Goal: Task Accomplishment & Management: Manage account settings

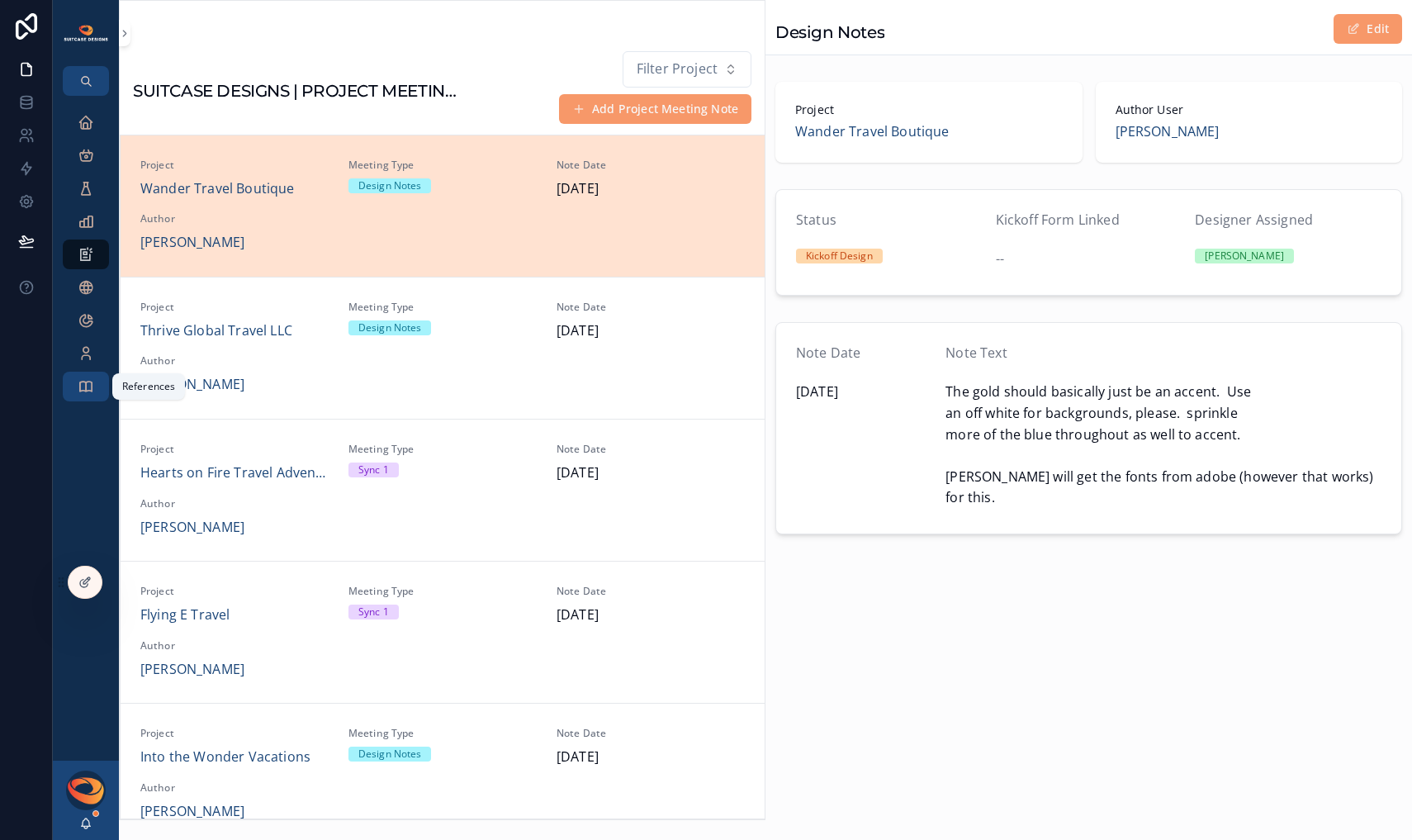
click at [95, 383] on div "References" at bounding box center [86, 387] width 26 height 26
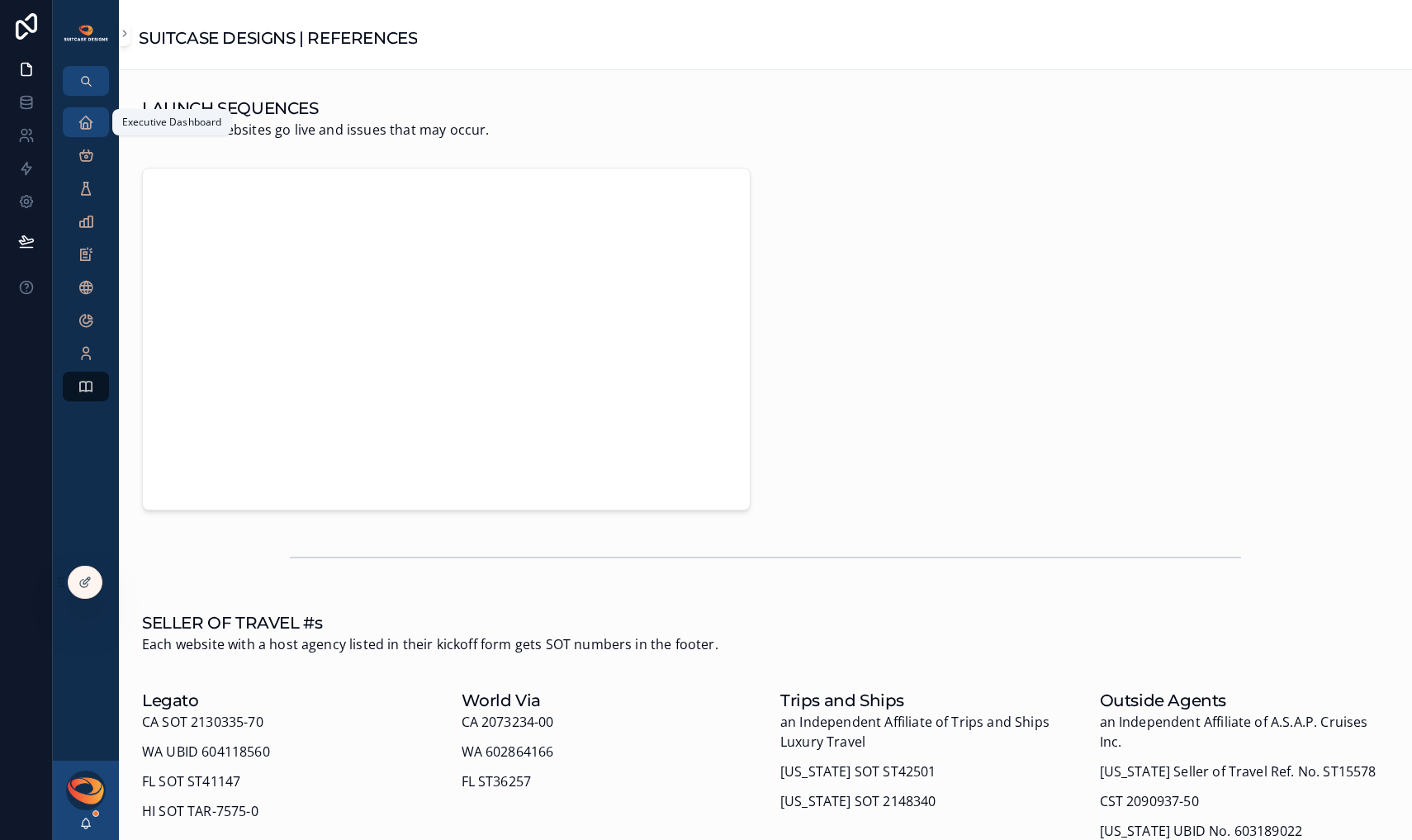
click at [80, 126] on icon "scrollable content" at bounding box center [86, 122] width 17 height 17
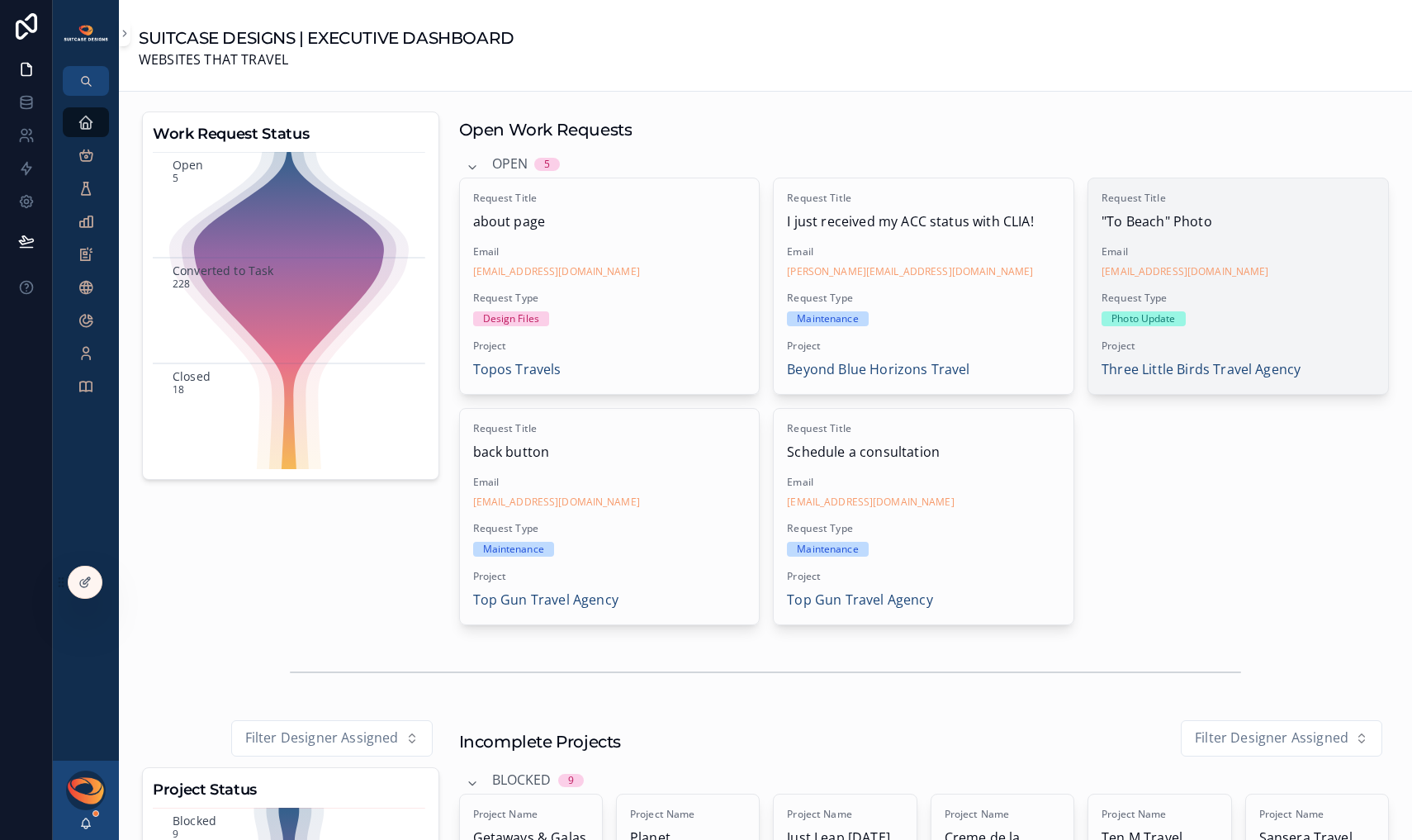
click at [1206, 319] on div "Photo Update" at bounding box center [1238, 319] width 273 height 15
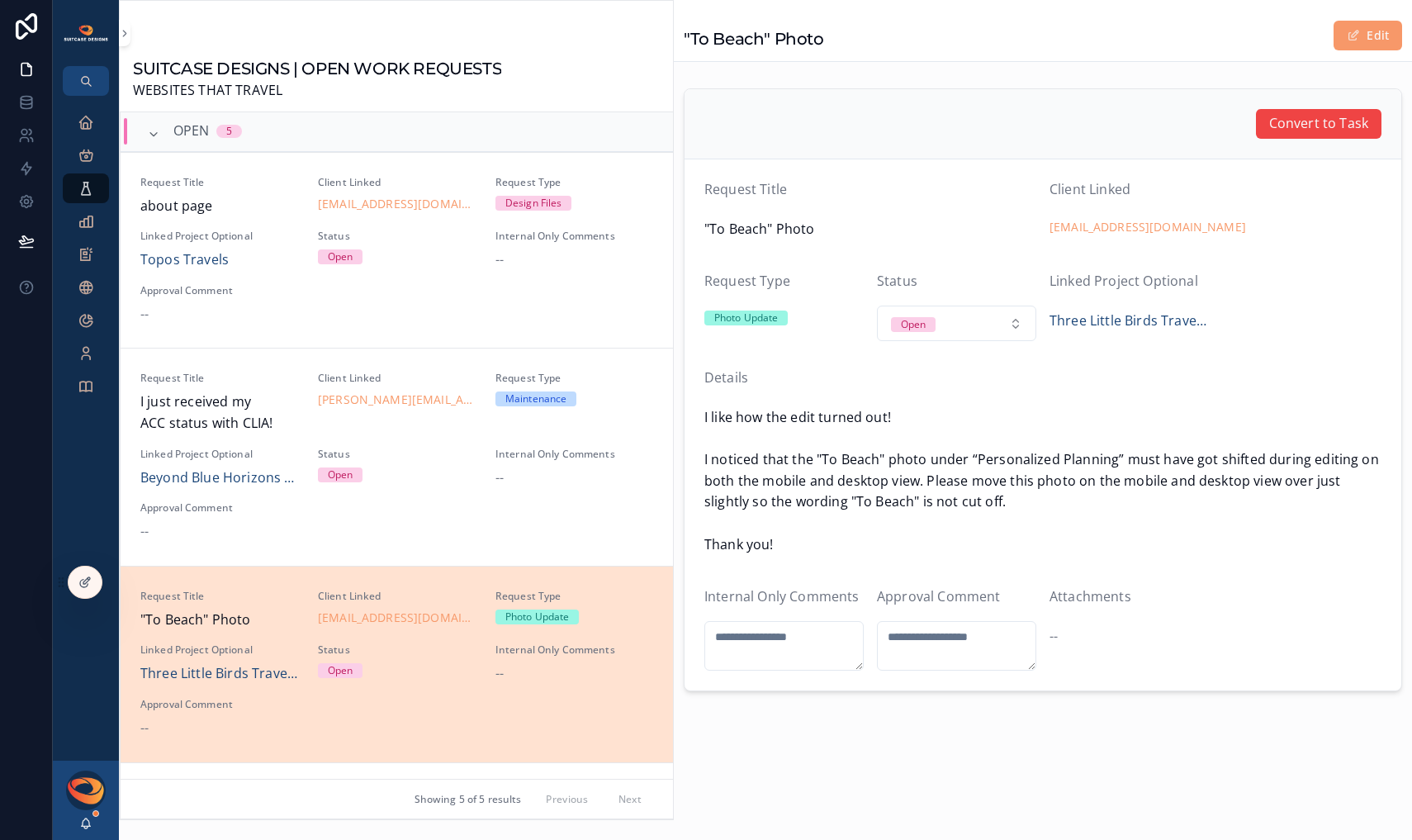
scroll to position [375, 0]
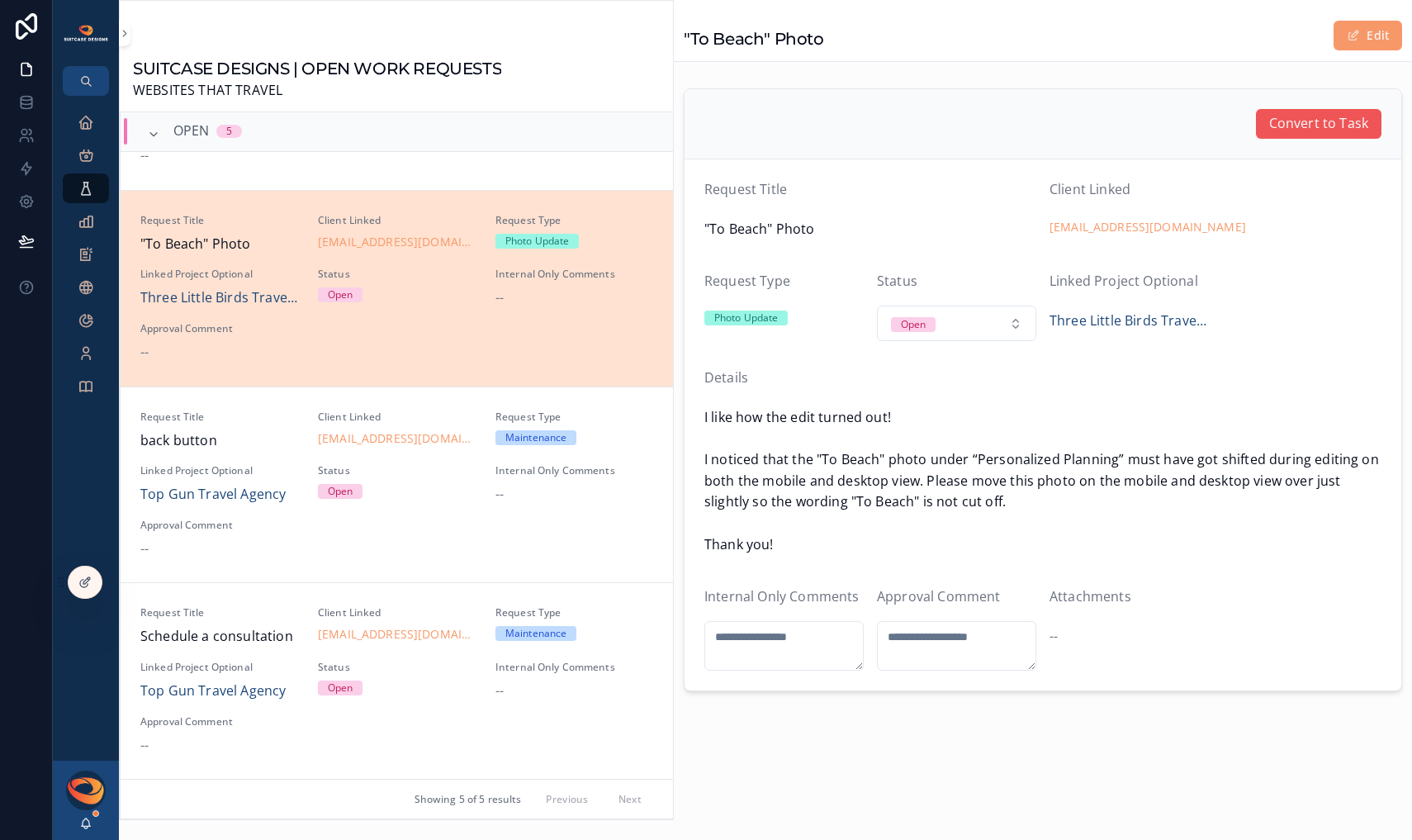
click at [1327, 130] on span "Convert to Task" at bounding box center [1319, 124] width 100 height 22
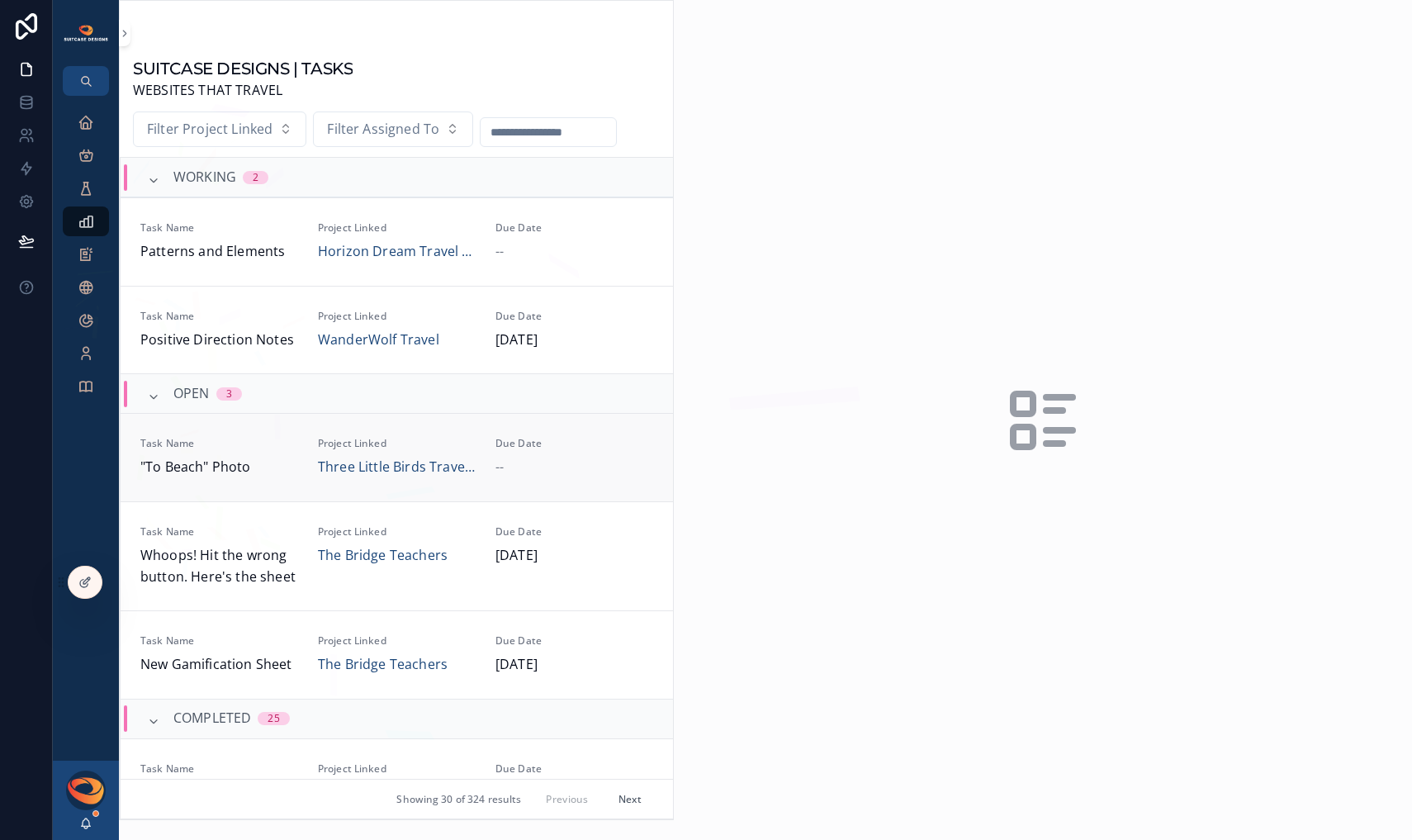
click at [282, 476] on span ""To Beach" Photo" at bounding box center [219, 467] width 158 height 22
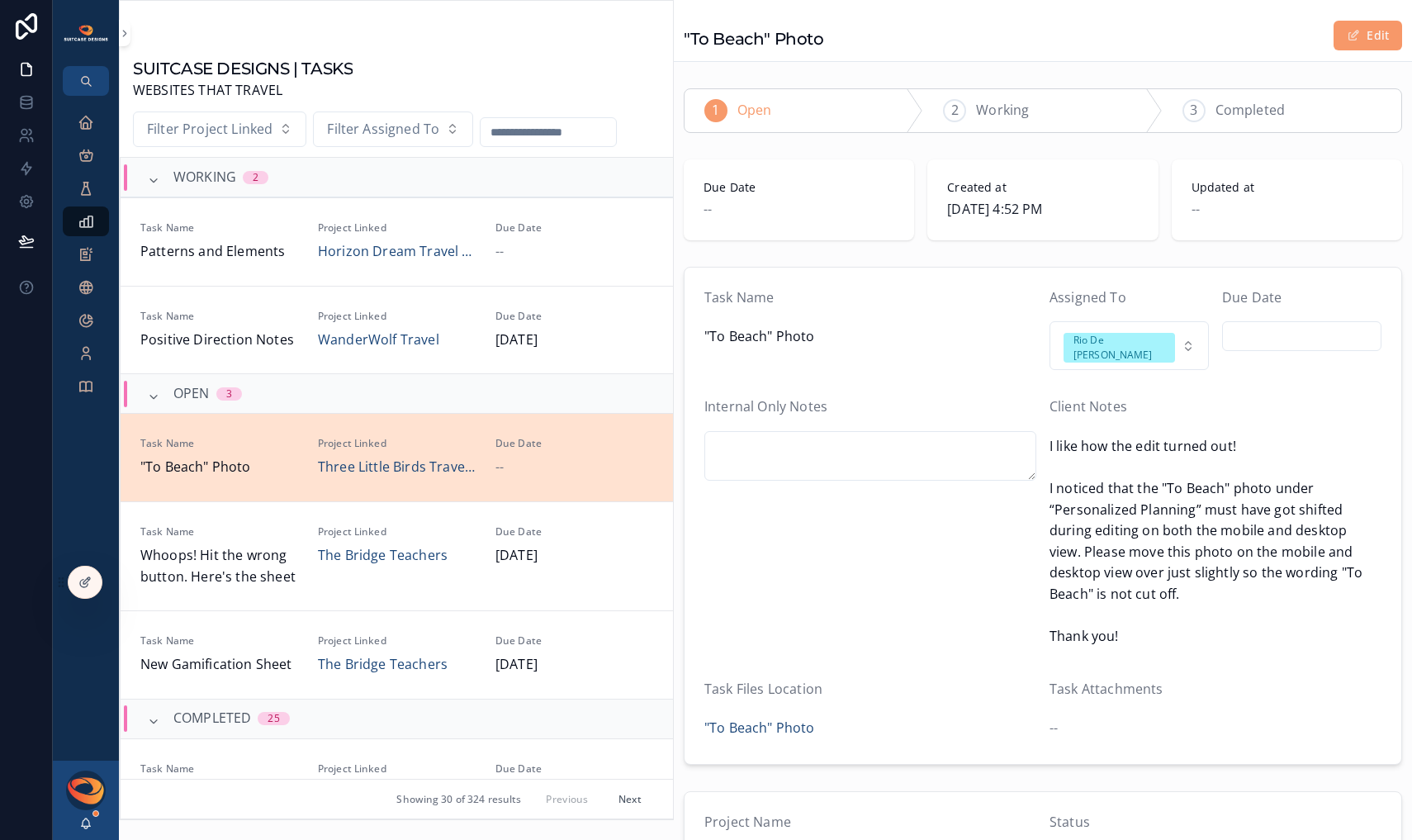
click at [1285, 330] on input "scrollable content" at bounding box center [1302, 336] width 158 height 23
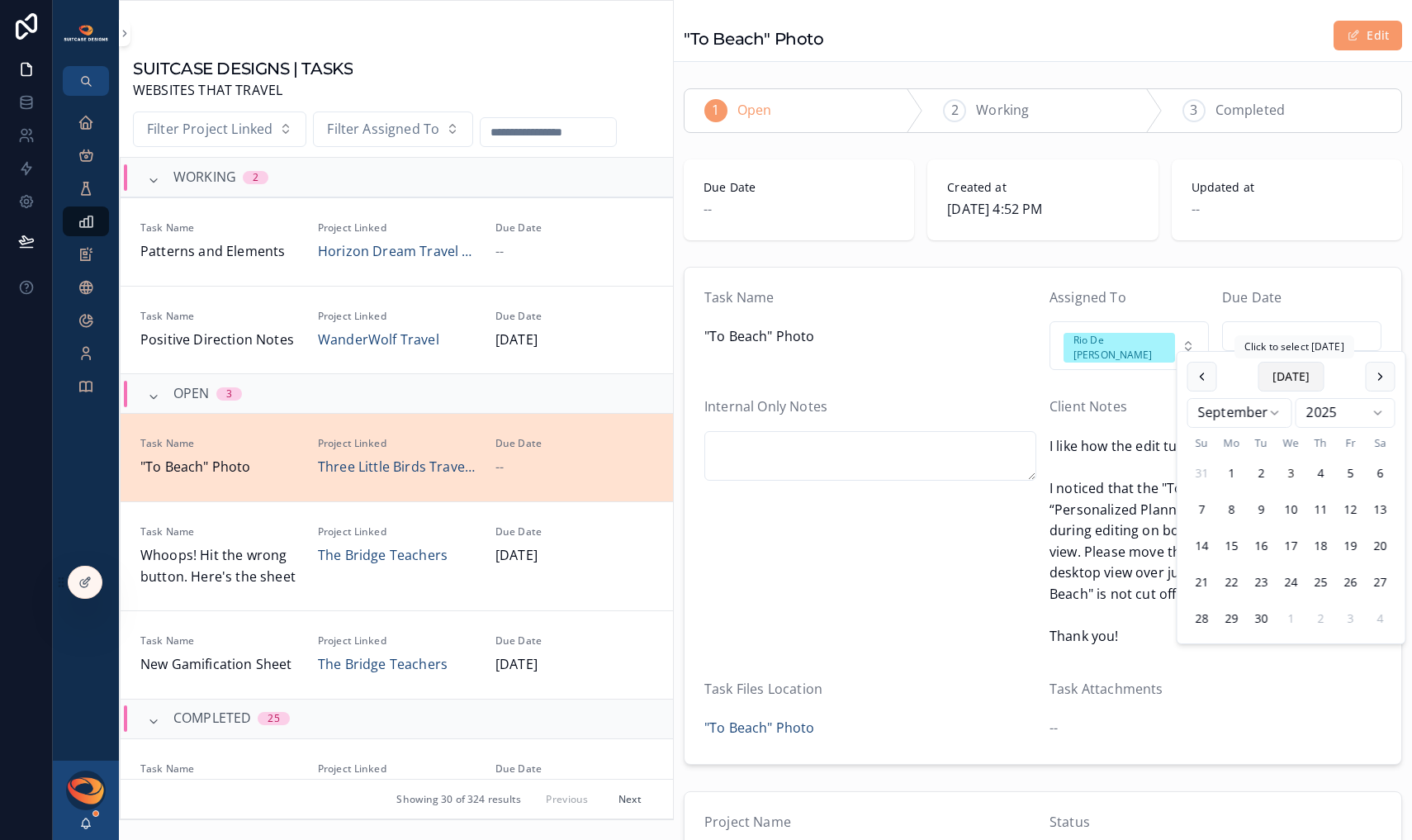
click at [1297, 386] on button "[DATE]" at bounding box center [1292, 376] width 66 height 30
click at [1323, 468] on button "4" at bounding box center [1321, 473] width 30 height 30
type input "********"
click at [927, 573] on div "Internal Only Notes" at bounding box center [871, 524] width 332 height 256
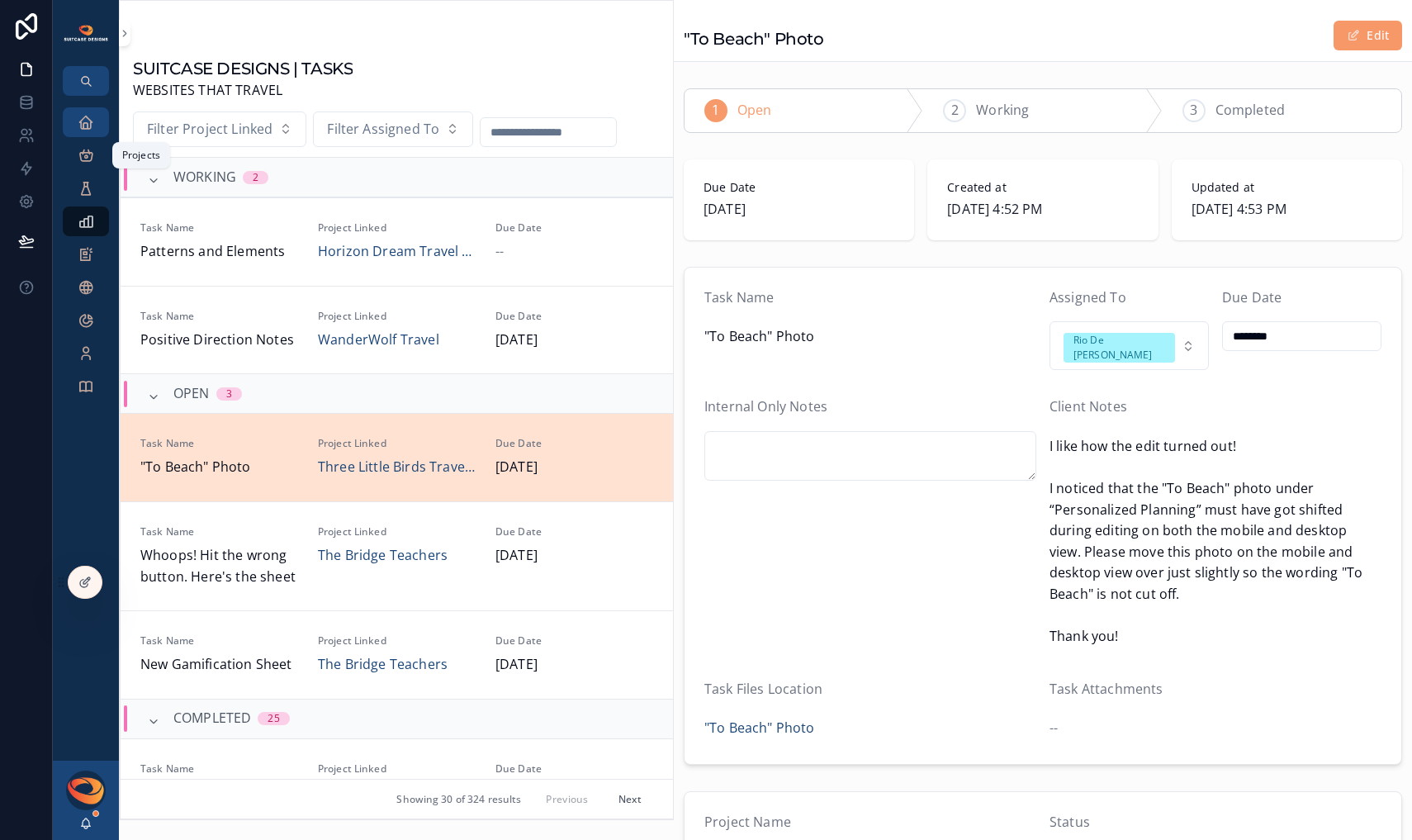
click at [90, 133] on div "Executive Dashboard" at bounding box center [86, 122] width 26 height 26
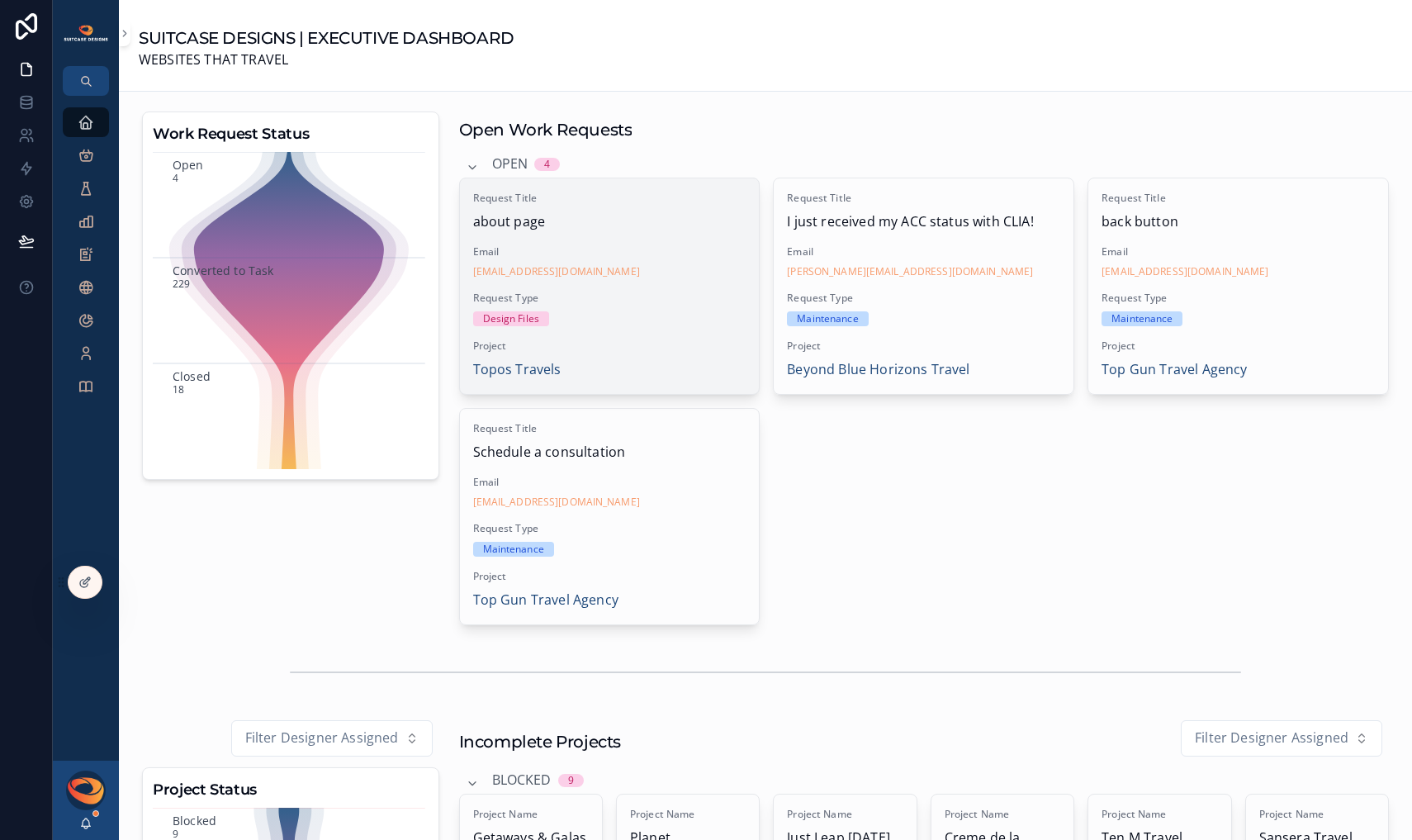
click at [639, 320] on div "Design Files" at bounding box center [610, 319] width 273 height 15
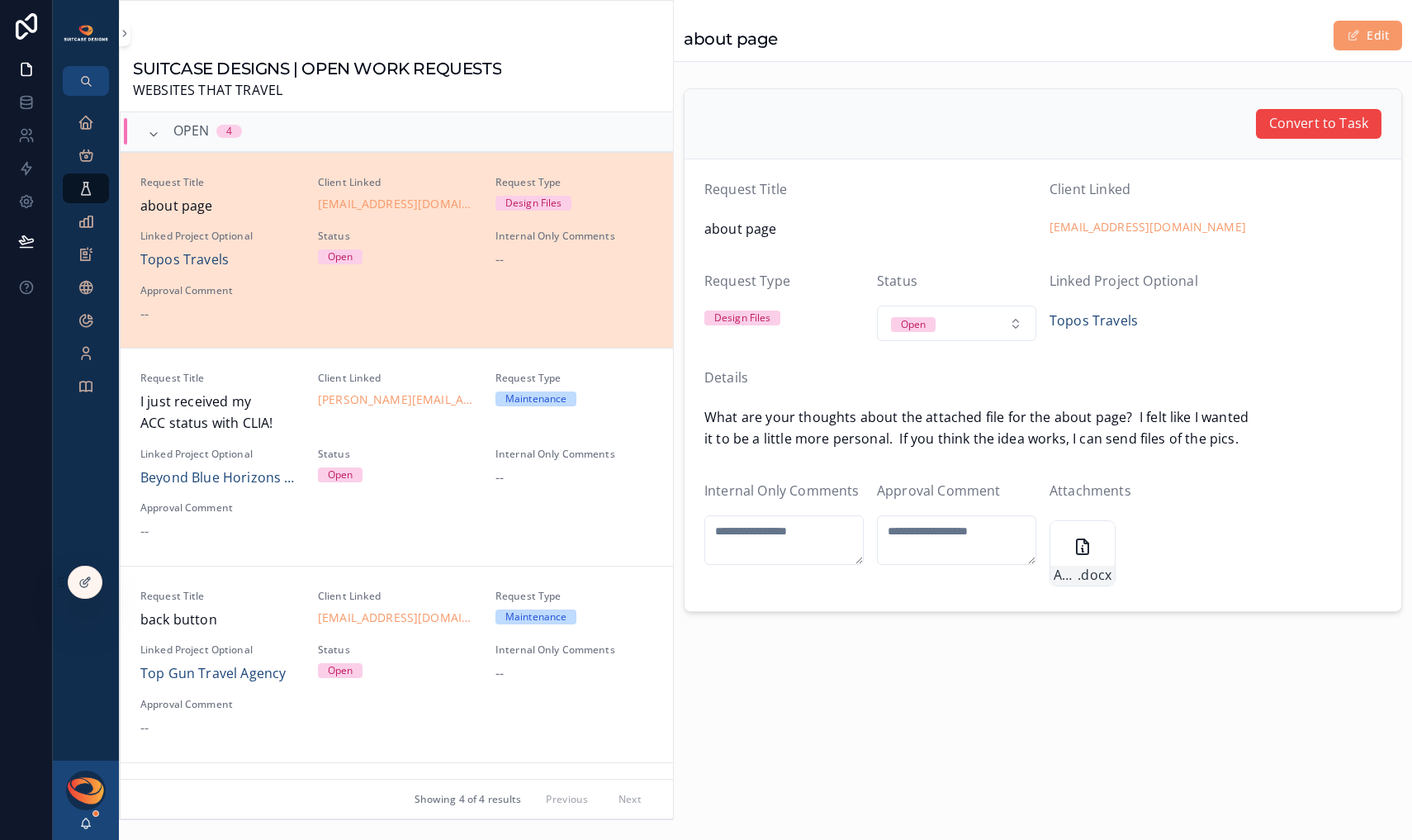
scroll to position [39, 0]
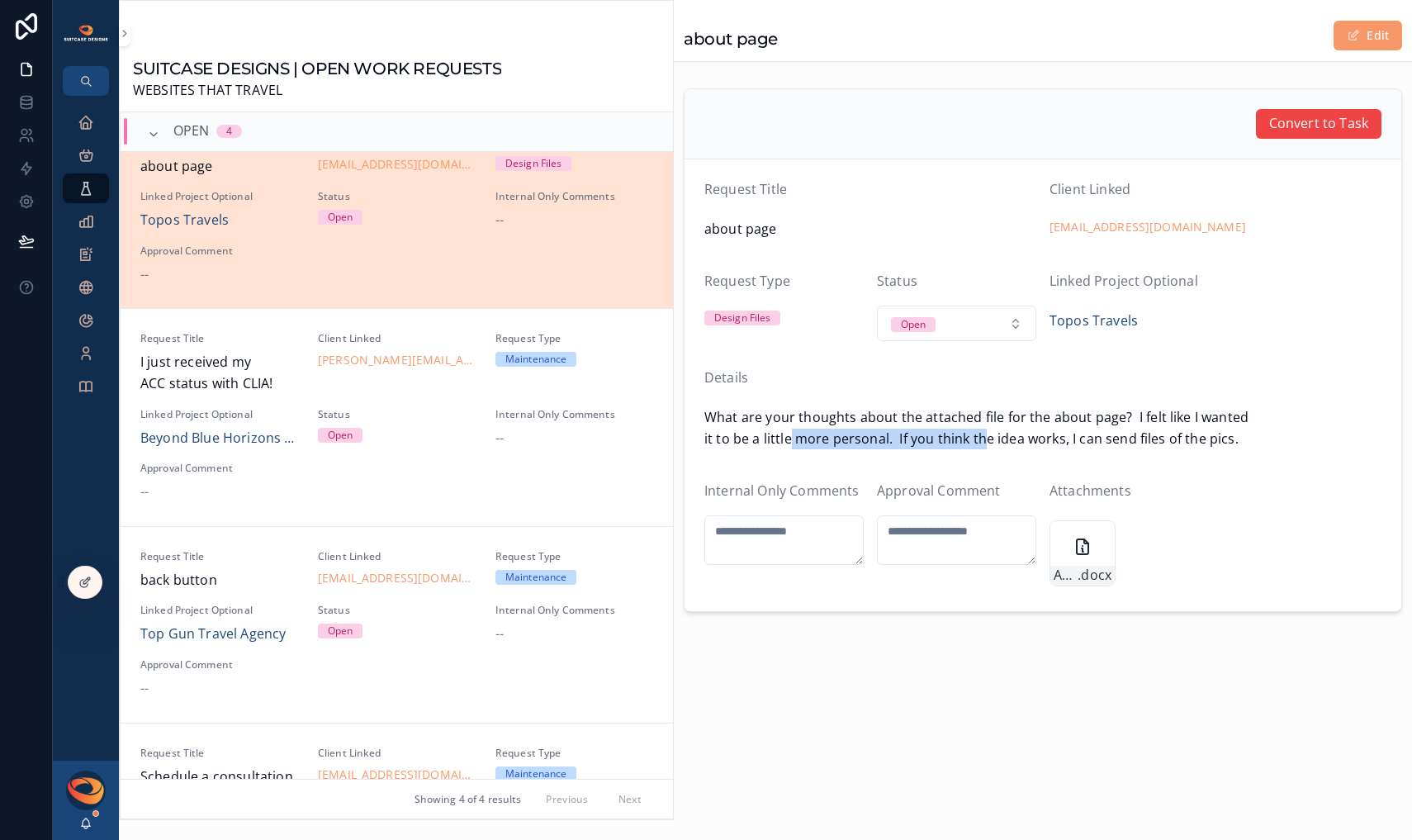
drag, startPoint x: 847, startPoint y: 441, endPoint x: 1028, endPoint y: 436, distance: 181.1
click at [1005, 437] on span "What are your thoughts about the attached file for the about page? I felt like …" at bounding box center [1044, 428] width 678 height 42
click at [1030, 436] on span "What are your thoughts about the attached file for the about page? I felt like …" at bounding box center [1044, 428] width 678 height 42
click at [1084, 554] on icon "scrollable content" at bounding box center [1082, 547] width 11 height 15
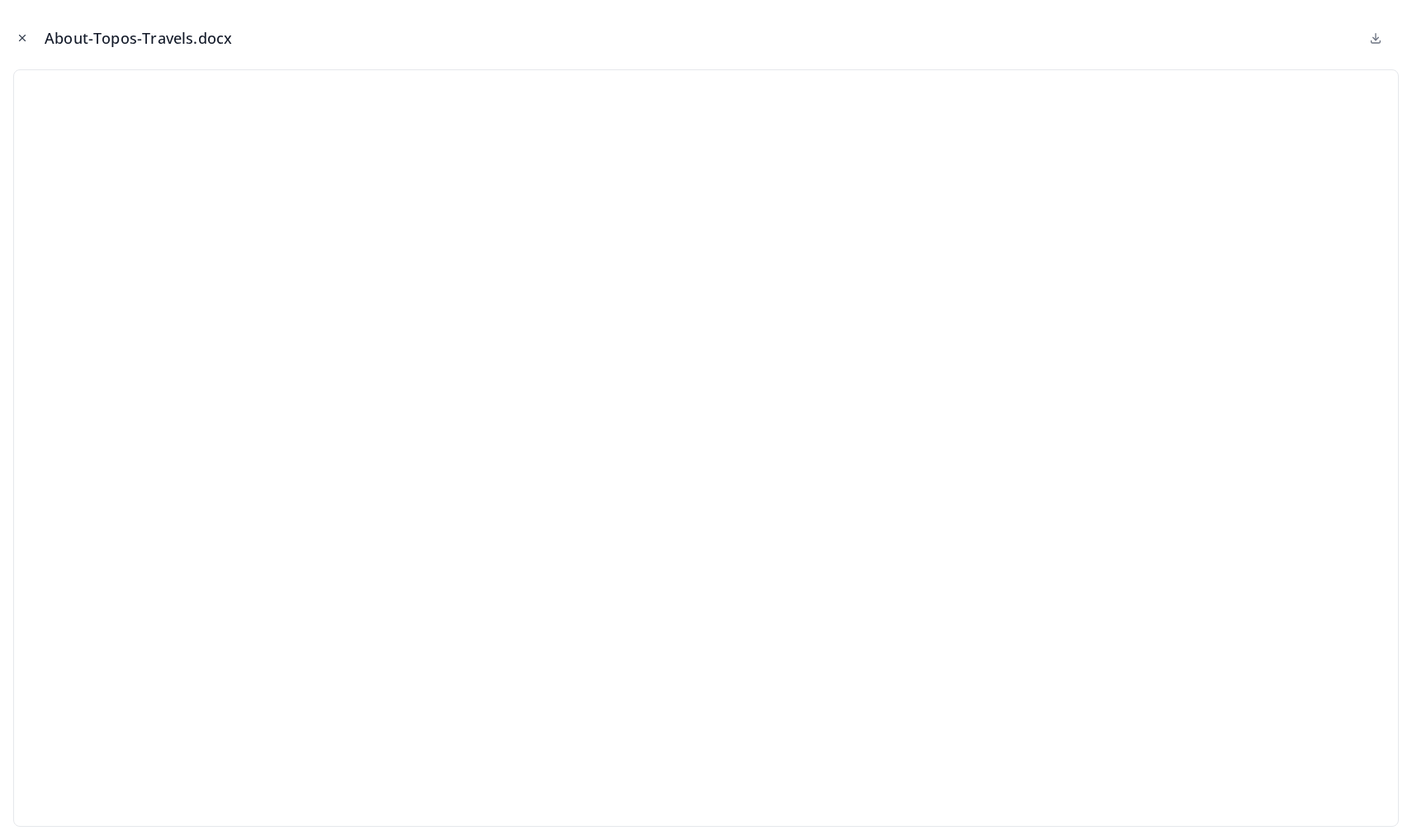
click at [23, 38] on icon "Close modal" at bounding box center [23, 38] width 6 height 6
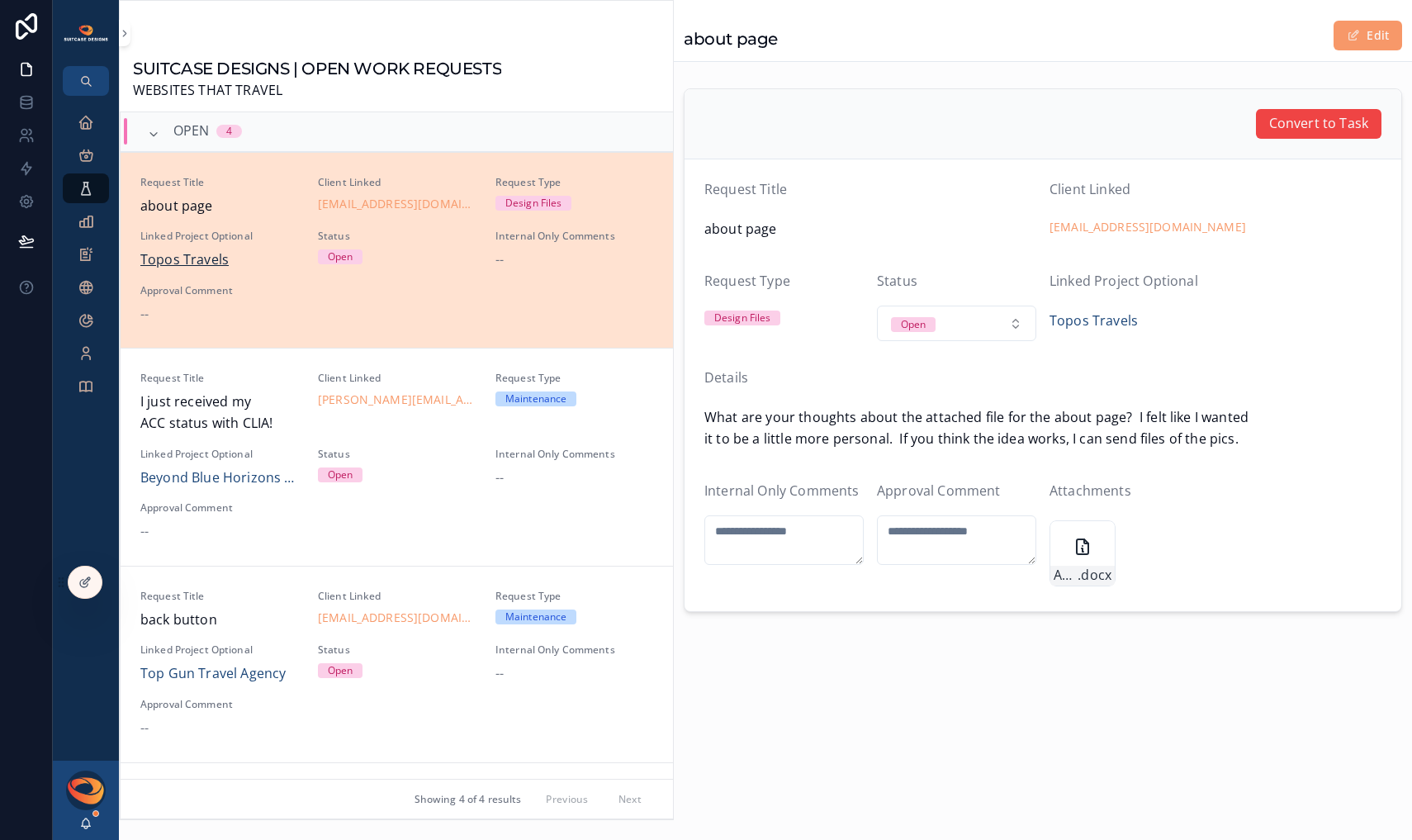
click at [217, 263] on span "Topos Travels" at bounding box center [184, 260] width 88 height 22
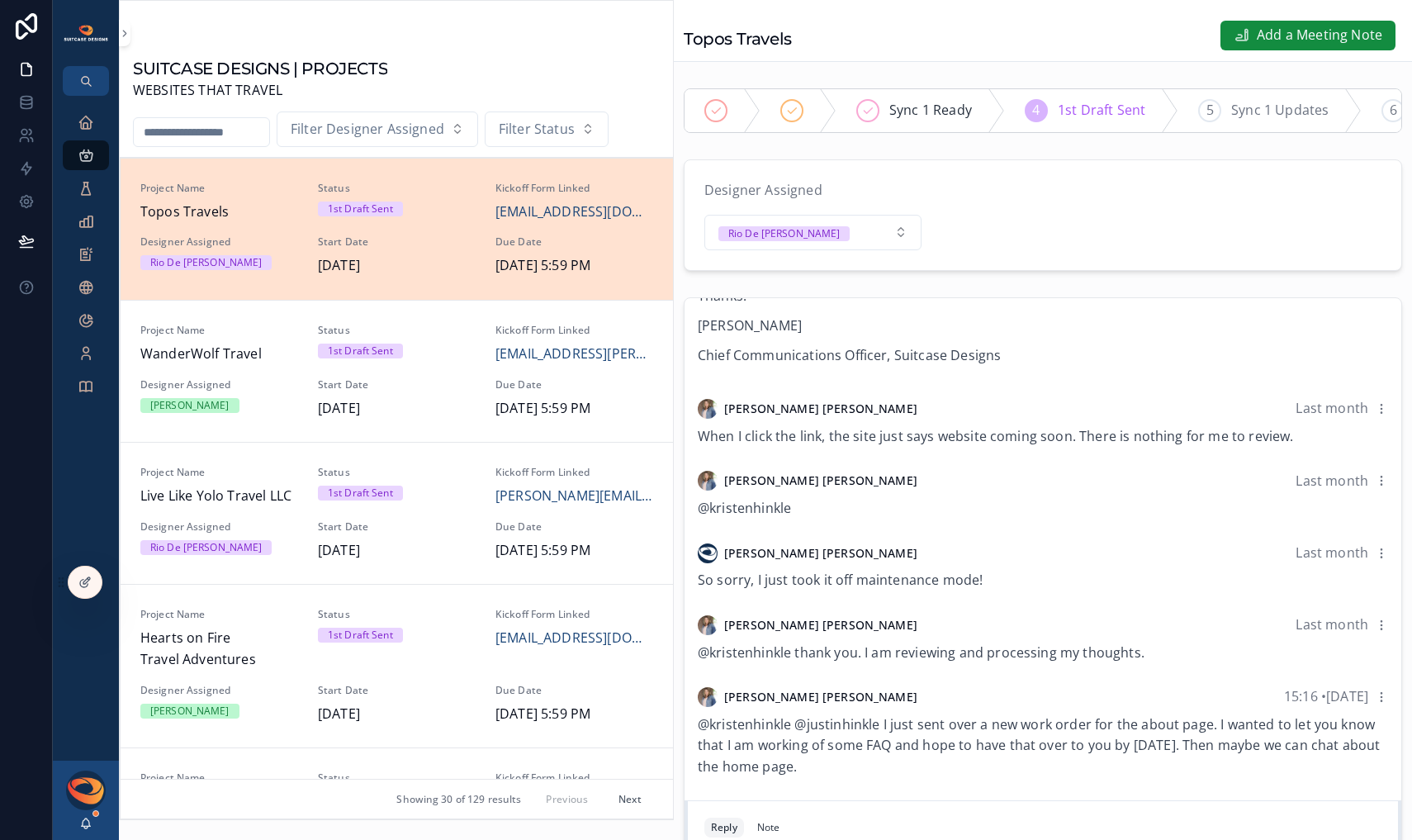
scroll to position [540, 0]
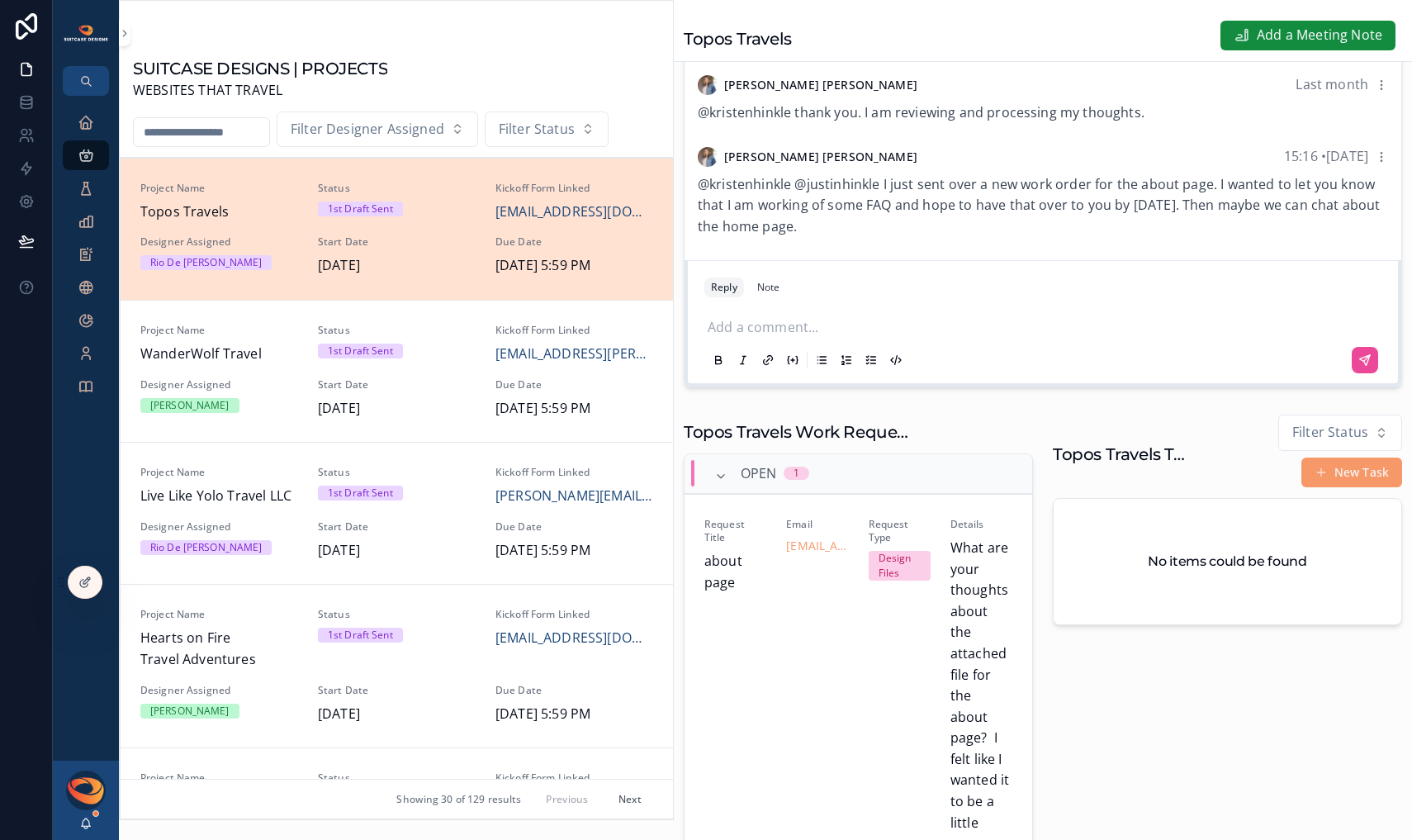
click at [833, 334] on p "scrollable content" at bounding box center [1047, 325] width 678 height 17
click at [780, 334] on p "scrollable content" at bounding box center [1047, 325] width 678 height 17
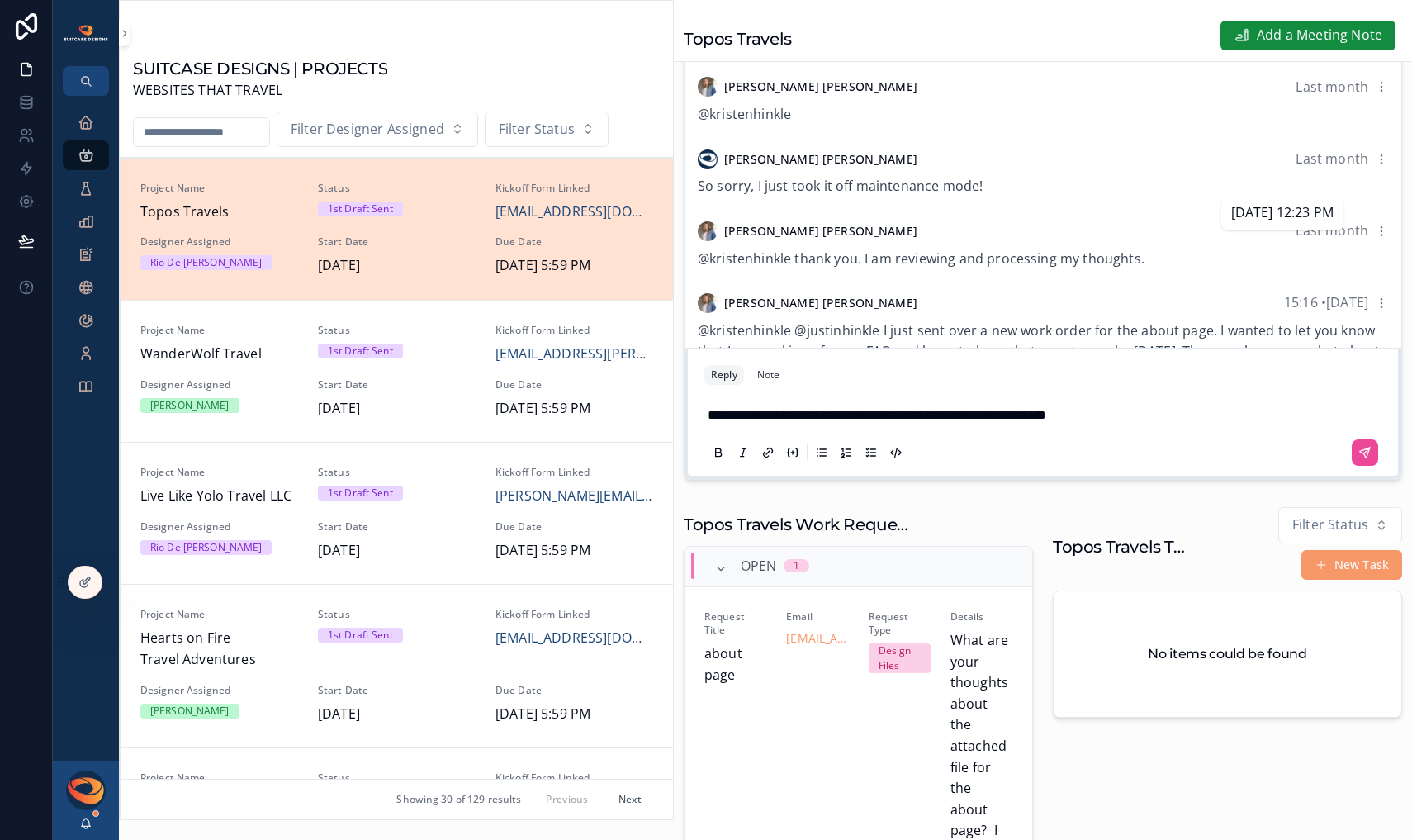
scroll to position [248, 0]
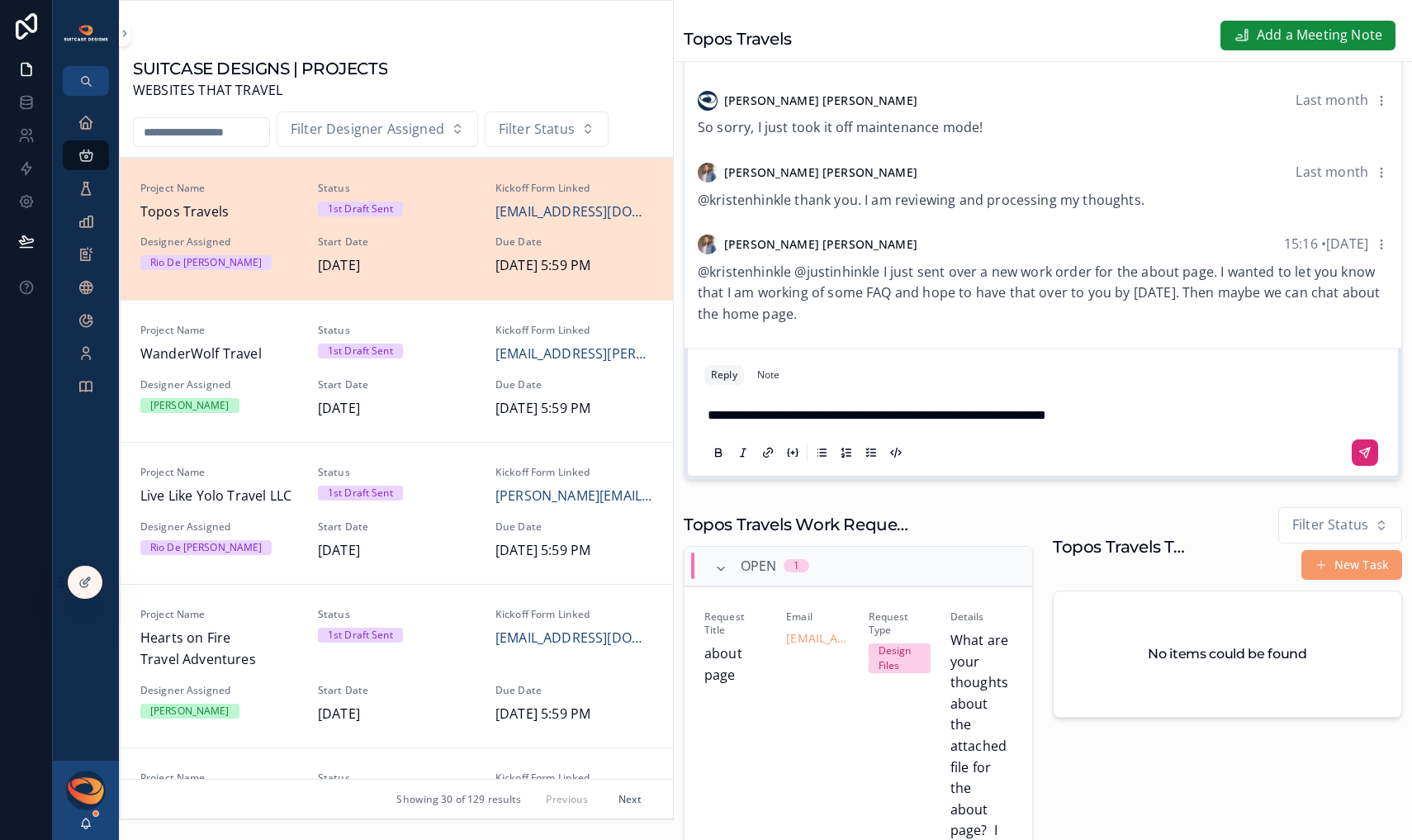
click at [1359, 459] on icon "scrollable content" at bounding box center [1365, 452] width 13 height 13
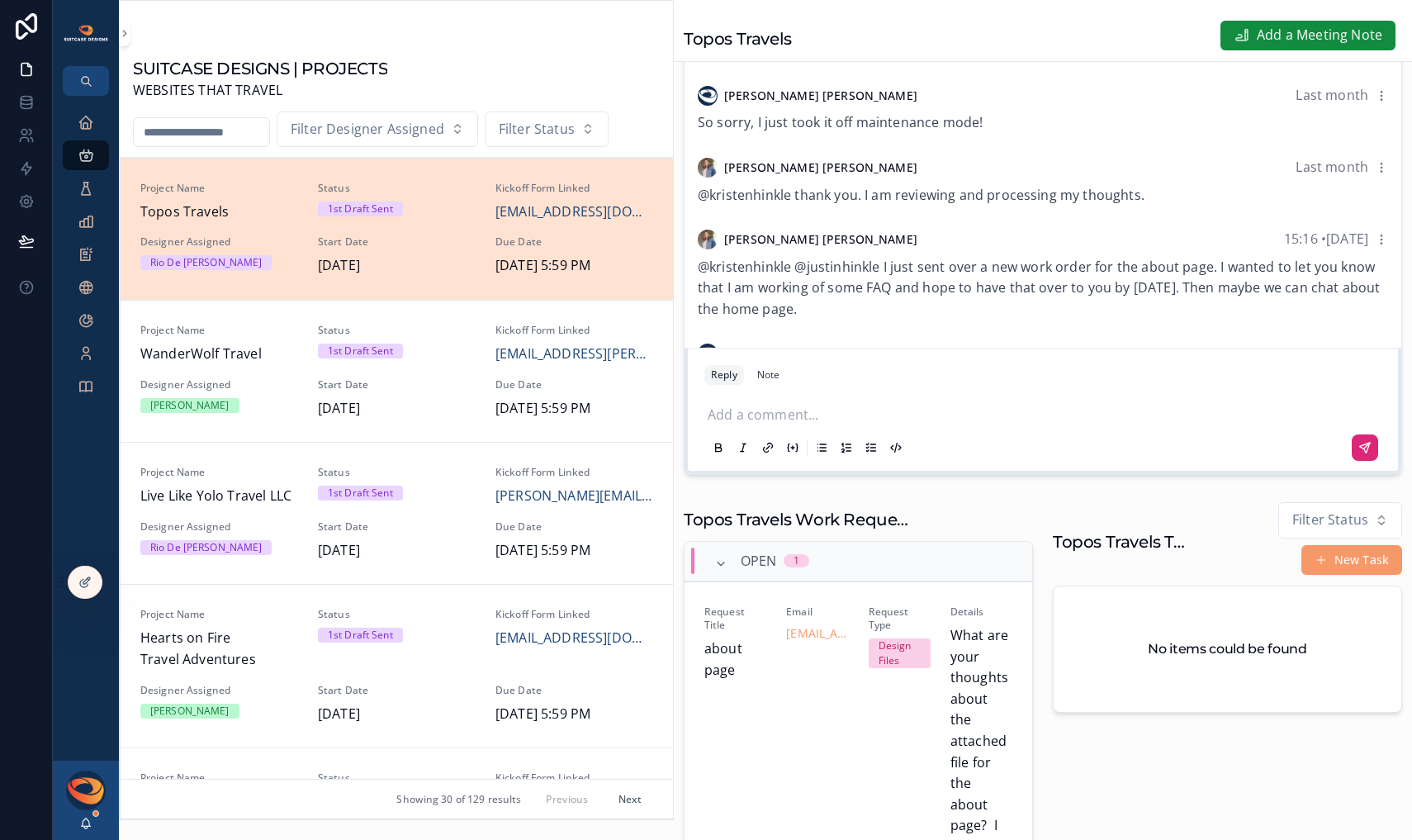
scroll to position [314, 0]
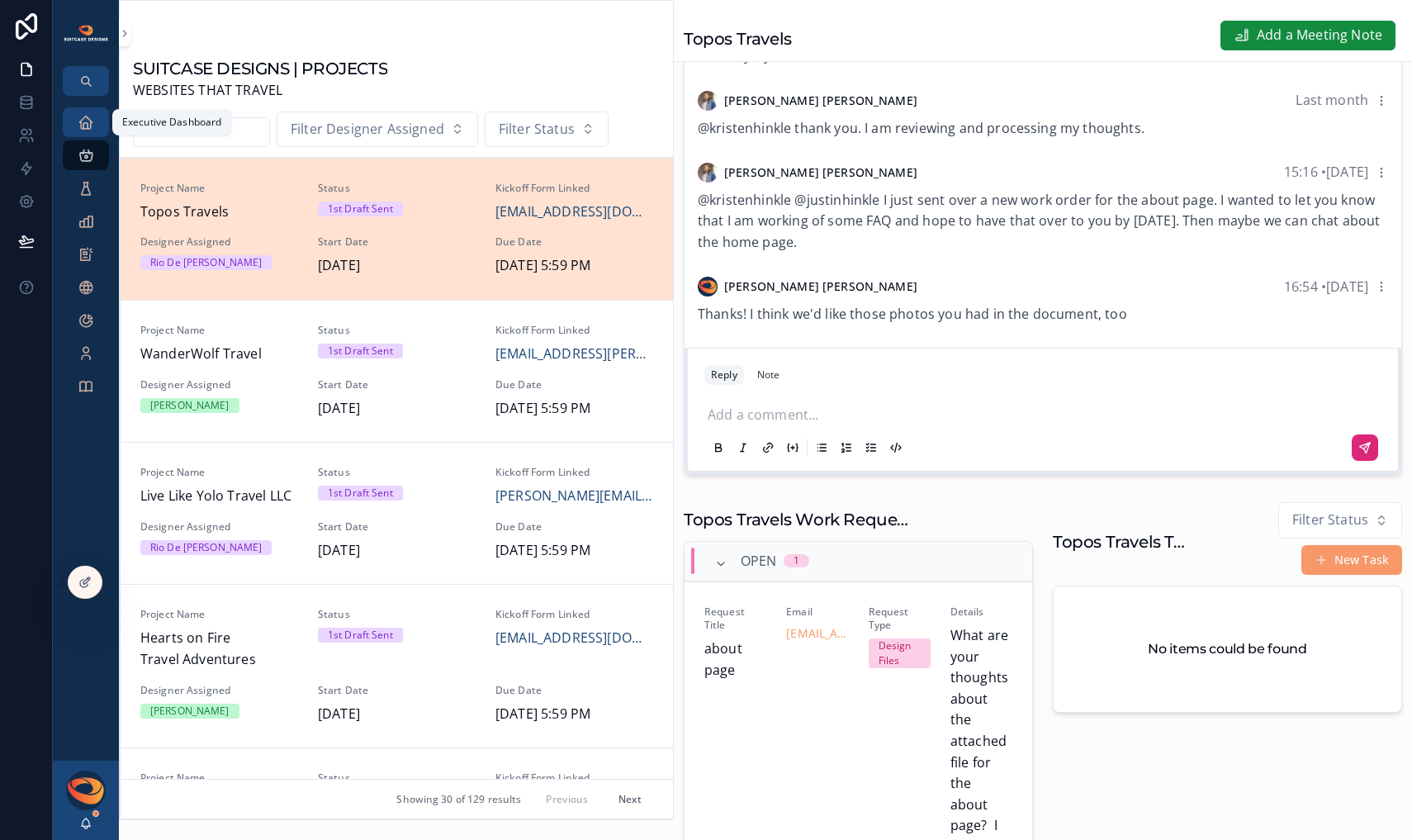
click at [93, 121] on icon "scrollable content" at bounding box center [86, 122] width 17 height 17
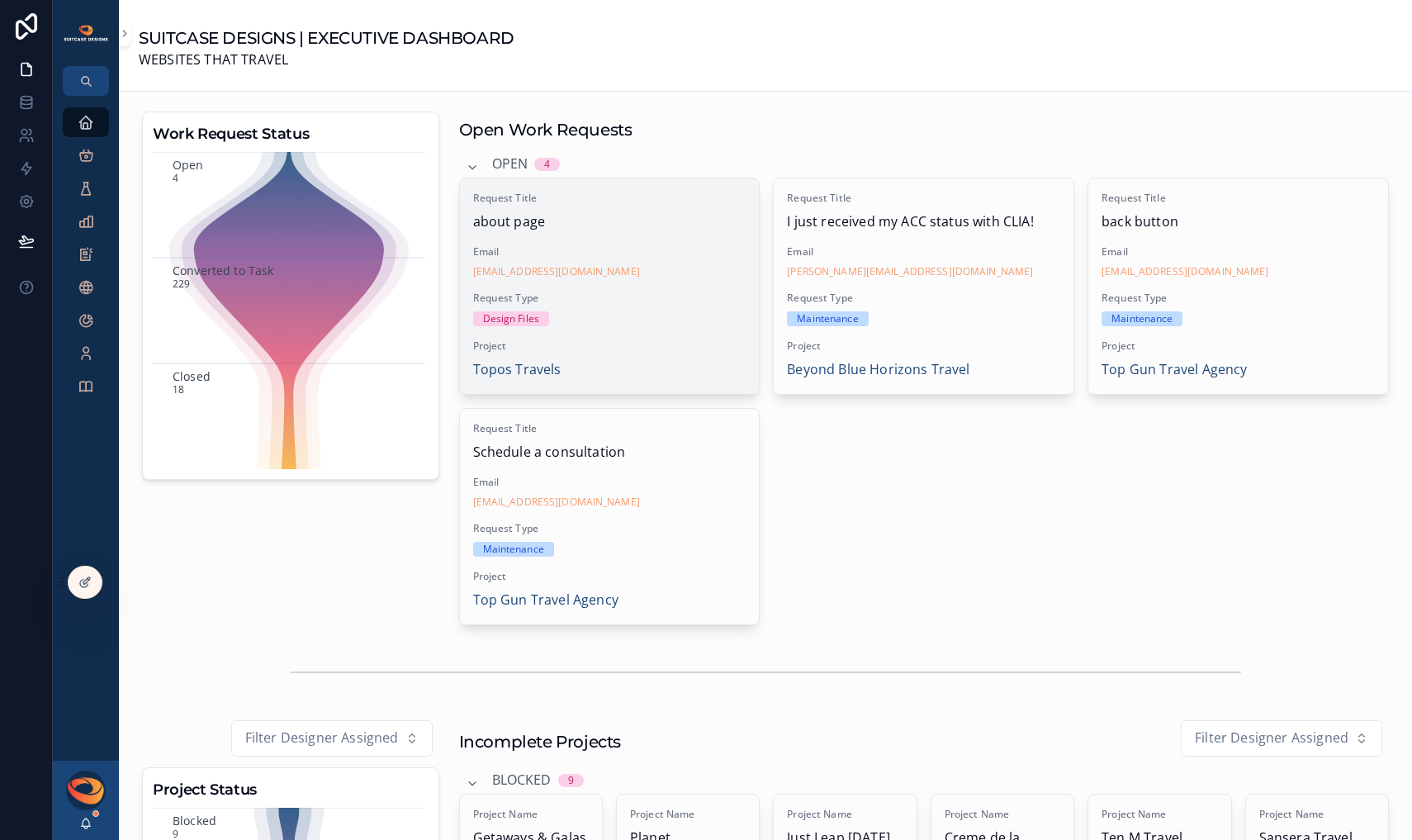
click at [654, 286] on div "Request Title about page Email [EMAIL_ADDRESS][DOMAIN_NAME] Request Type Design…" at bounding box center [610, 286] width 300 height 216
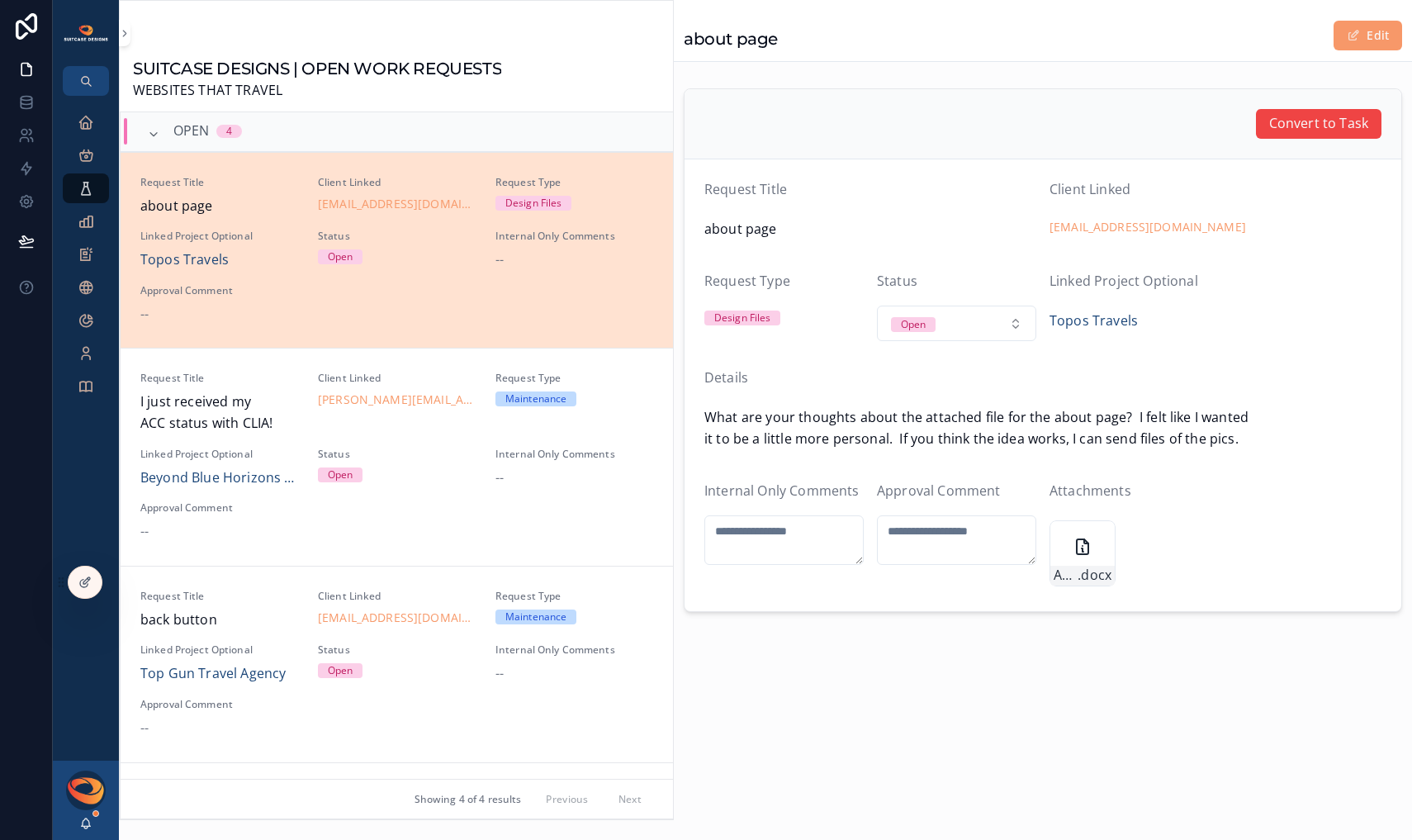
scroll to position [39, 0]
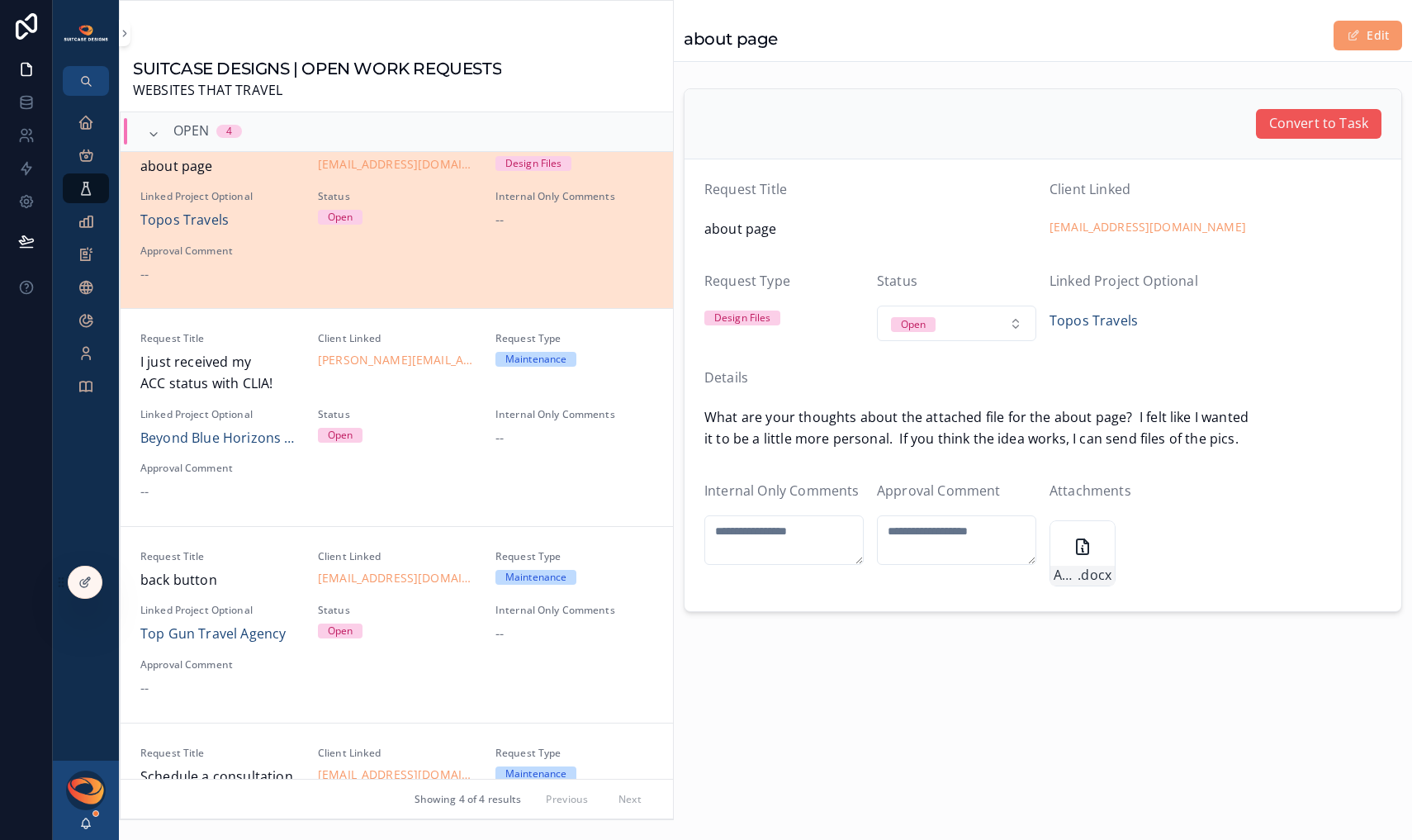
click at [1304, 128] on span "Convert to Task" at bounding box center [1319, 124] width 100 height 22
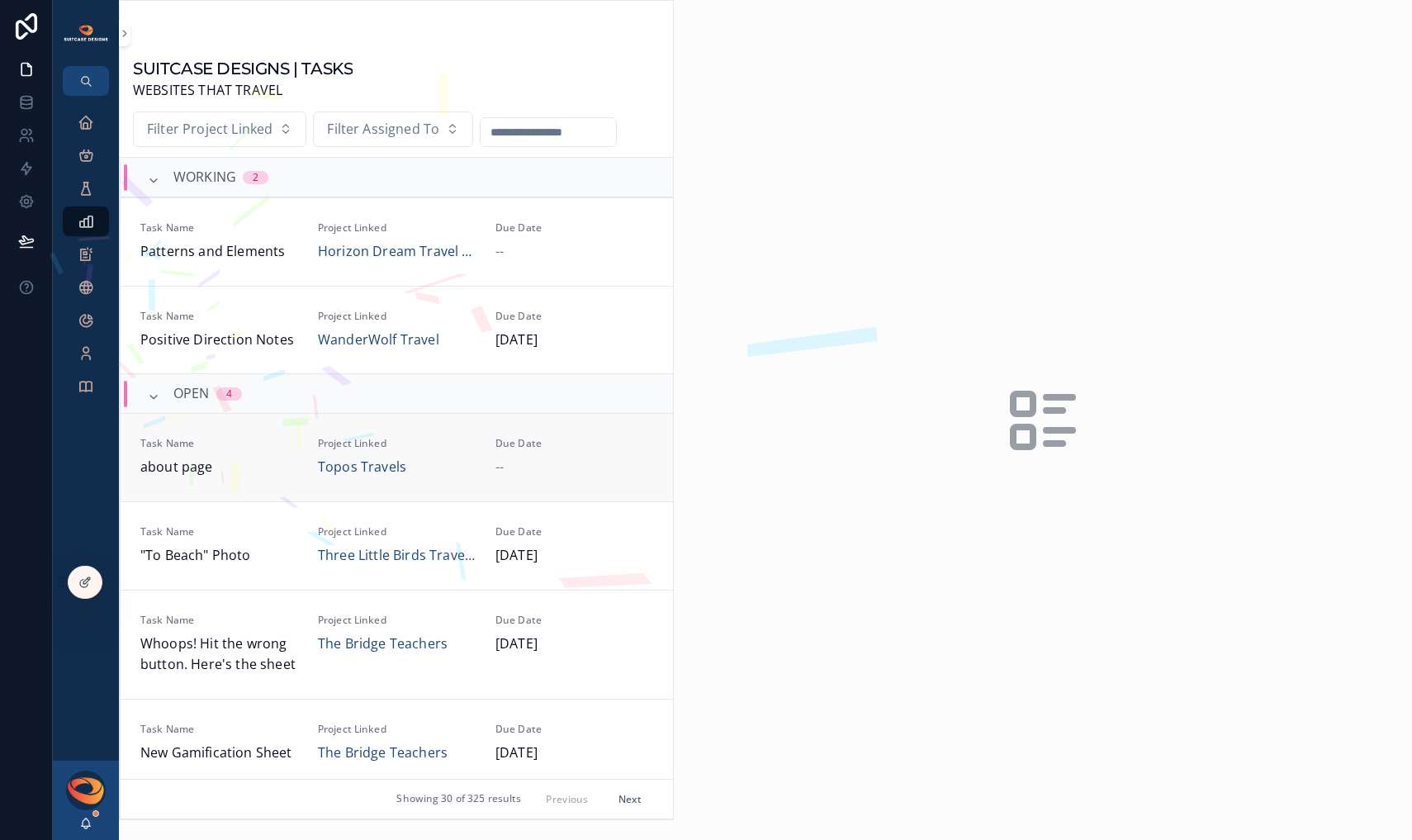
click at [263, 481] on link "Task Name about page Project Linked Topos Travels Due Date --" at bounding box center [396, 457] width 553 height 88
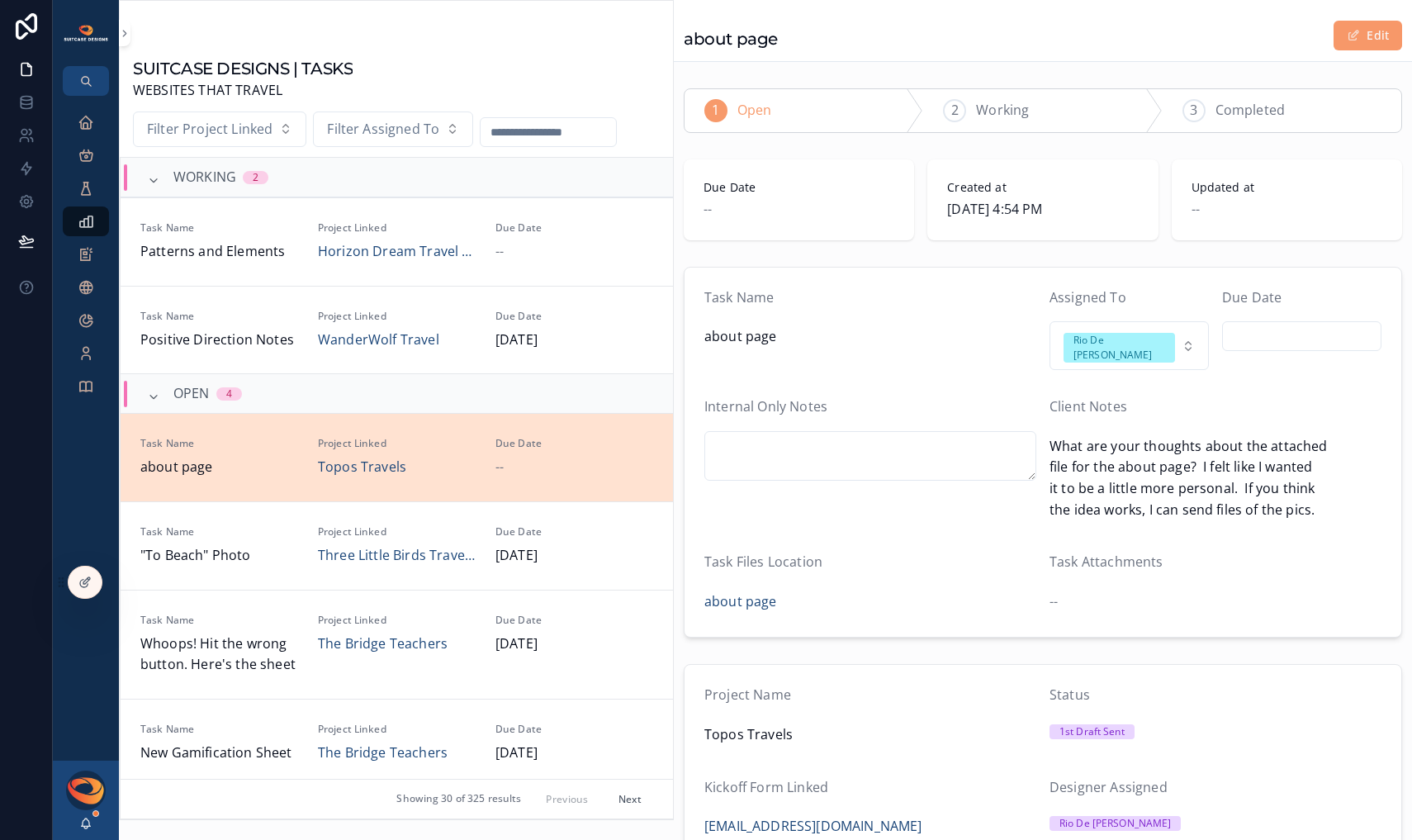
click at [1275, 334] on input "scrollable content" at bounding box center [1302, 336] width 158 height 23
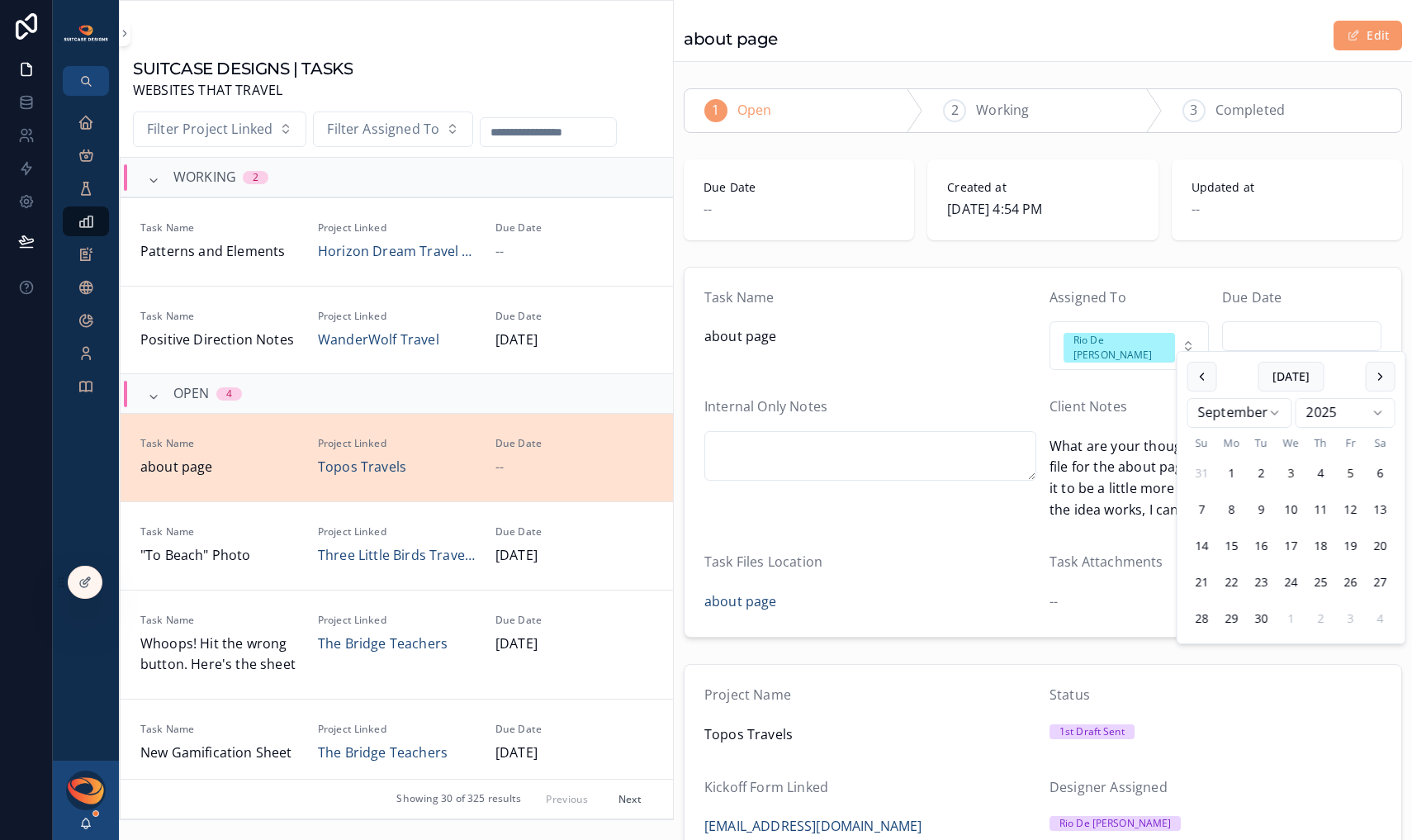
click at [1352, 470] on button "5" at bounding box center [1351, 473] width 30 height 30
type input "********"
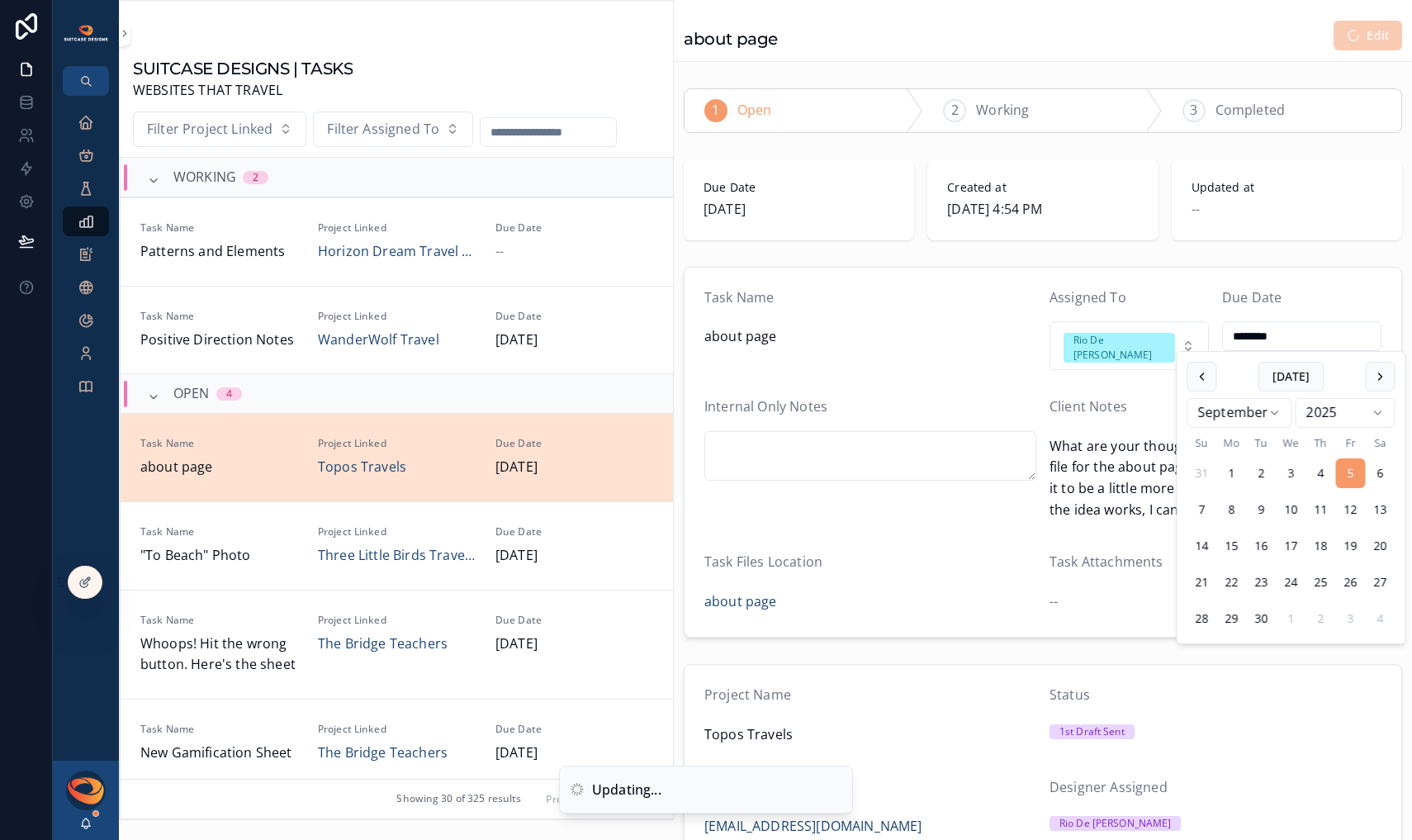
click at [958, 359] on form "Task Name about page Assigned To Rio De [PERSON_NAME] Due Date ******** Interna…" at bounding box center [1043, 452] width 717 height 370
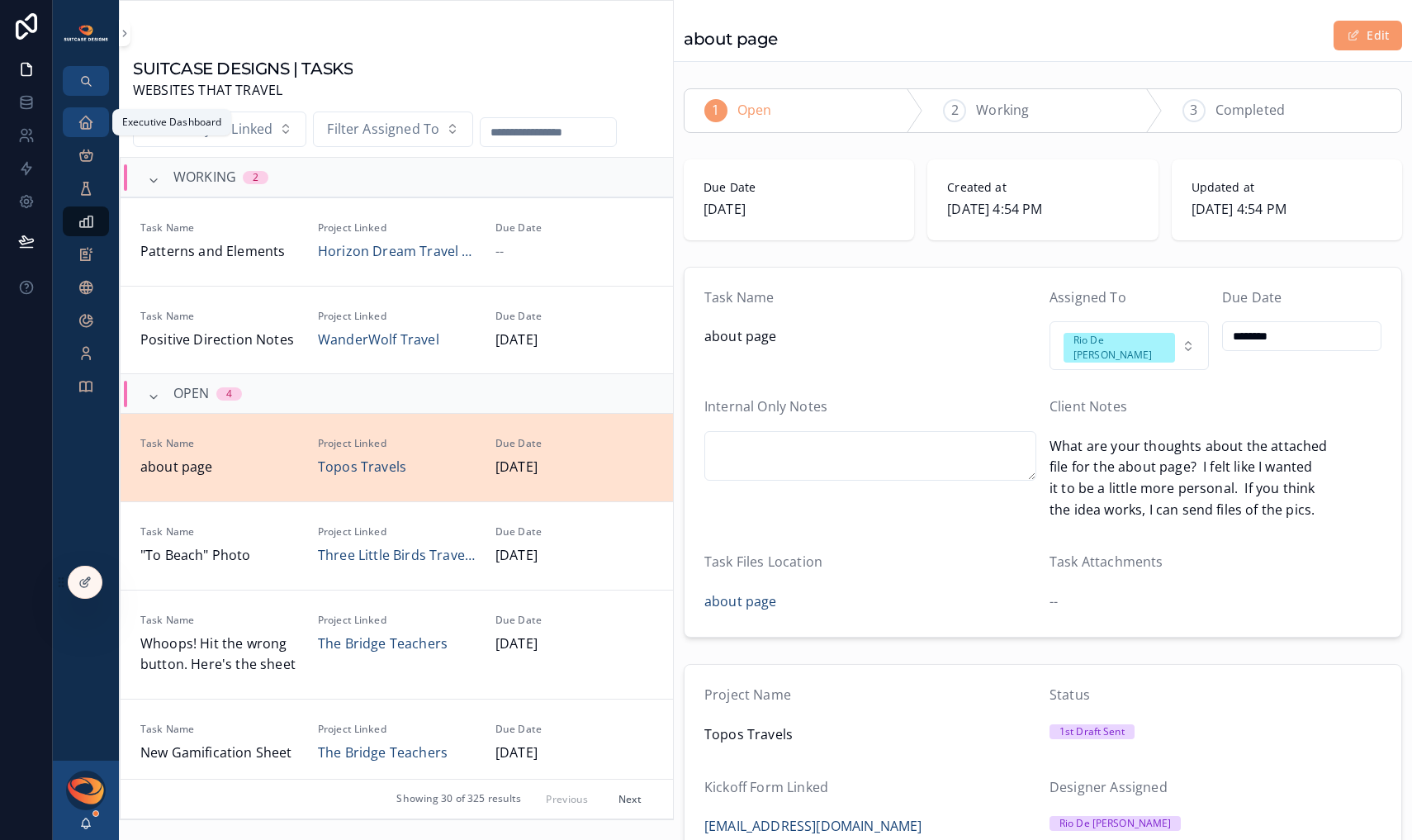
click at [93, 126] on icon "scrollable content" at bounding box center [86, 122] width 17 height 17
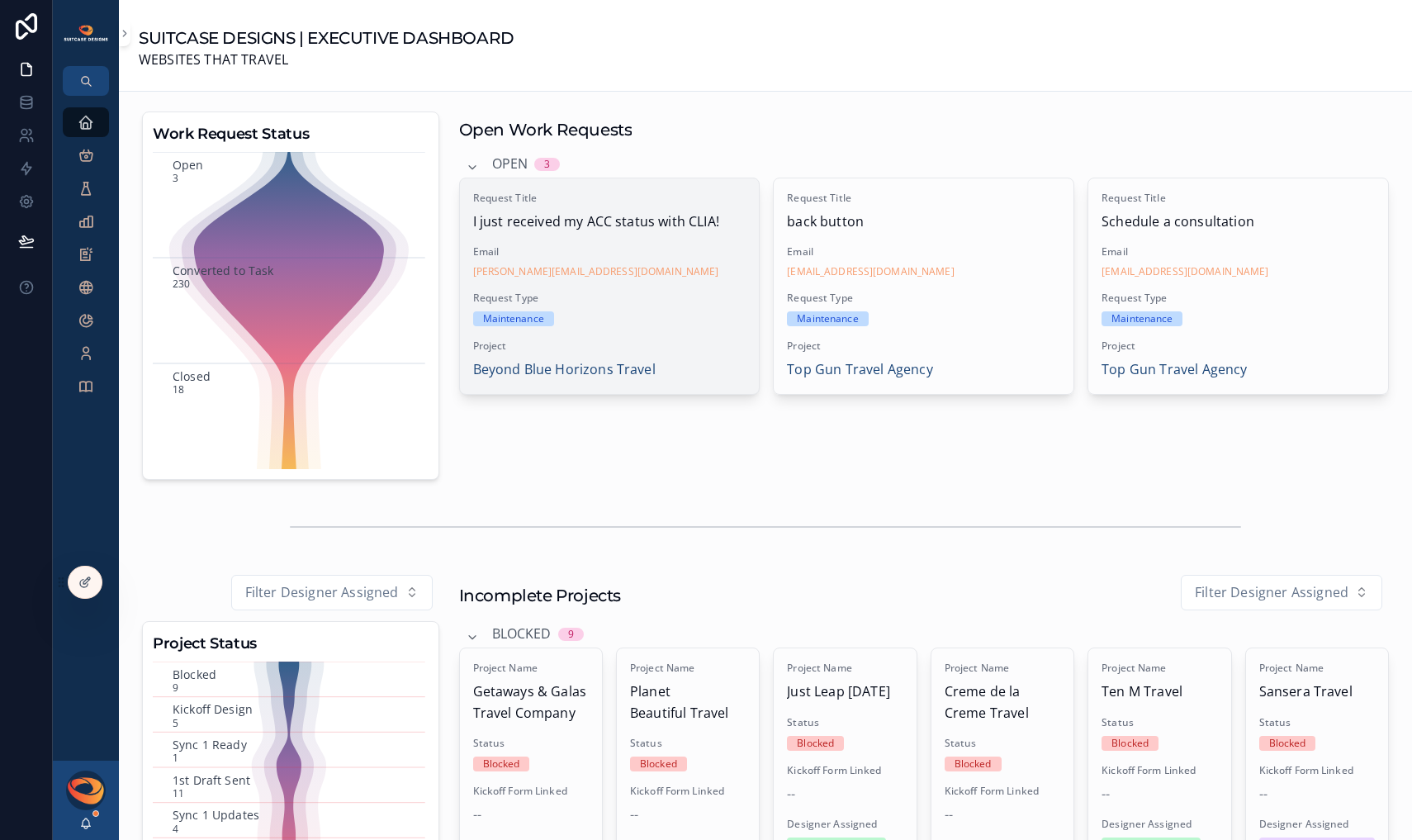
click at [696, 337] on div "Request Title I just received my ACC status with CLIA! Email [PERSON_NAME][EMAI…" at bounding box center [610, 286] width 300 height 216
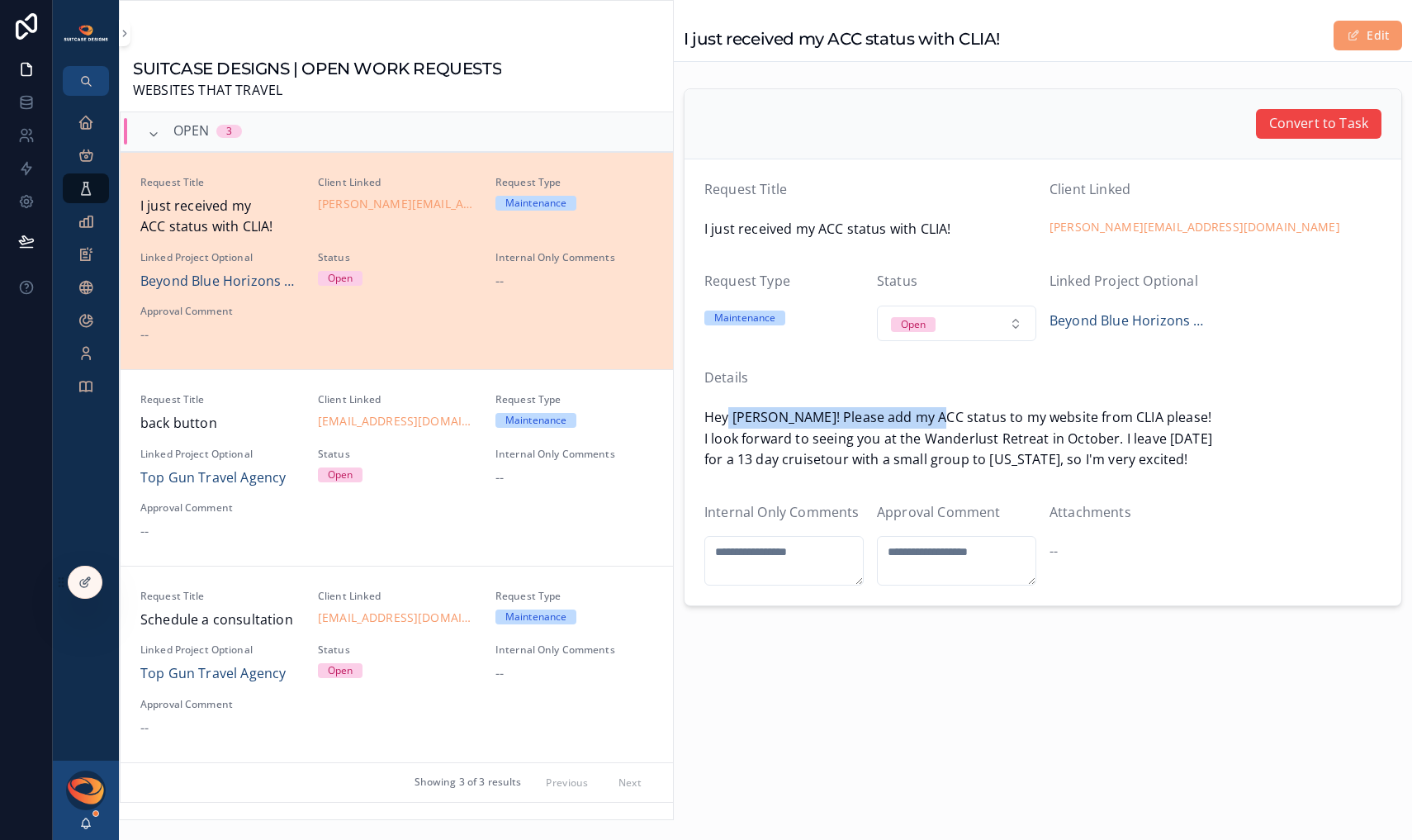
drag, startPoint x: 727, startPoint y: 428, endPoint x: 958, endPoint y: 427, distance: 231.0
click at [940, 426] on span "Hey [PERSON_NAME]! Please add my ACC status to my website from CLIA please! I l…" at bounding box center [1044, 438] width 678 height 64
click at [958, 427] on span "Hey [PERSON_NAME]! Please add my ACC status to my website from CLIA please! I l…" at bounding box center [1044, 438] width 678 height 64
drag, startPoint x: 764, startPoint y: 436, endPoint x: 1018, endPoint y: 438, distance: 254.0
click at [1015, 438] on span "Hey [PERSON_NAME]! Please add my ACC status to my website from CLIA please! I l…" at bounding box center [1044, 438] width 678 height 64
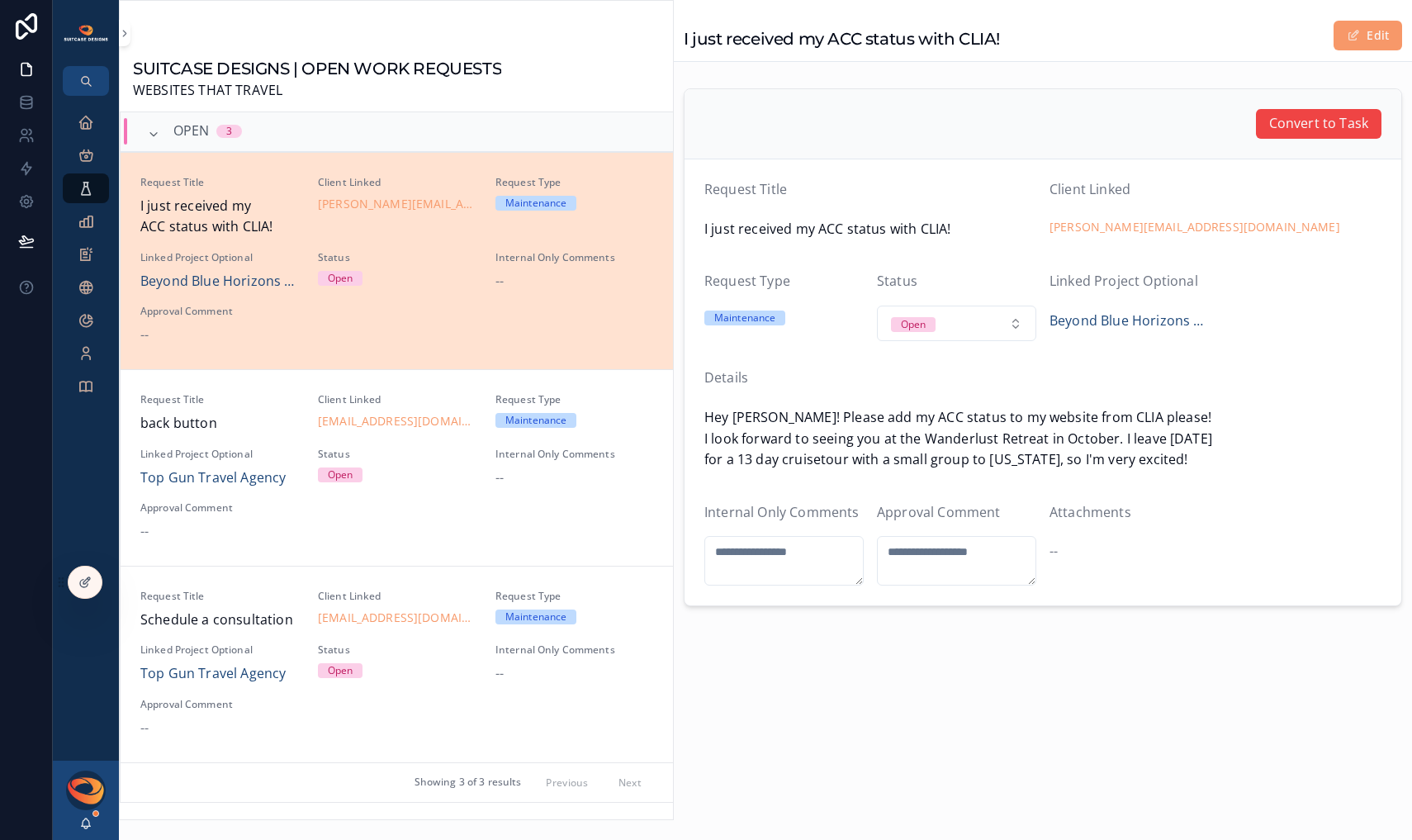
click at [1019, 438] on span "Hey [PERSON_NAME]! Please add my ACC status to my website from CLIA please! I l…" at bounding box center [1044, 438] width 678 height 64
click at [915, 567] on textarea "scrollable content" at bounding box center [957, 561] width 160 height 50
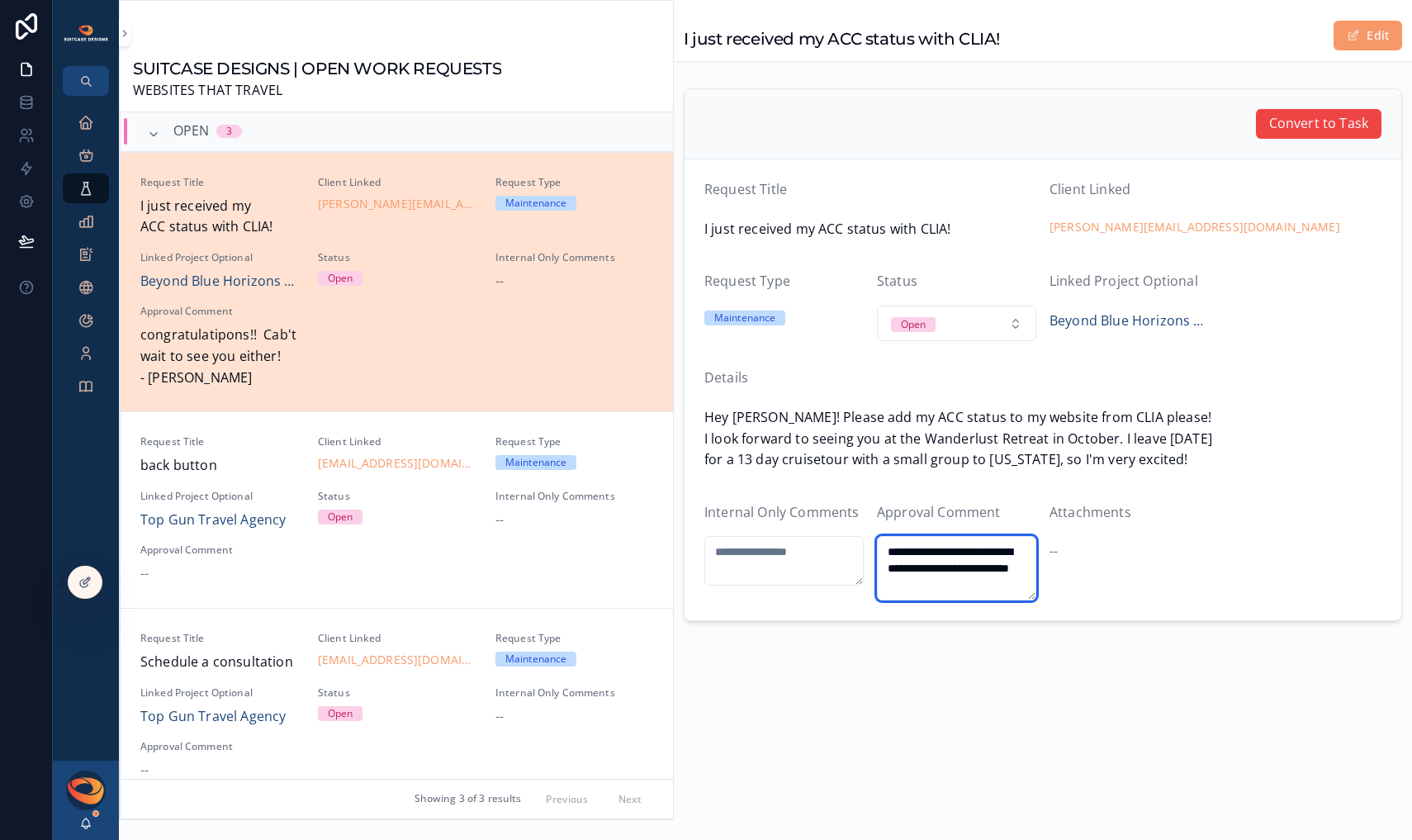
click at [1006, 551] on textarea "**********" at bounding box center [957, 568] width 160 height 65
type textarea "**********"
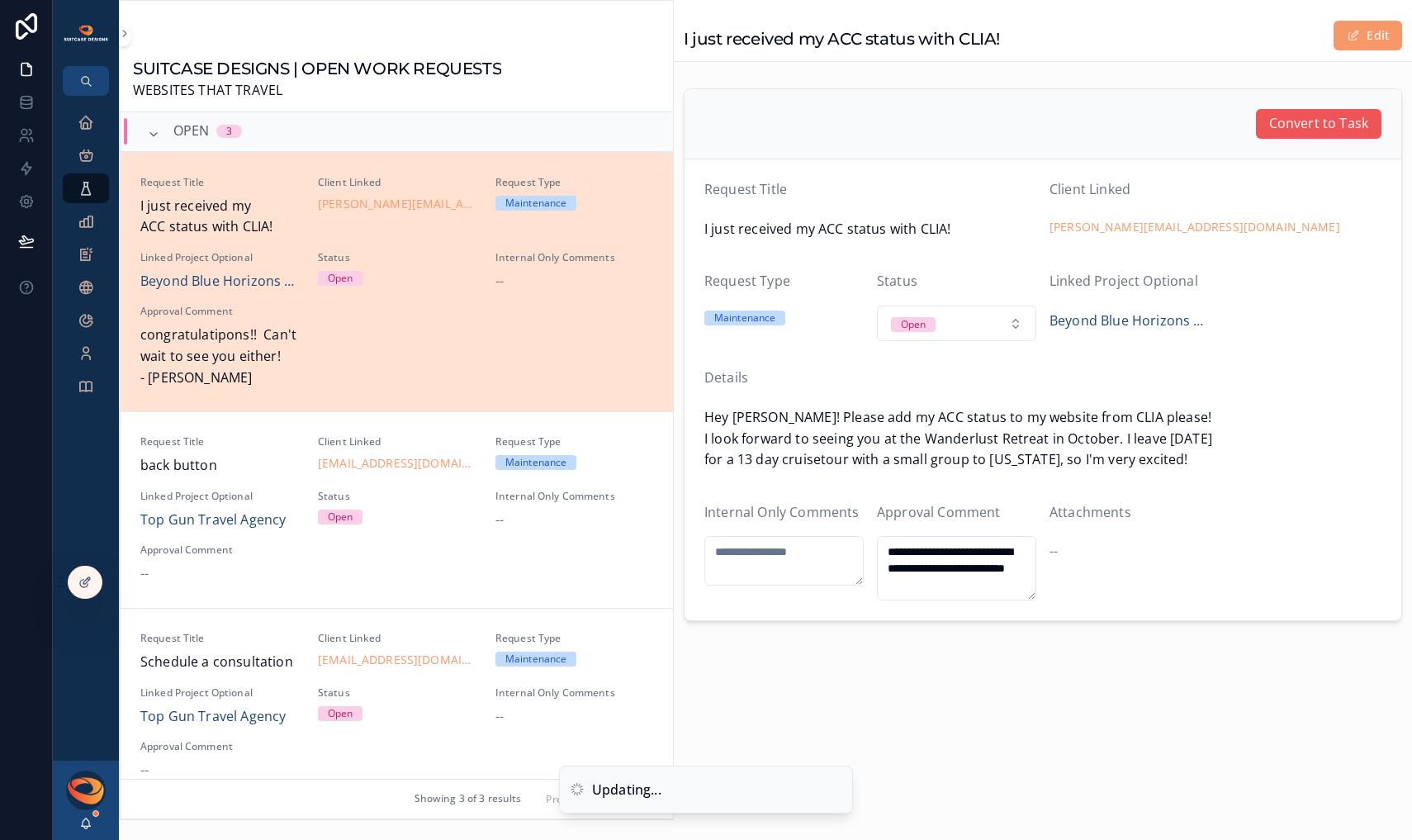
click at [1305, 120] on span "Convert to Task" at bounding box center [1319, 124] width 100 height 22
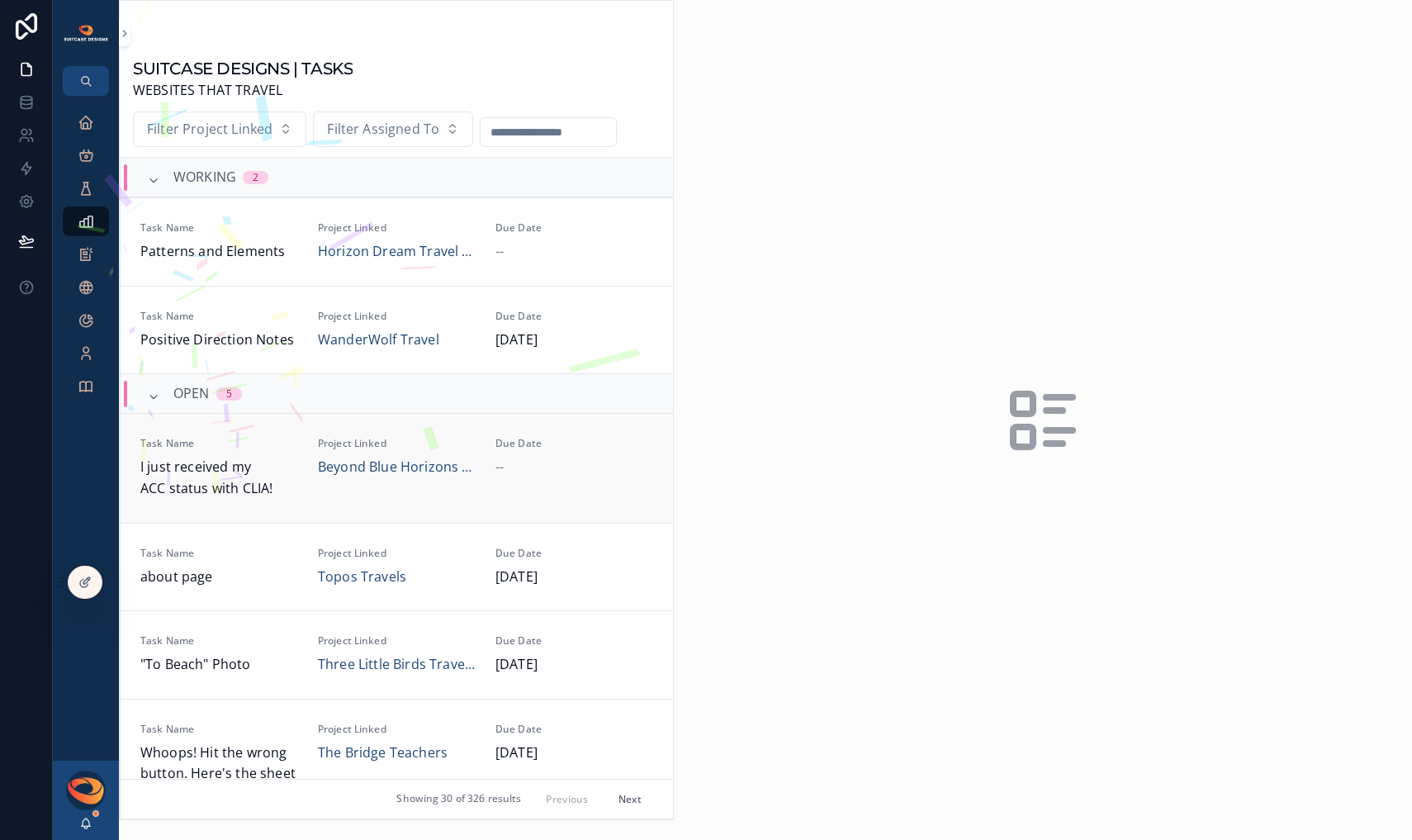
click at [296, 490] on div "Task Name I just received my ACC status with CLIA! Project Linked Beyond Blue H…" at bounding box center [396, 467] width 513 height 62
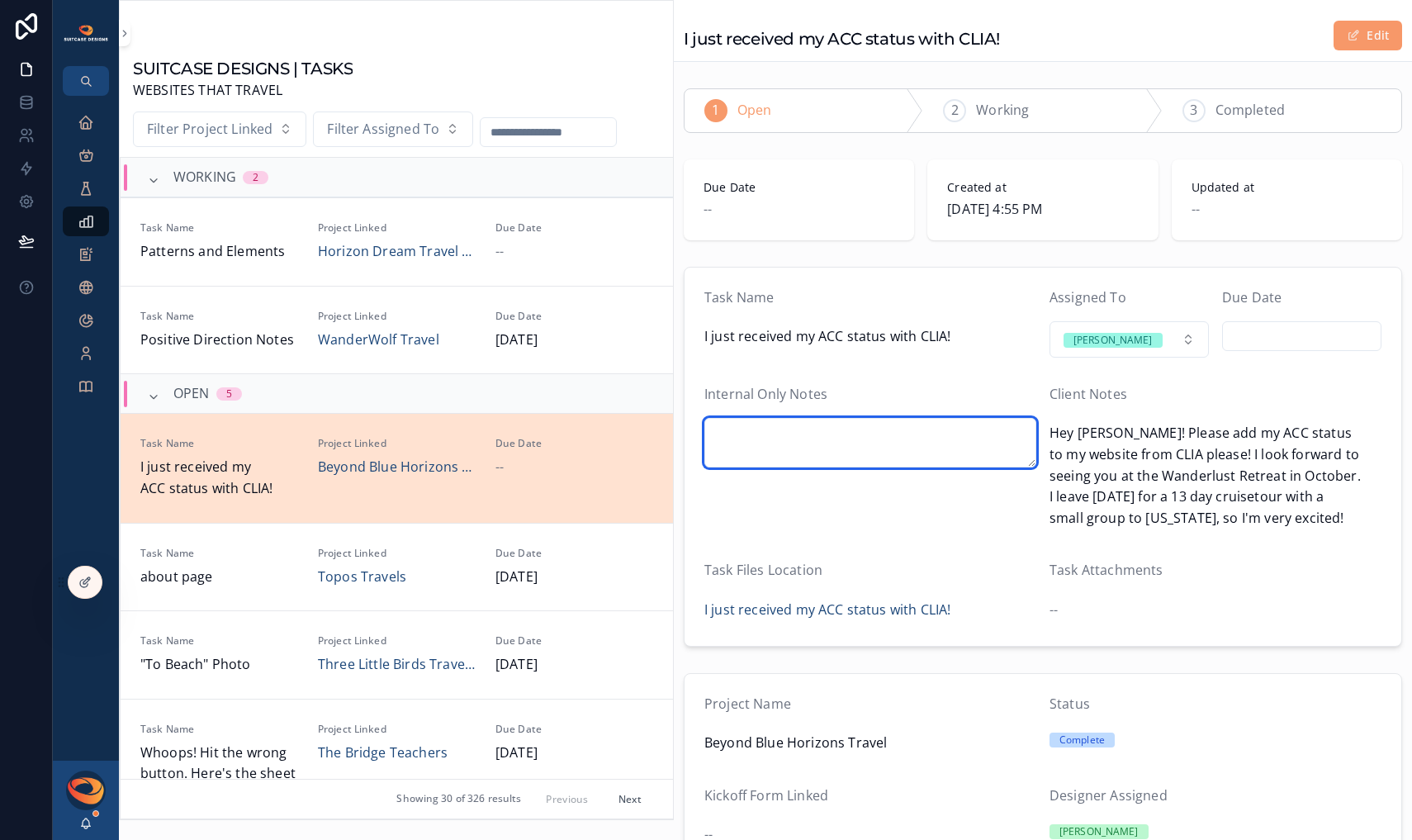
click at [822, 442] on textarea "scrollable content" at bounding box center [871, 443] width 332 height 50
type textarea "**********"
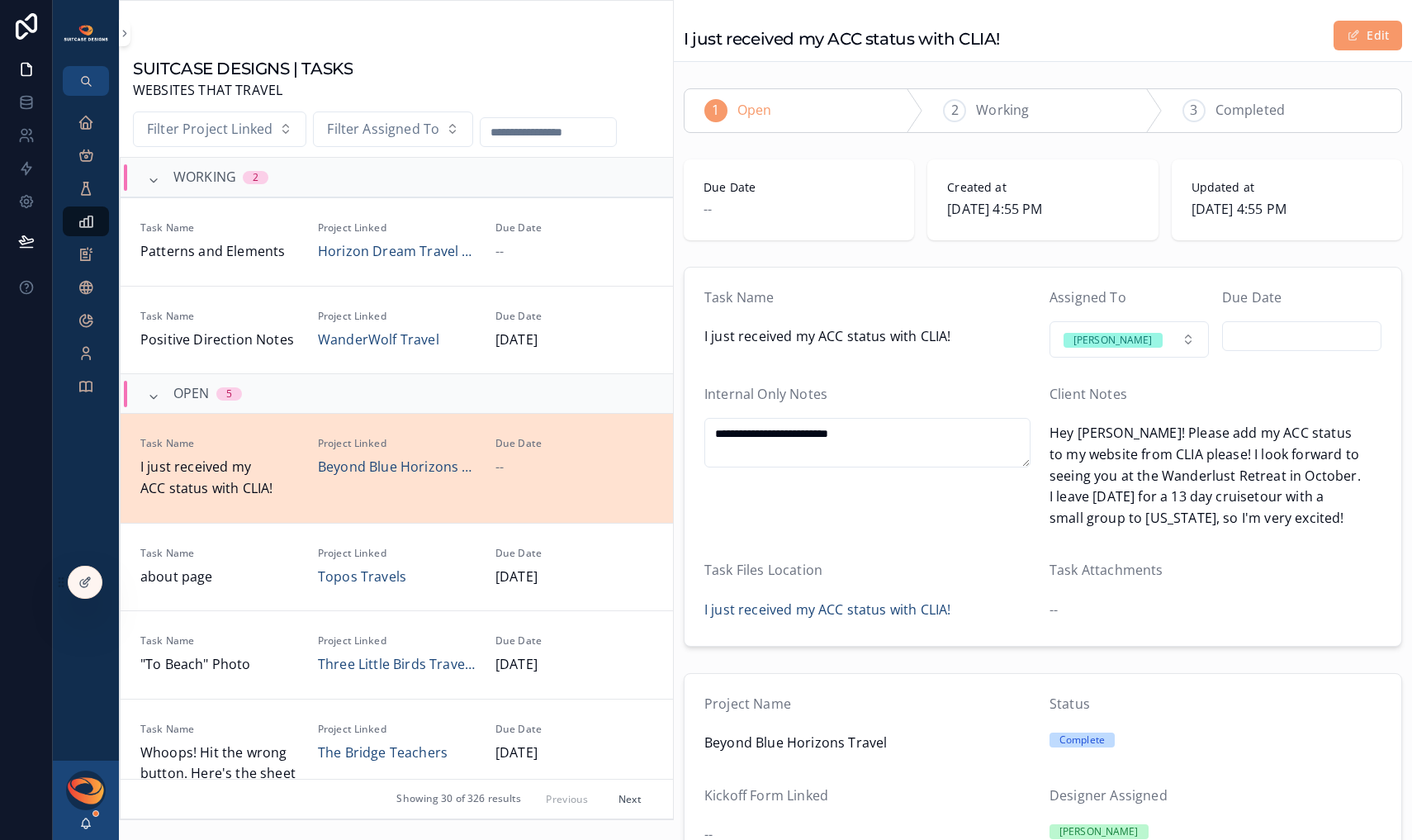
click at [961, 304] on div "Task Name" at bounding box center [871, 301] width 332 height 28
click at [87, 125] on icon "scrollable content" at bounding box center [86, 122] width 17 height 17
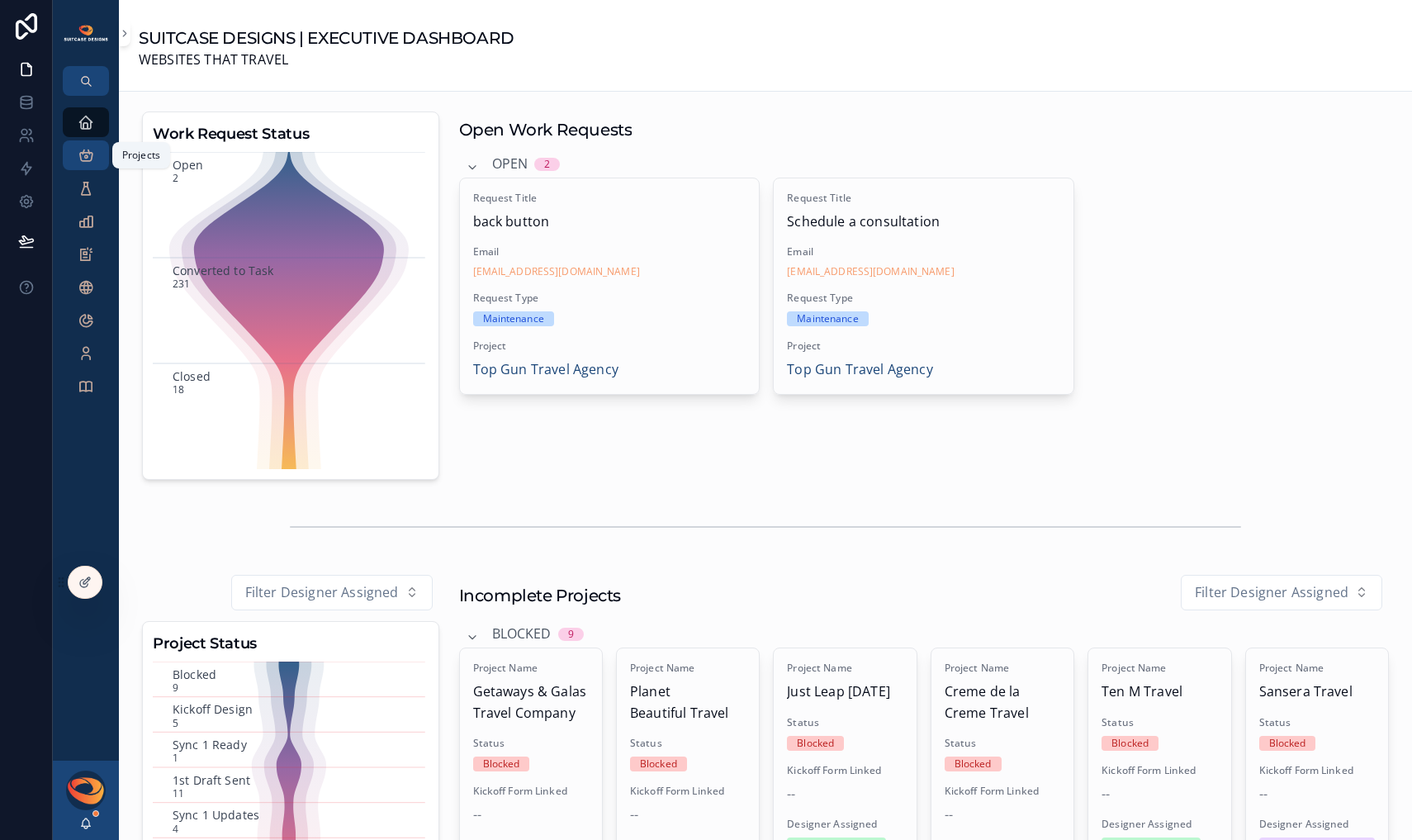
click at [88, 166] on div "Projects" at bounding box center [86, 155] width 26 height 26
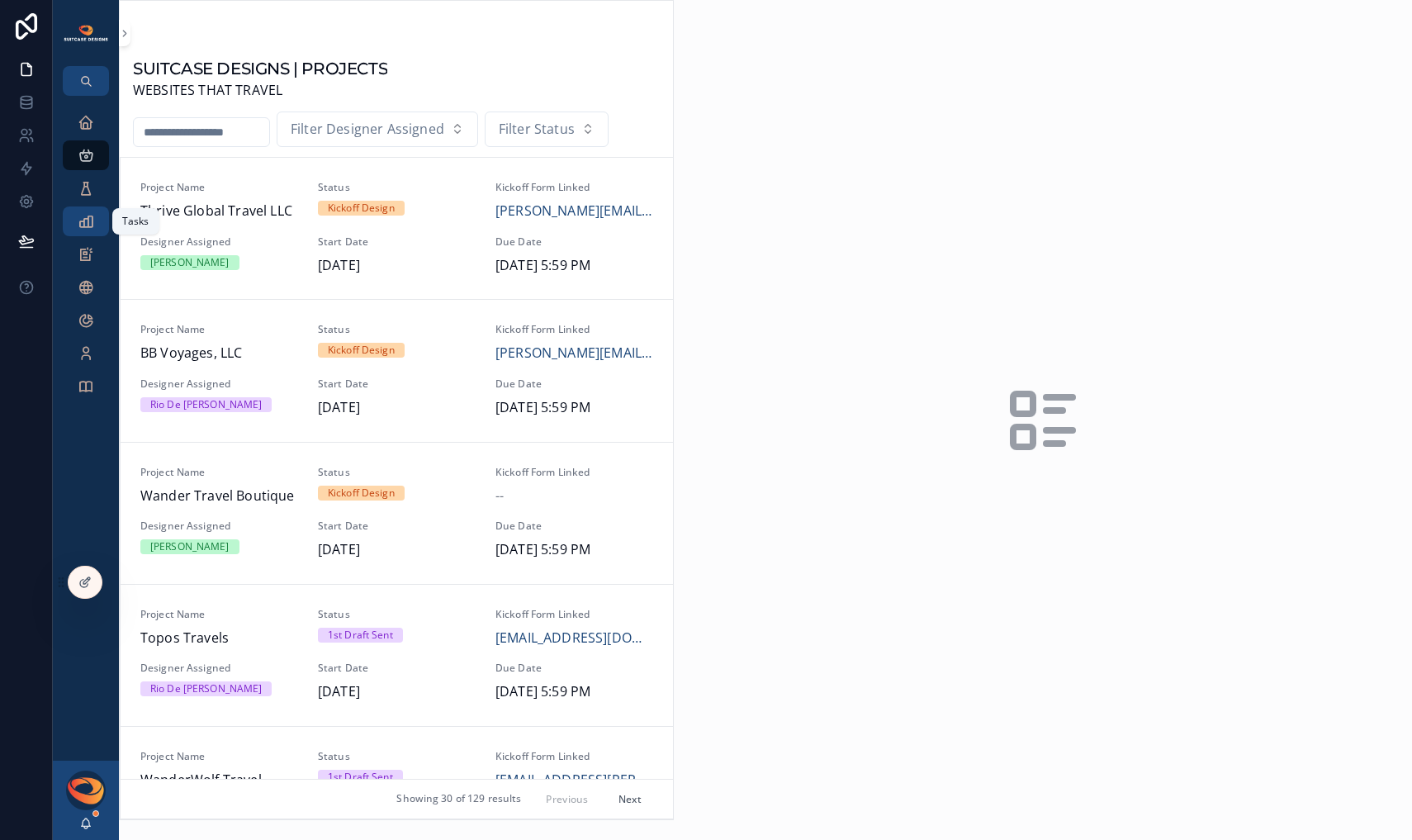
click at [90, 226] on icon "scrollable content" at bounding box center [86, 221] width 17 height 17
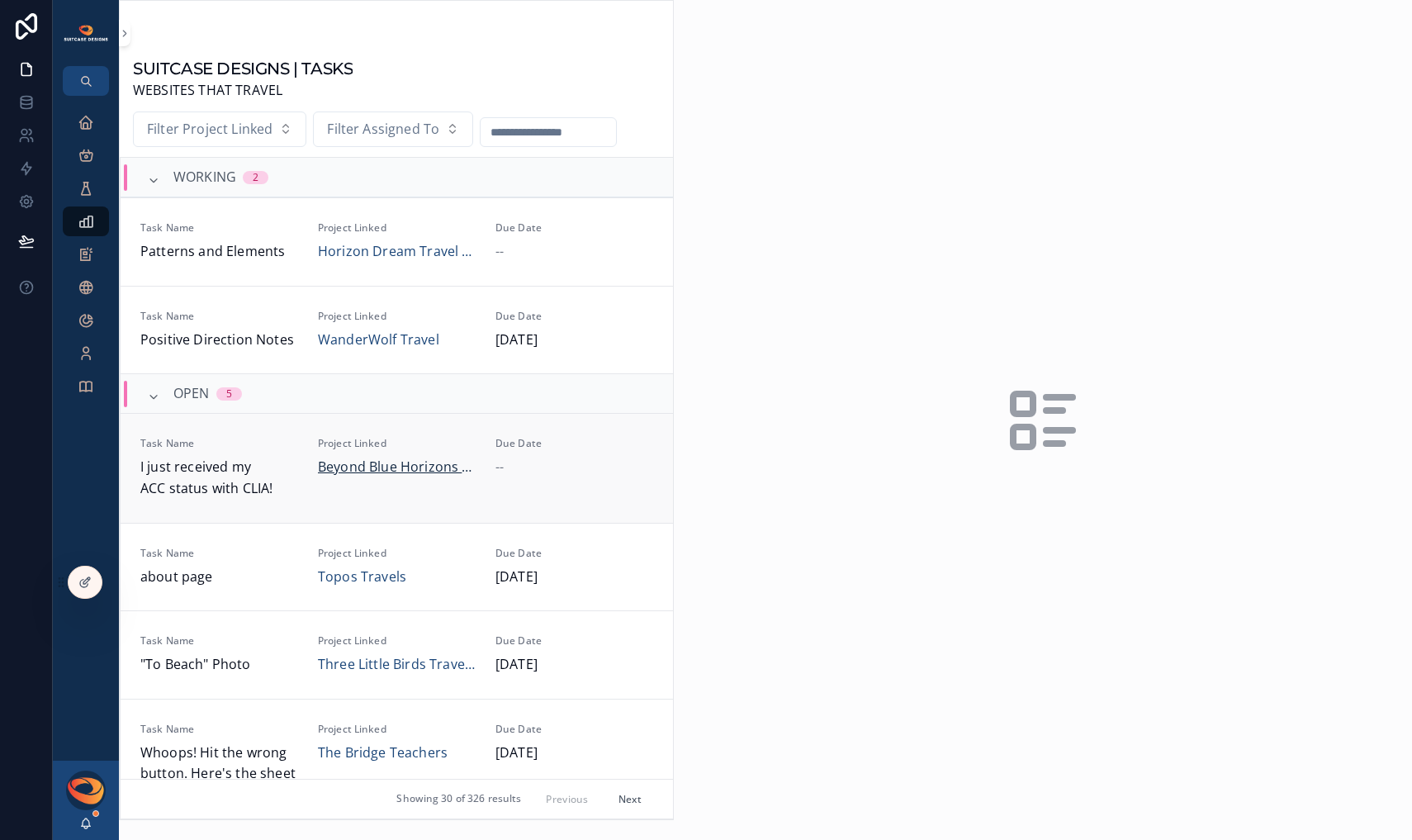
click at [374, 465] on span "Beyond Blue Horizons Travel" at bounding box center [396, 467] width 158 height 22
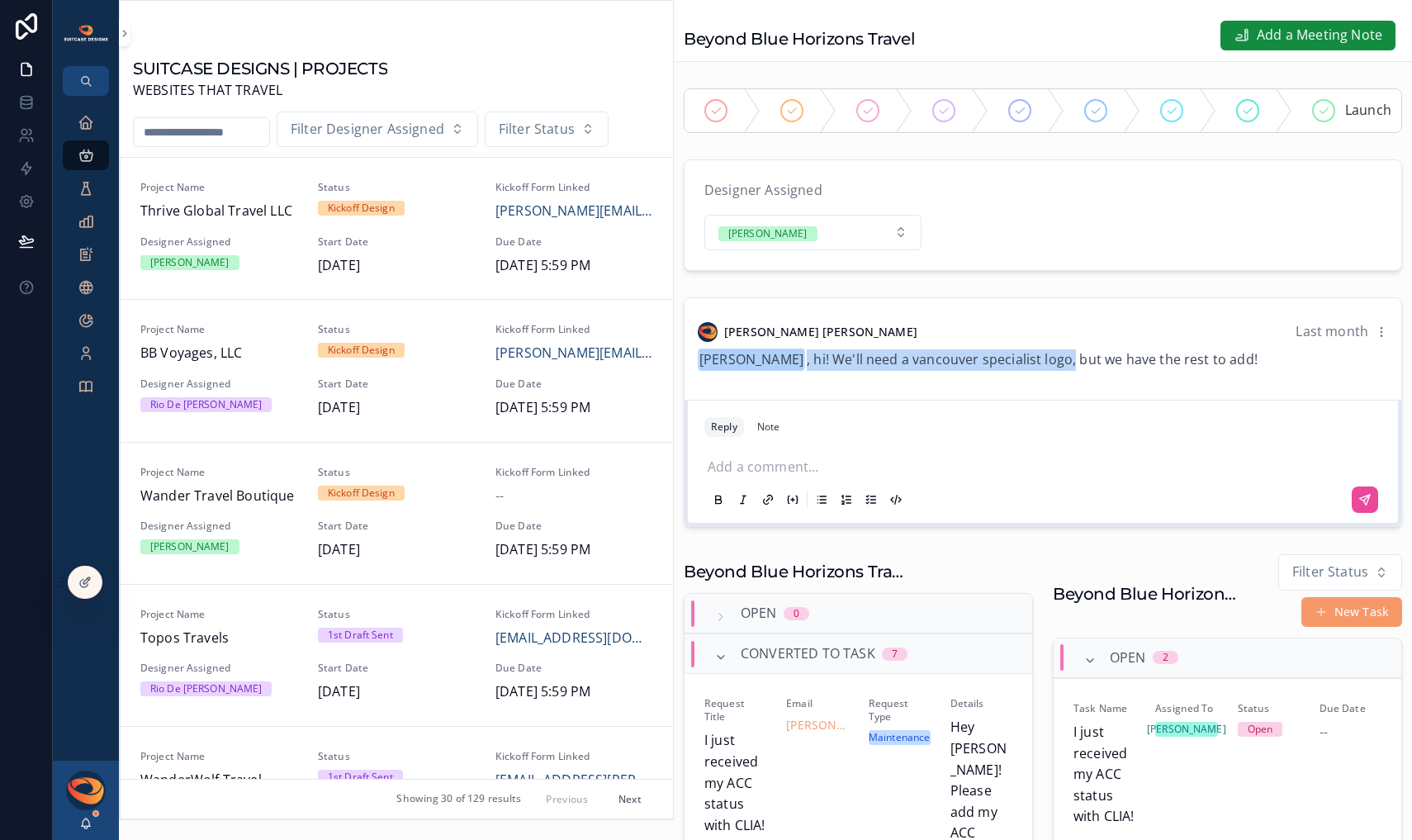
drag, startPoint x: 1044, startPoint y: 372, endPoint x: 698, endPoint y: 371, distance: 346.0
click at [698, 368] on span "[PERSON_NAME] , hi! We'll need a vancouver specialist logo, but we have the res…" at bounding box center [977, 359] width 560 height 18
copy span "[PERSON_NAME] , hi! We'll need a vancouver specialist logo,"
click at [738, 473] on p "scrollable content" at bounding box center [1047, 465] width 678 height 17
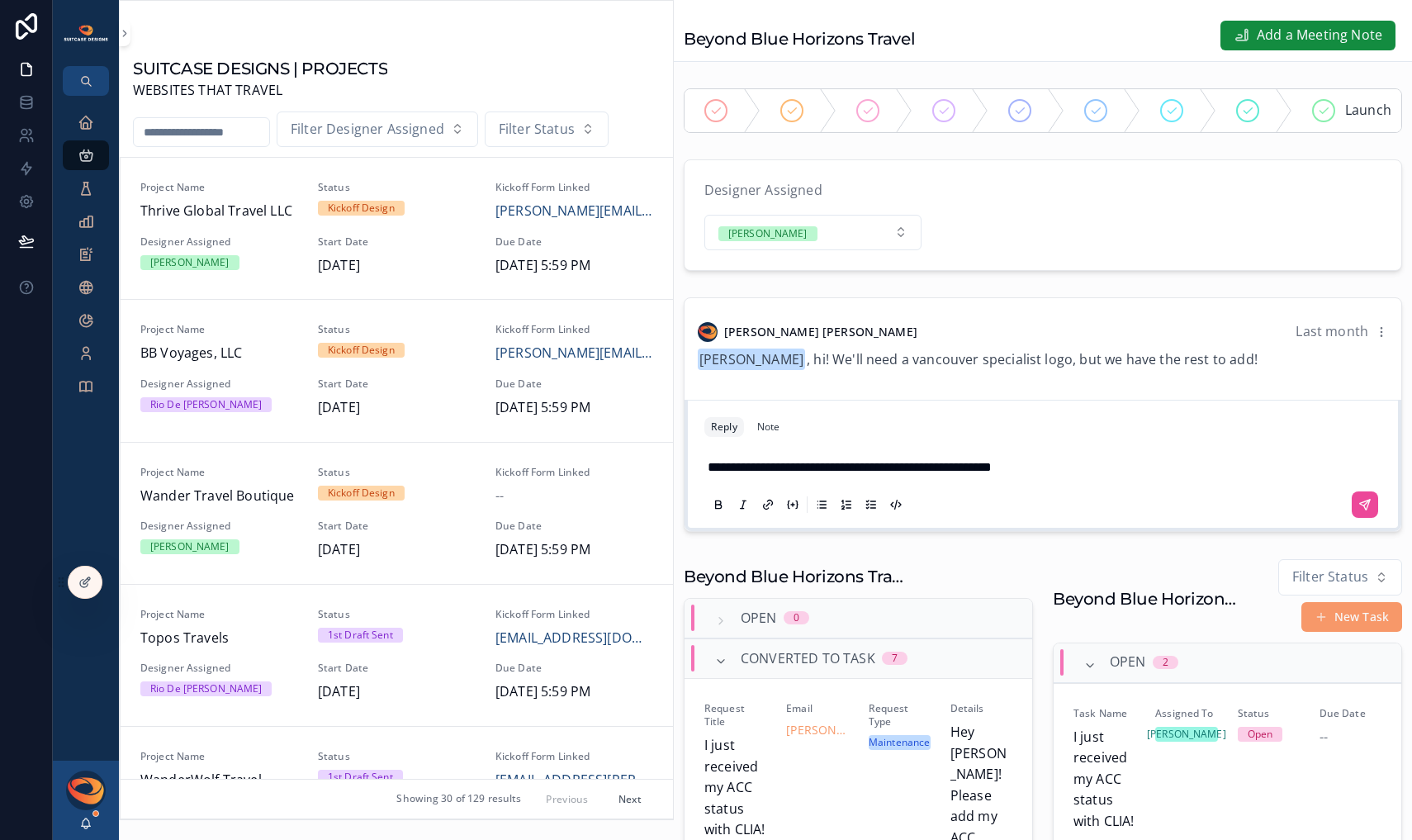
click at [706, 481] on div "**********" at bounding box center [1044, 484] width 678 height 74
click at [707, 481] on div "**********" at bounding box center [1044, 484] width 678 height 74
click at [708, 473] on span "**********" at bounding box center [850, 467] width 284 height 12
drag, startPoint x: 823, startPoint y: 479, endPoint x: 887, endPoint y: 474, distance: 64.2
click at [887, 473] on span "**********" at bounding box center [852, 467] width 289 height 12
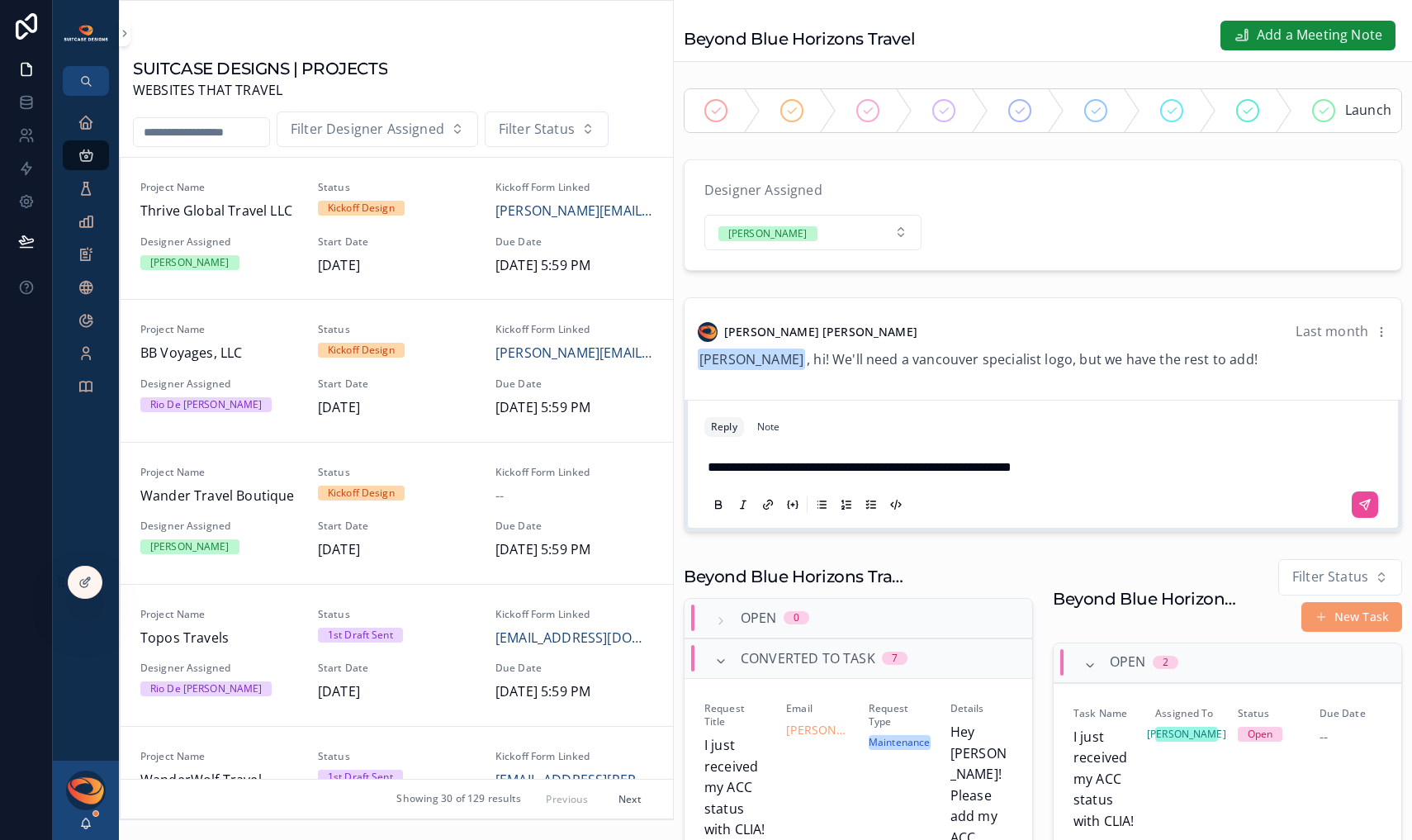
click at [1125, 479] on p "**********" at bounding box center [1047, 467] width 678 height 22
click at [1359, 512] on icon "scrollable content" at bounding box center [1365, 504] width 13 height 13
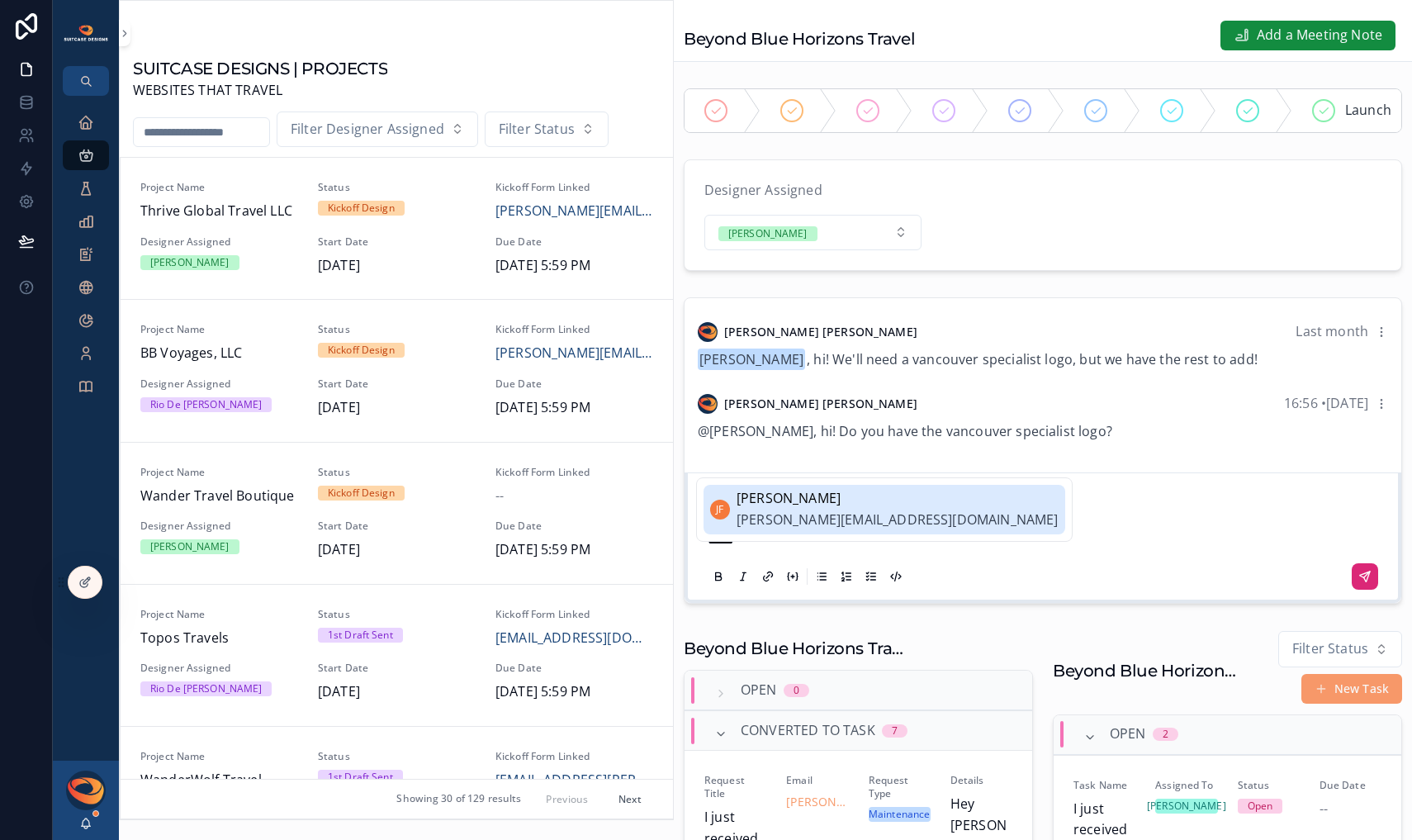
click at [858, 525] on span "[PERSON_NAME][EMAIL_ADDRESS][DOMAIN_NAME]" at bounding box center [898, 520] width 322 height 22
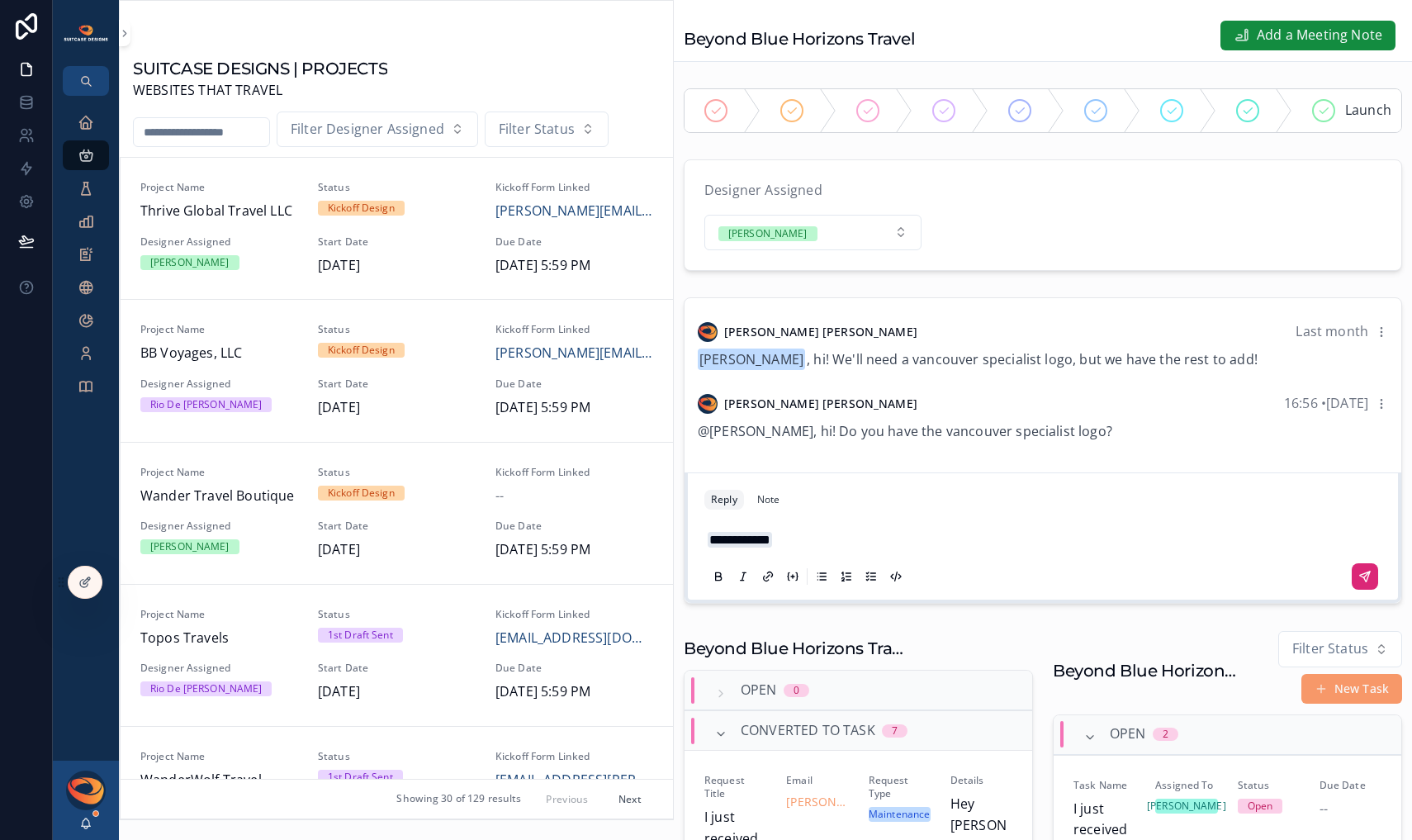
click at [1352, 589] on button "scrollable content" at bounding box center [1365, 576] width 26 height 26
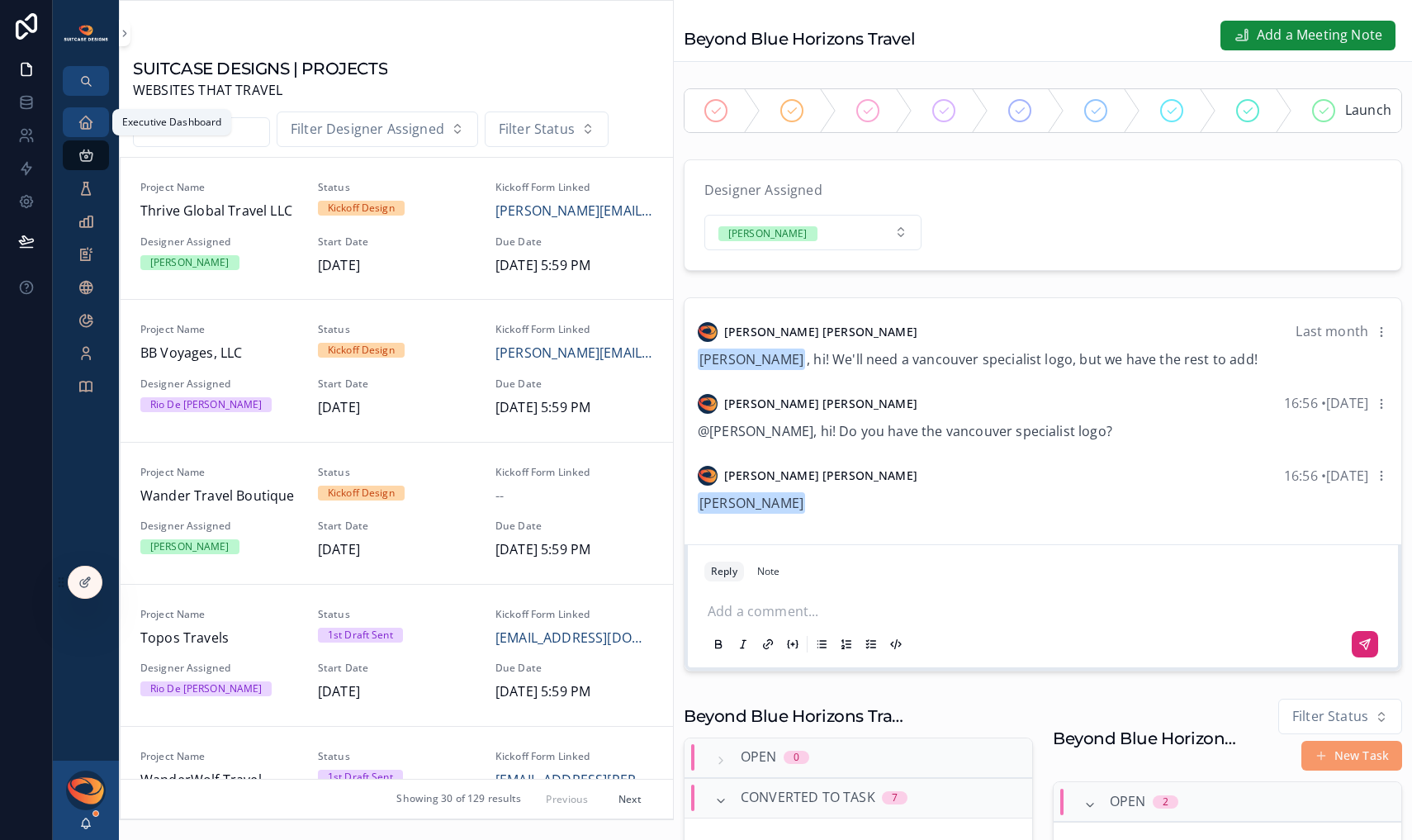
click at [84, 134] on div "Executive Dashboard" at bounding box center [86, 122] width 26 height 26
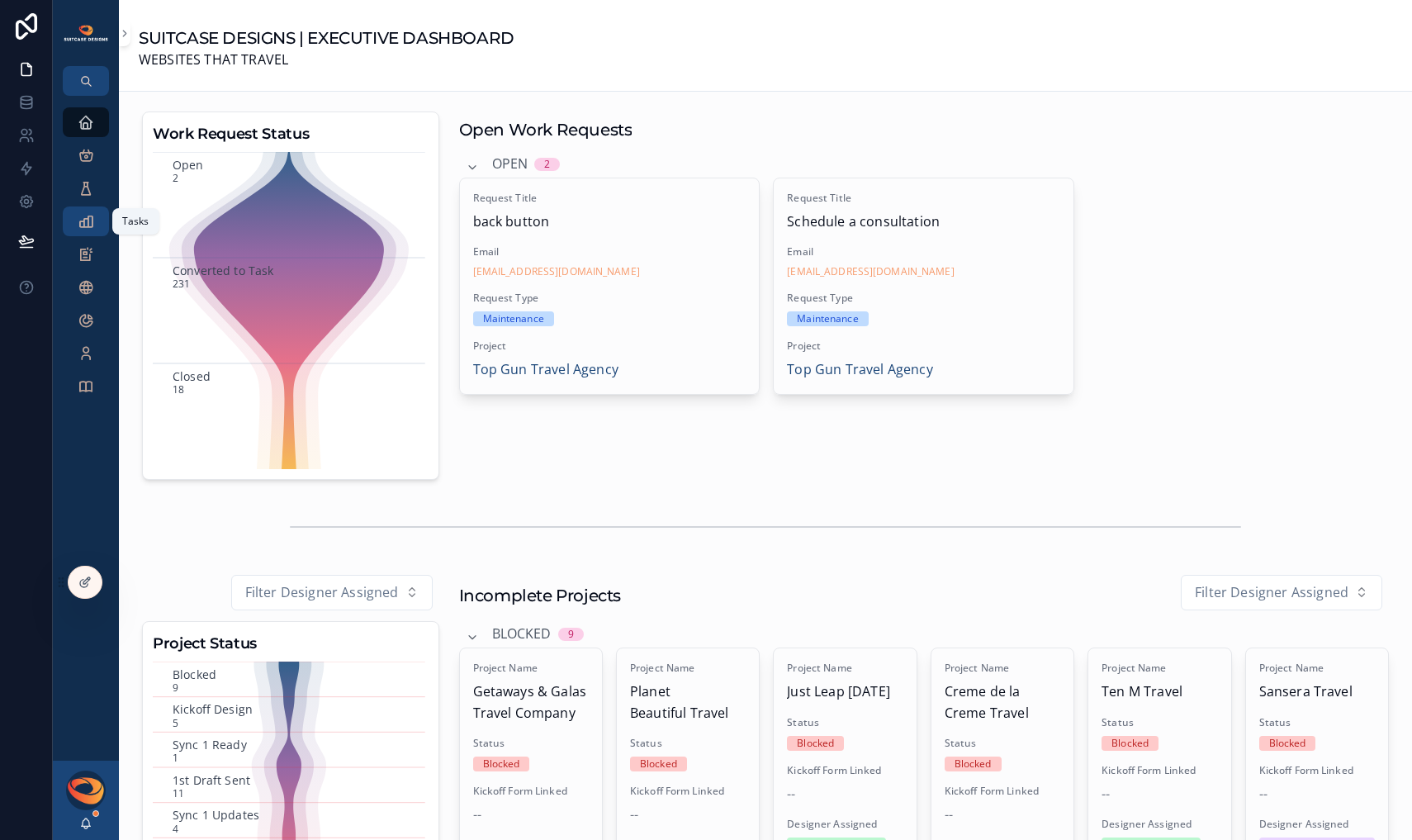
click at [81, 224] on icon "scrollable content" at bounding box center [86, 221] width 17 height 17
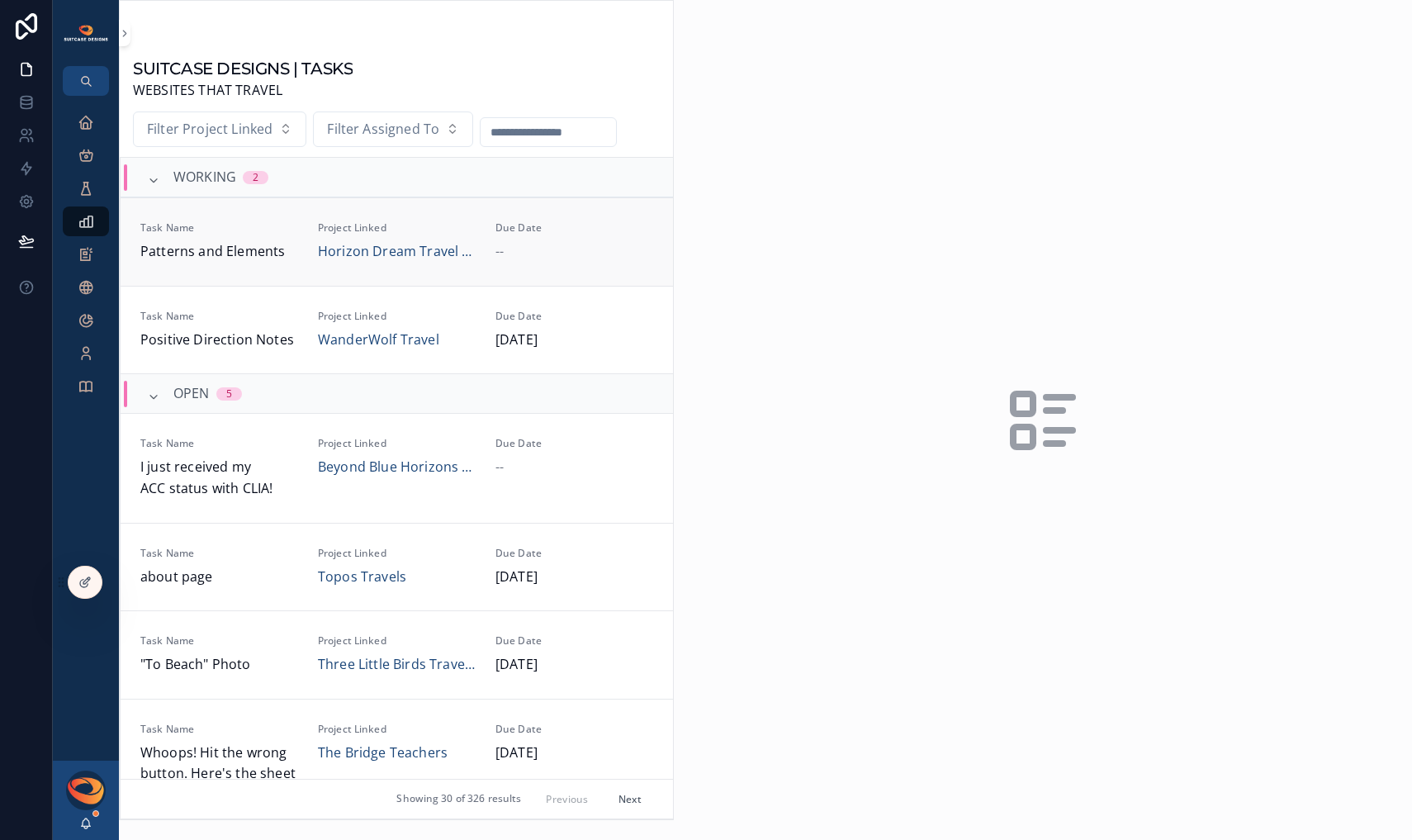
click at [296, 233] on div "Task Name Patterns and Elements Project Linked Horizon Dream Travel LLC Due Dat…" at bounding box center [396, 241] width 513 height 41
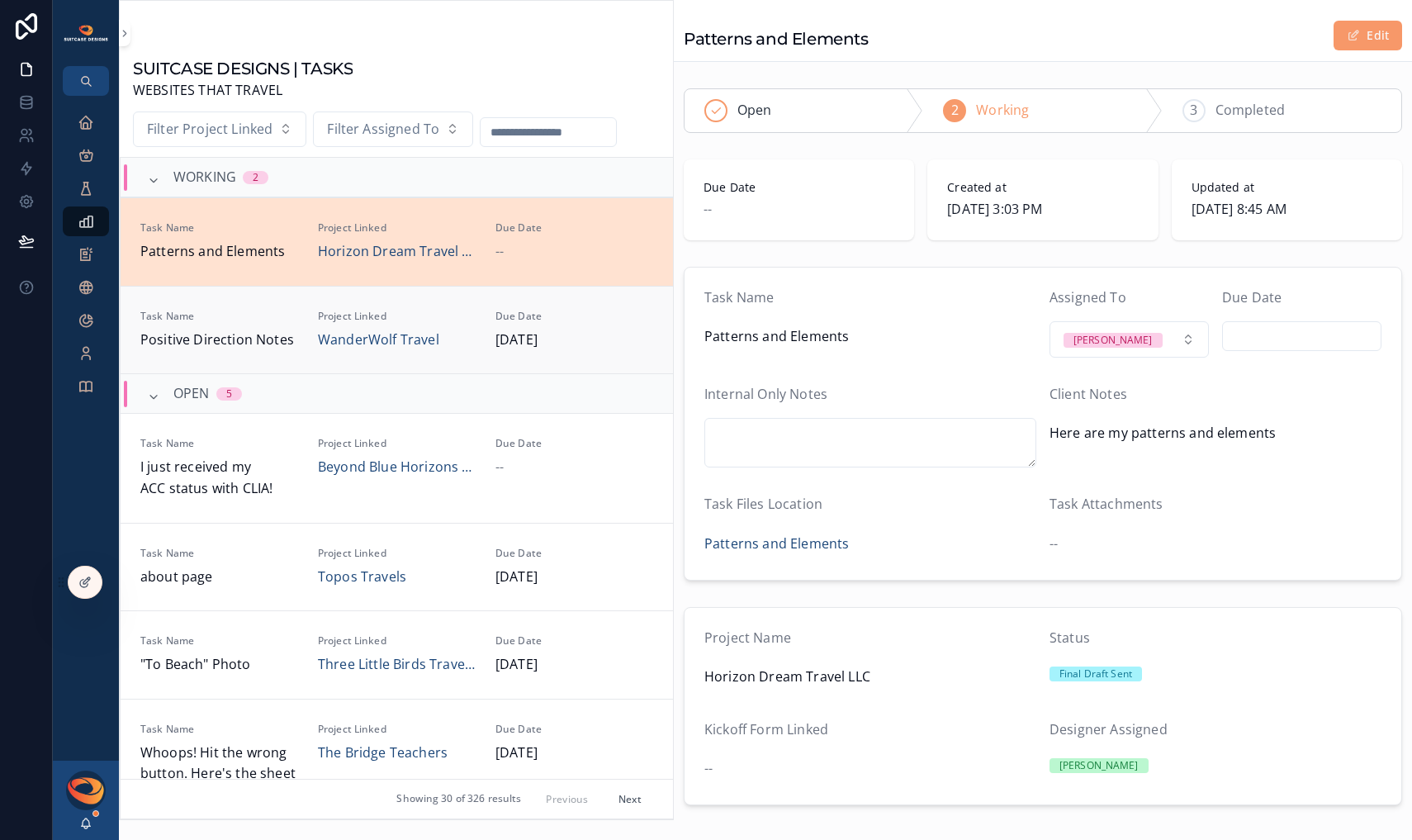
click at [273, 325] on div "Task Name Positive Direction Notes" at bounding box center [219, 330] width 158 height 41
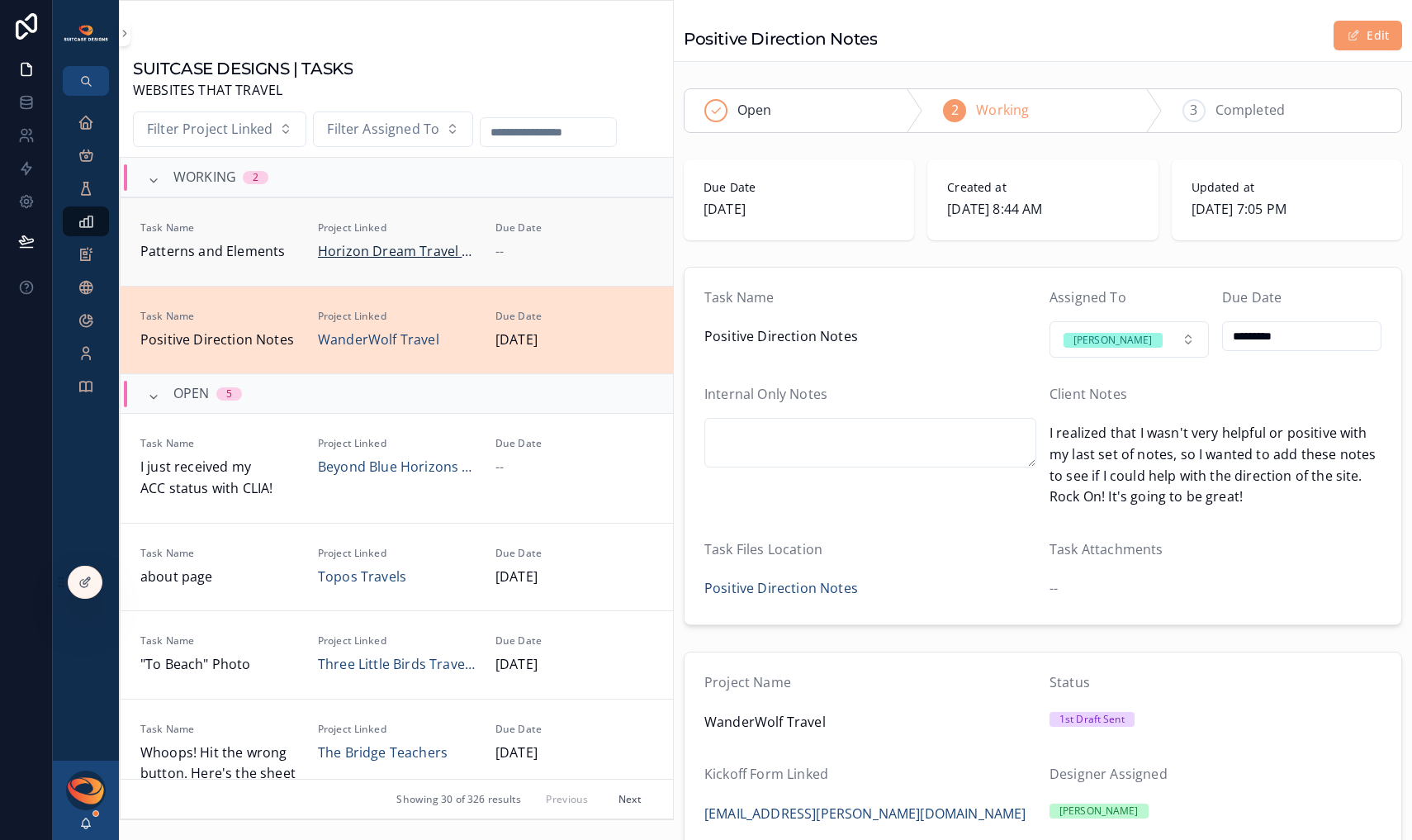
click at [427, 248] on span "Horizon Dream Travel LLC" at bounding box center [396, 251] width 158 height 22
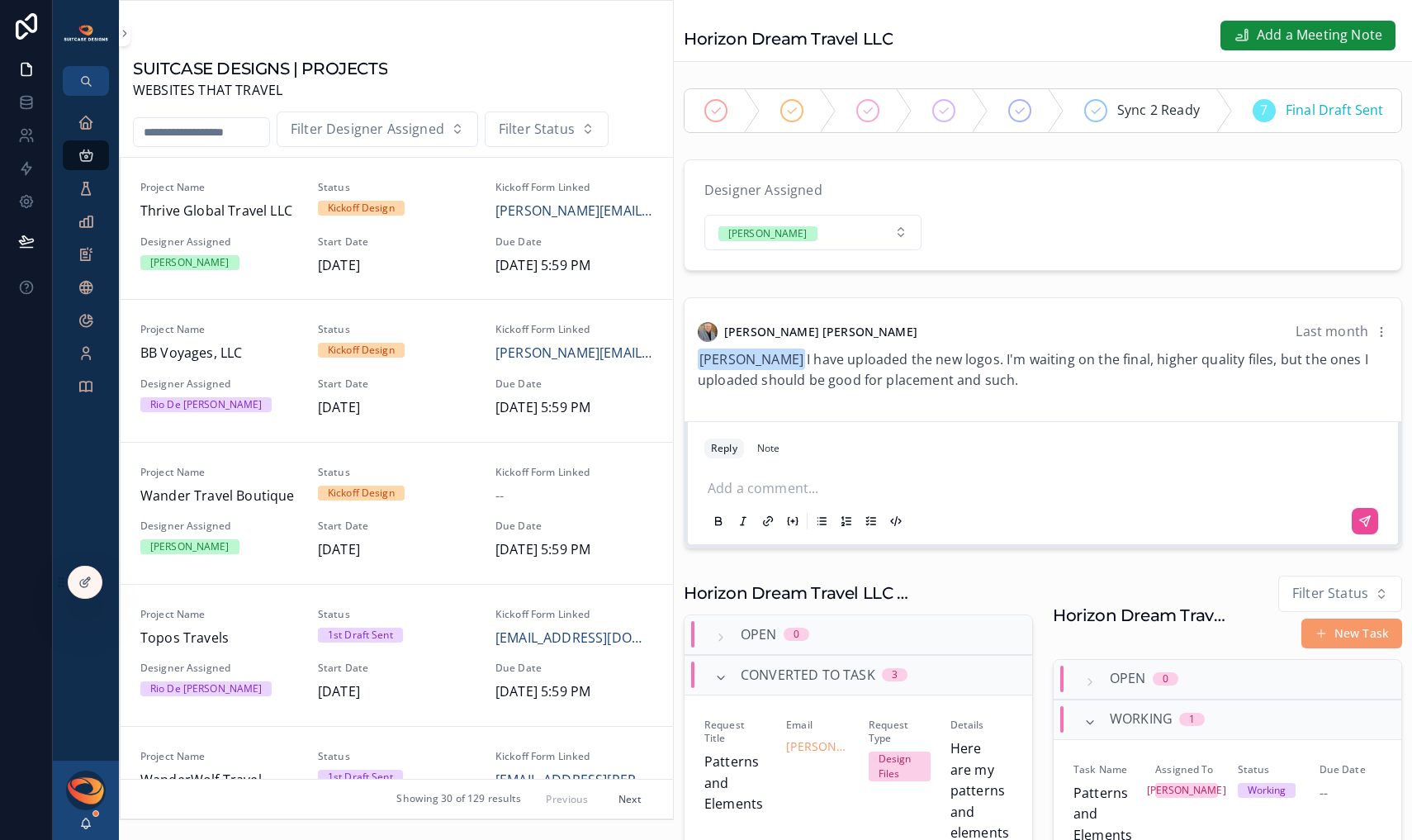
scroll to position [251, 0]
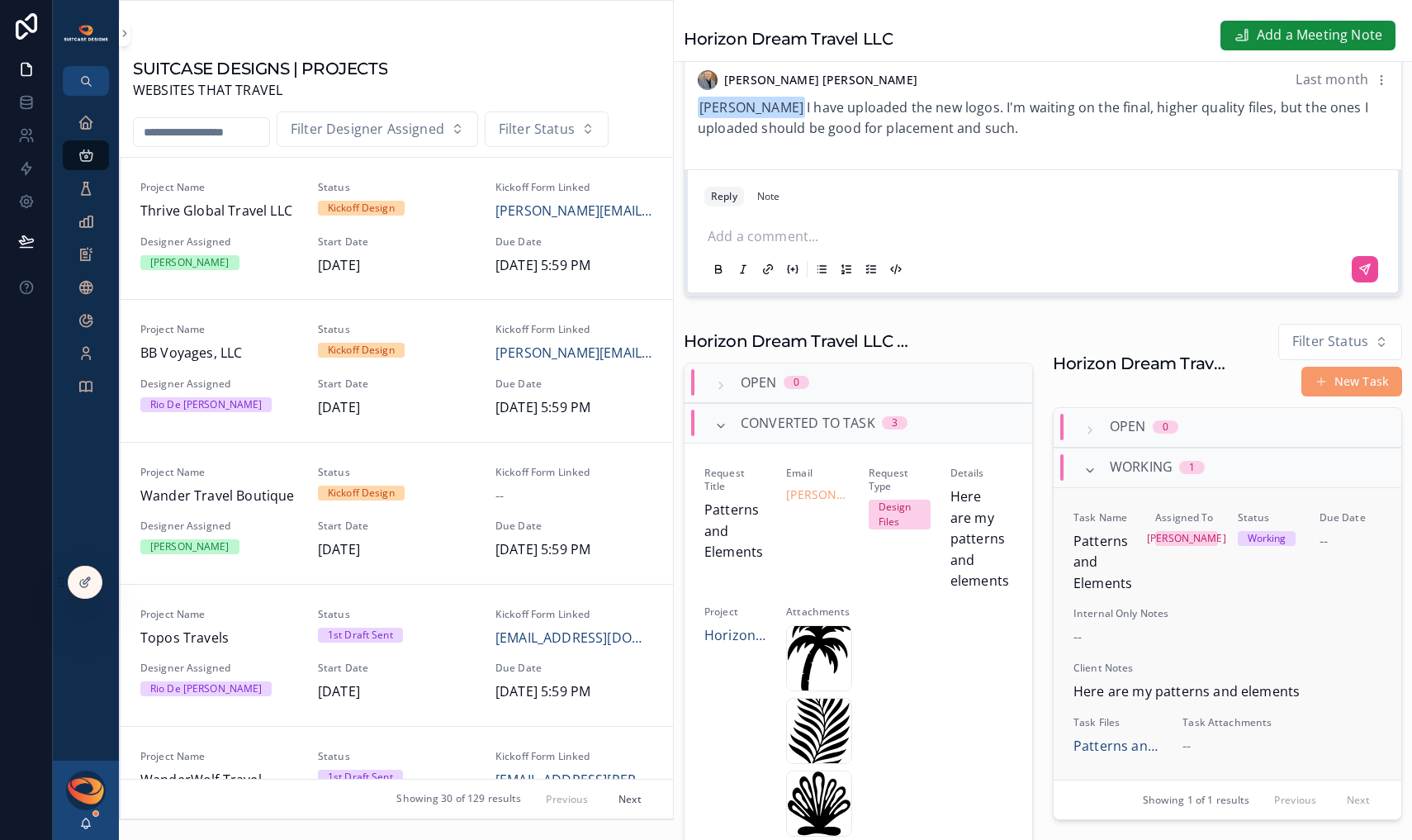
click at [1202, 620] on span "Internal Only Notes" at bounding box center [1228, 613] width 308 height 13
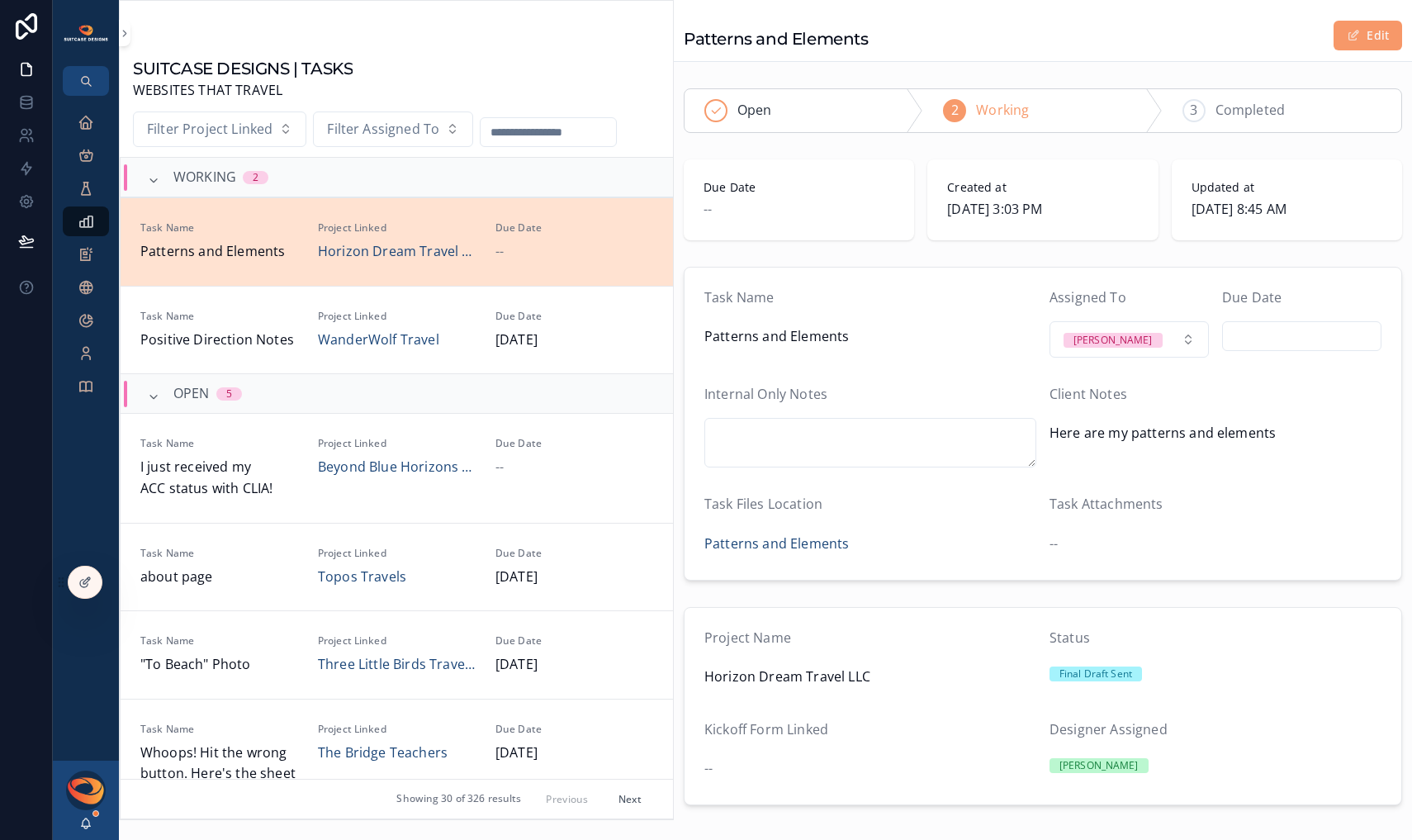
scroll to position [39, 0]
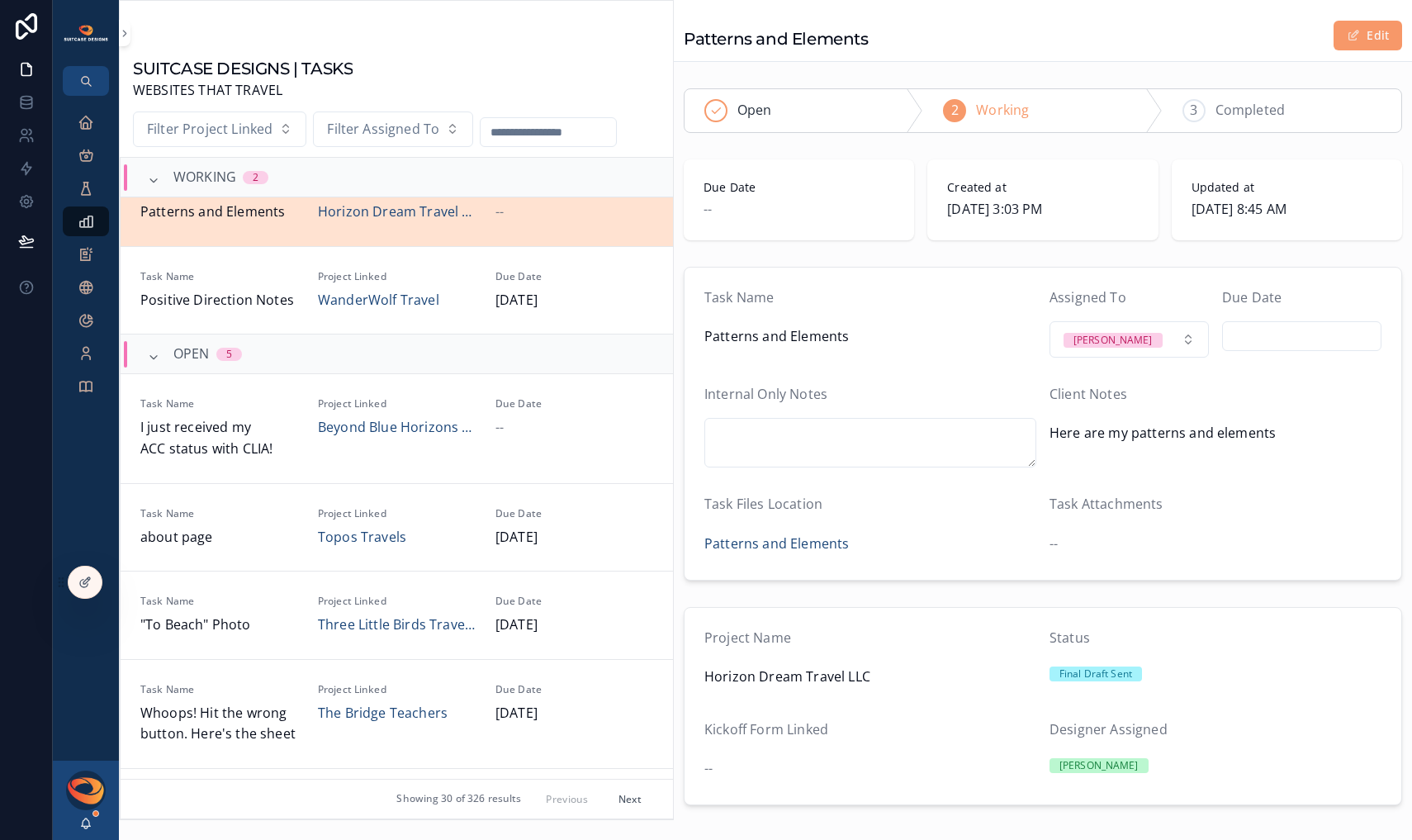
click at [1275, 307] on div "Due Date" at bounding box center [1302, 301] width 160 height 28
click at [1277, 338] on input "scrollable content" at bounding box center [1302, 336] width 158 height 23
click at [1326, 475] on button "4" at bounding box center [1321, 473] width 30 height 30
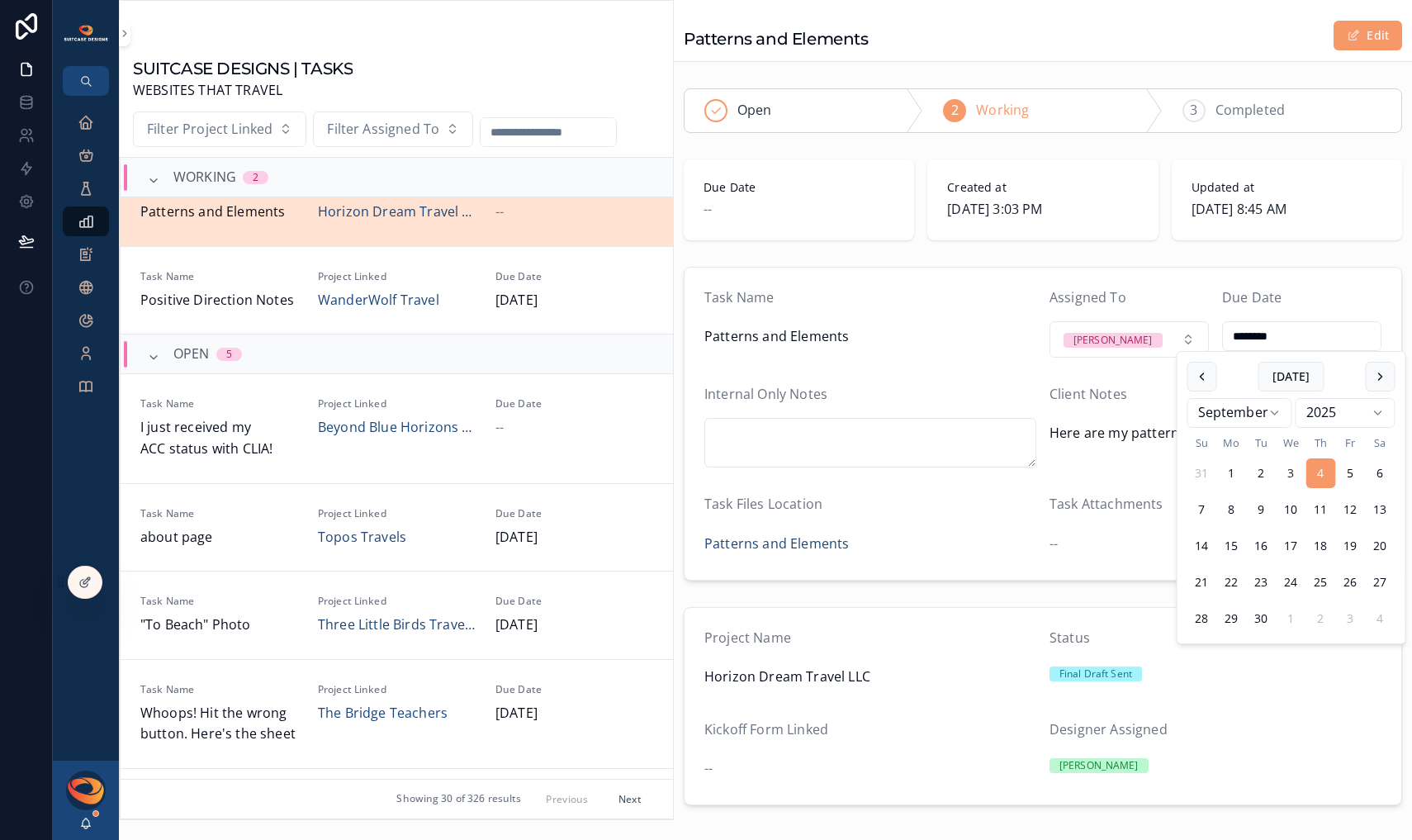
click at [1319, 291] on div "Due Date" at bounding box center [1302, 301] width 160 height 28
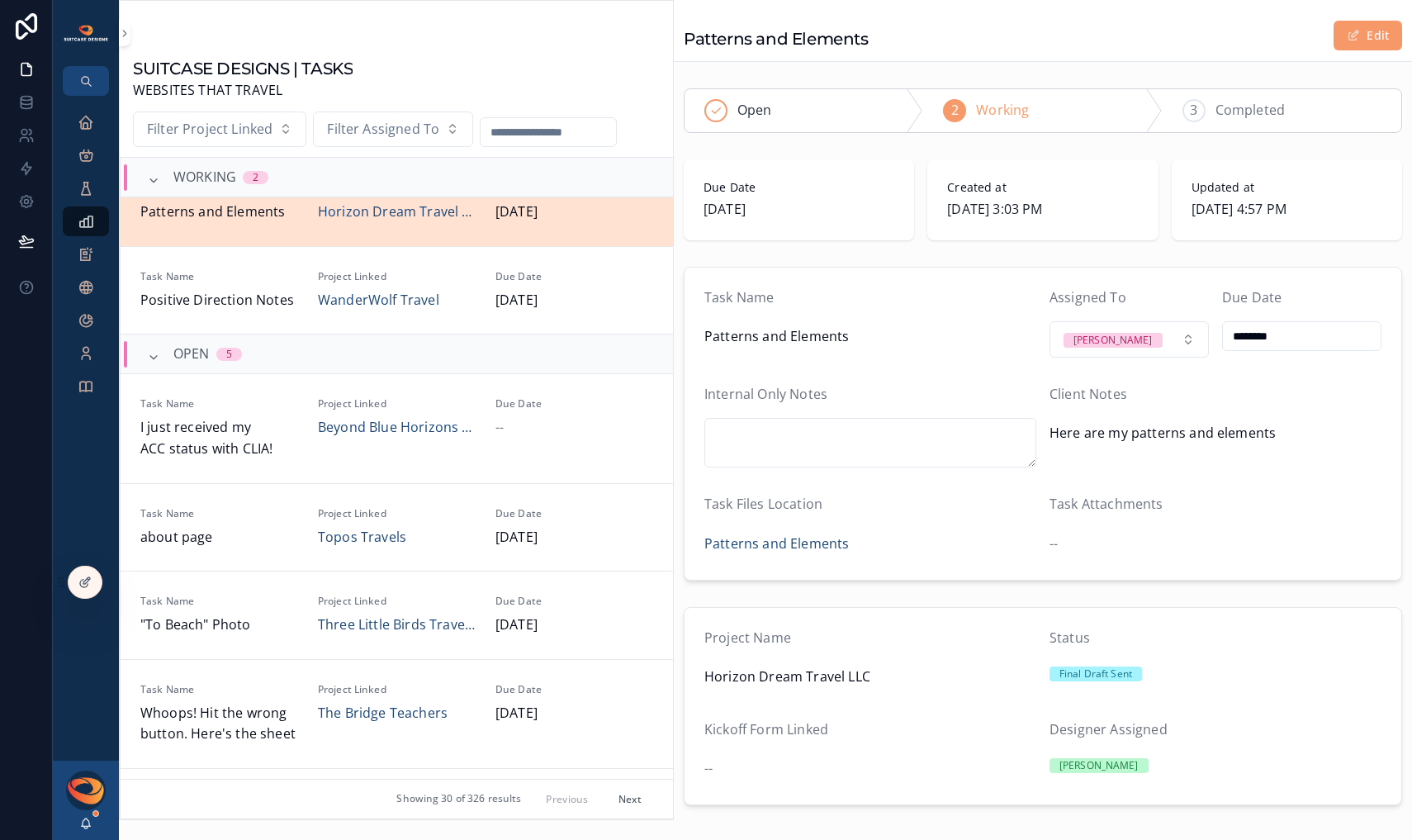
click at [1294, 341] on input "********" at bounding box center [1302, 336] width 158 height 23
click at [1350, 475] on button "5" at bounding box center [1351, 473] width 30 height 30
type input "********"
click at [1287, 286] on form "Task Name Patterns and Elements Assigned To [PERSON_NAME] Due Date ******** Int…" at bounding box center [1043, 423] width 717 height 313
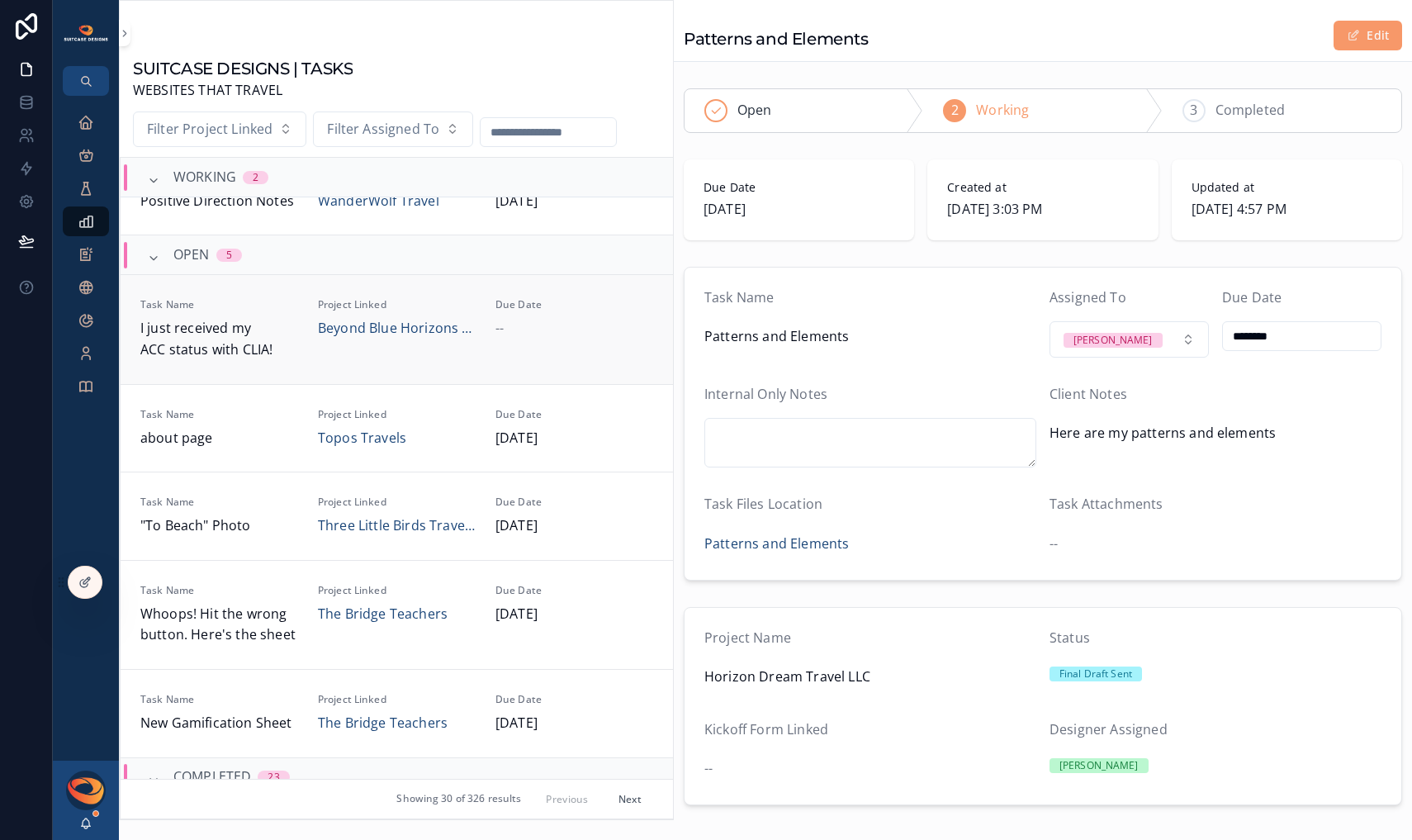
scroll to position [149, 0]
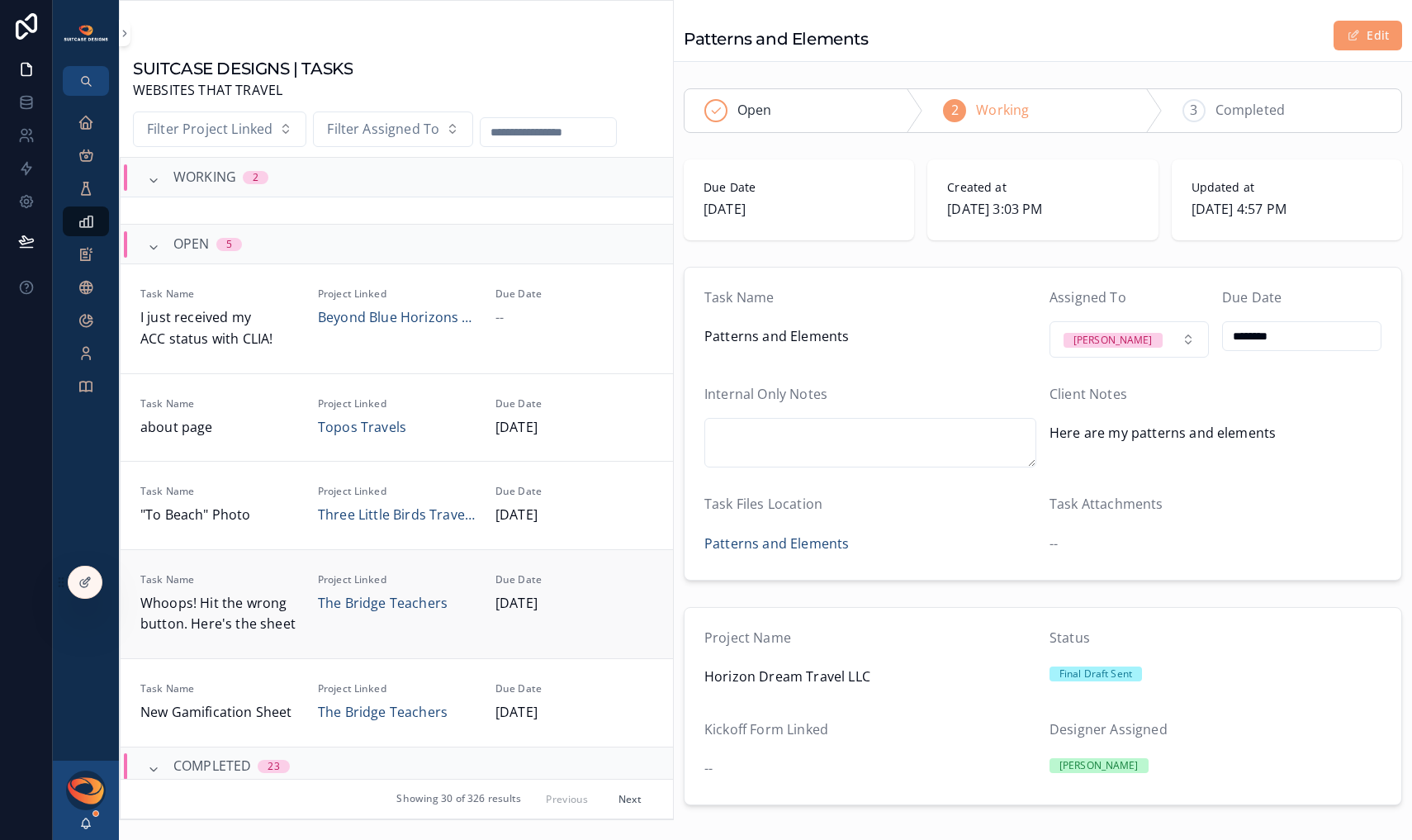
click at [258, 584] on span "Task Name" at bounding box center [219, 579] width 158 height 13
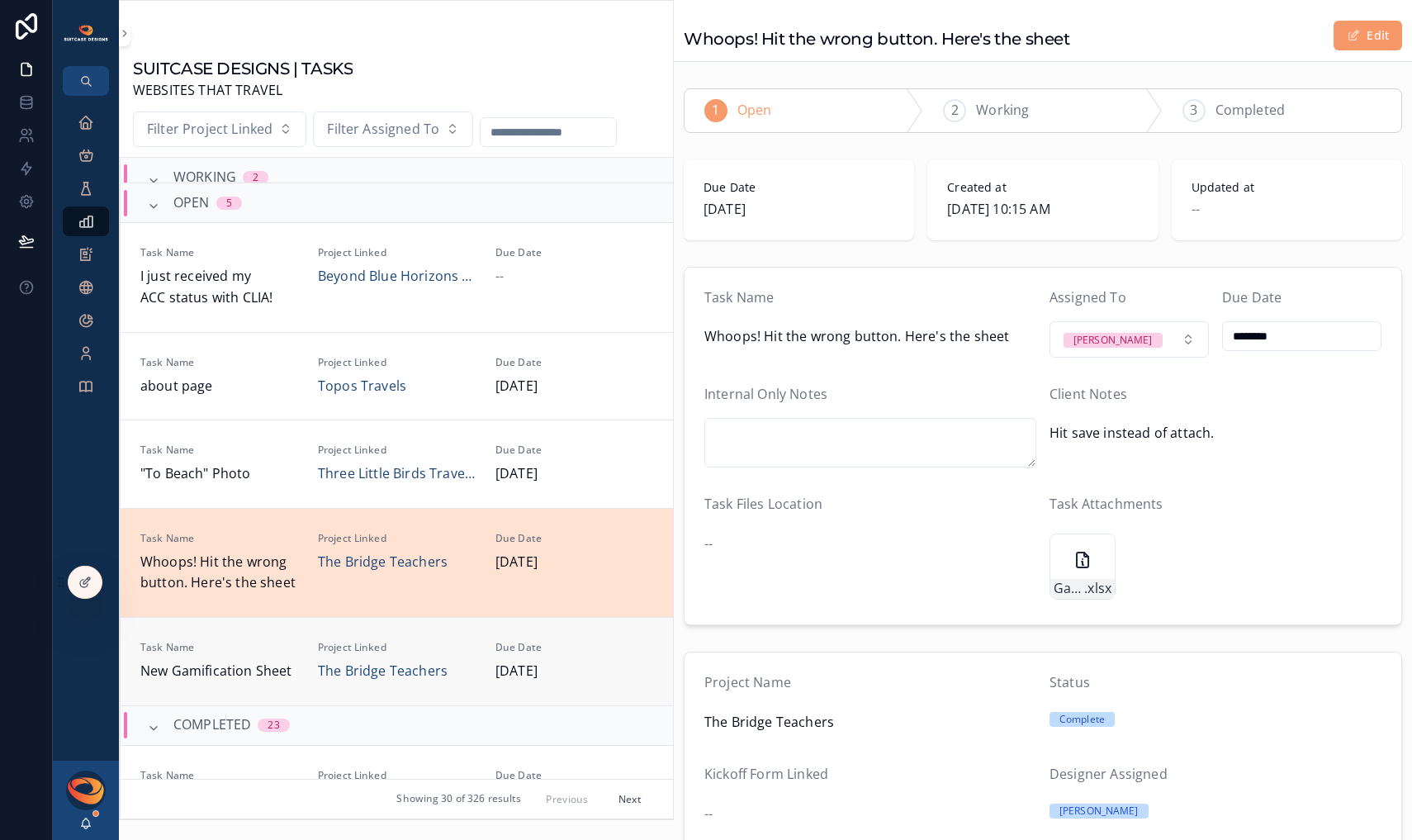
scroll to position [275, 0]
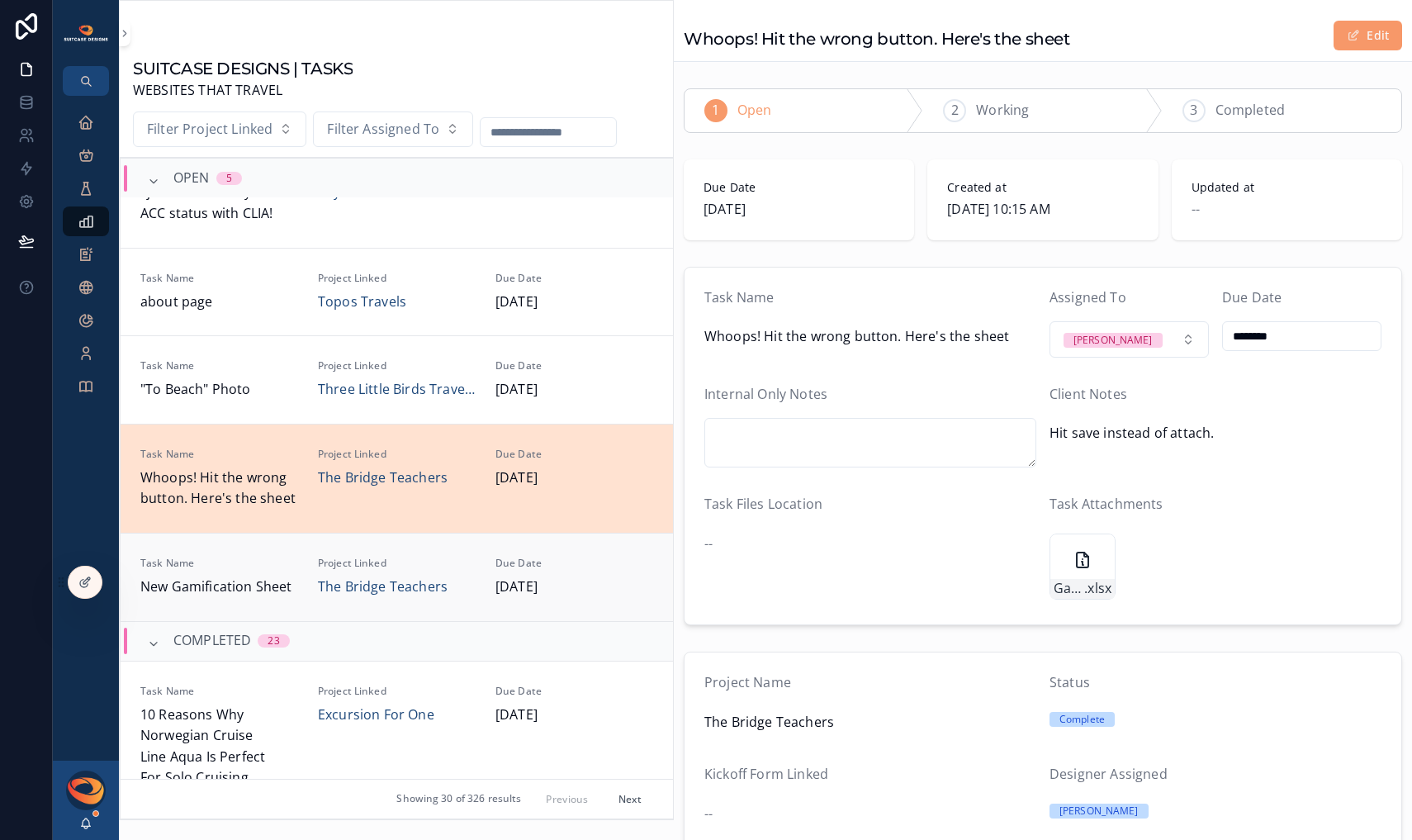
click at [253, 561] on span "Task Name" at bounding box center [219, 563] width 158 height 13
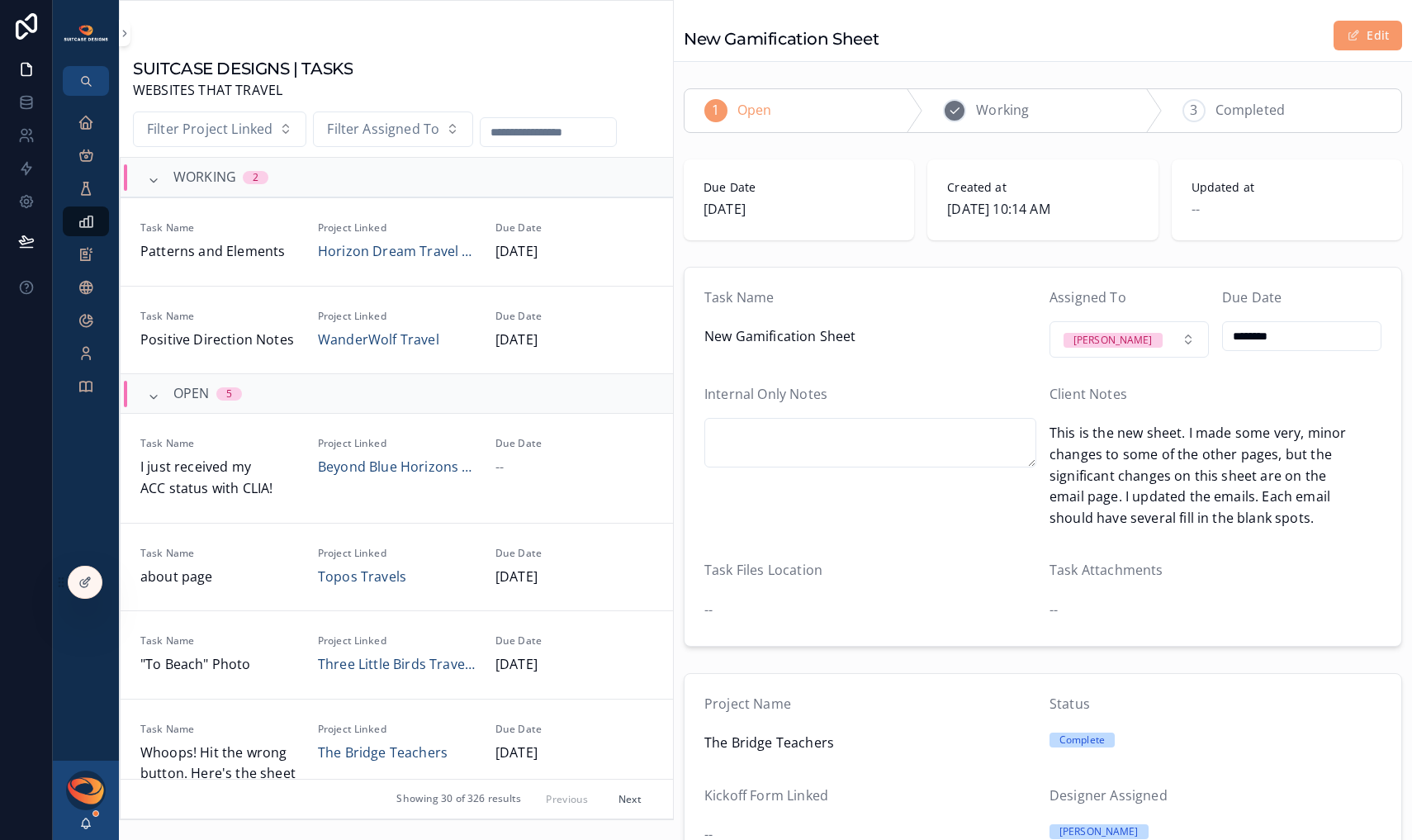
click at [1004, 116] on span "Working" at bounding box center [1002, 110] width 53 height 22
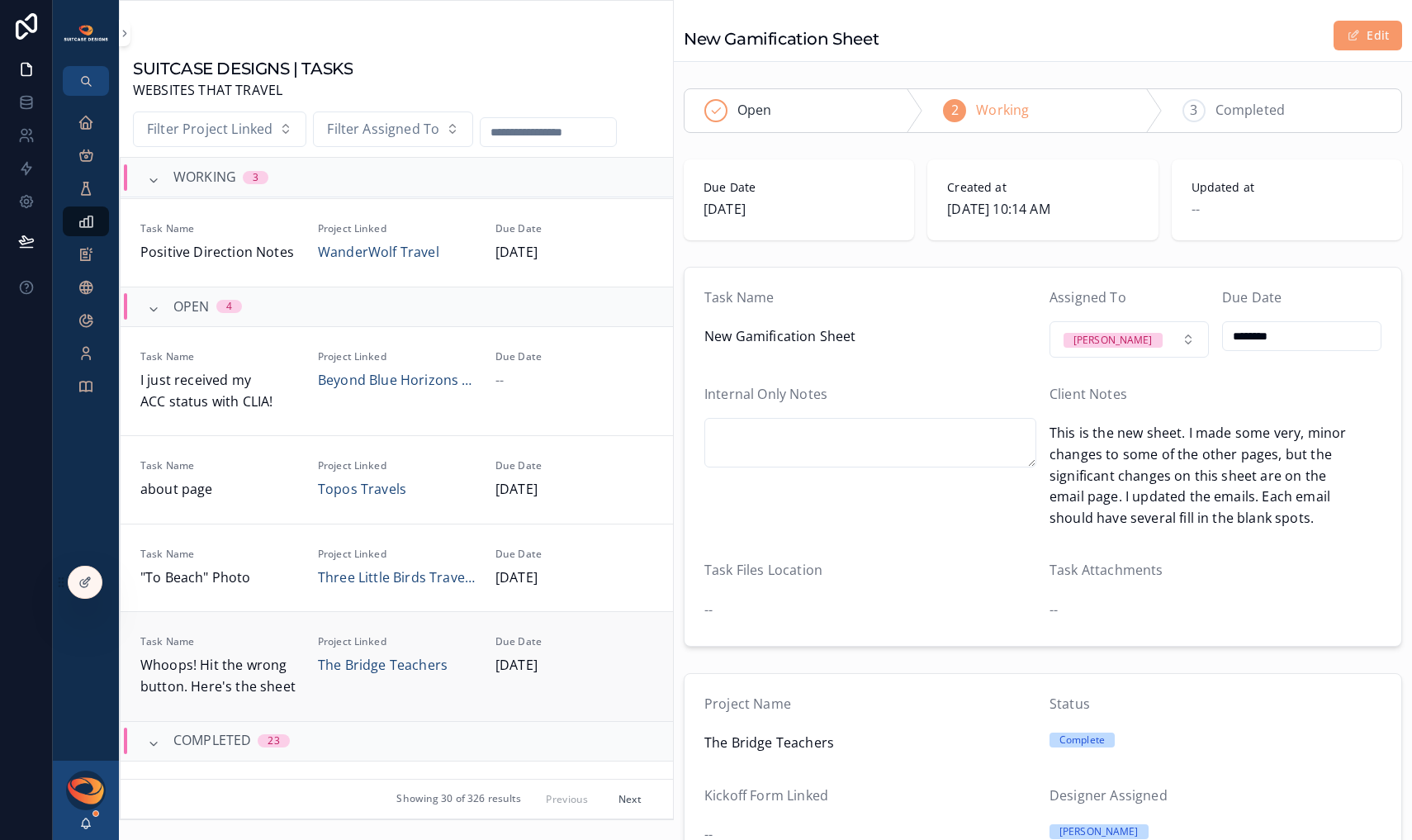
scroll to position [260, 0]
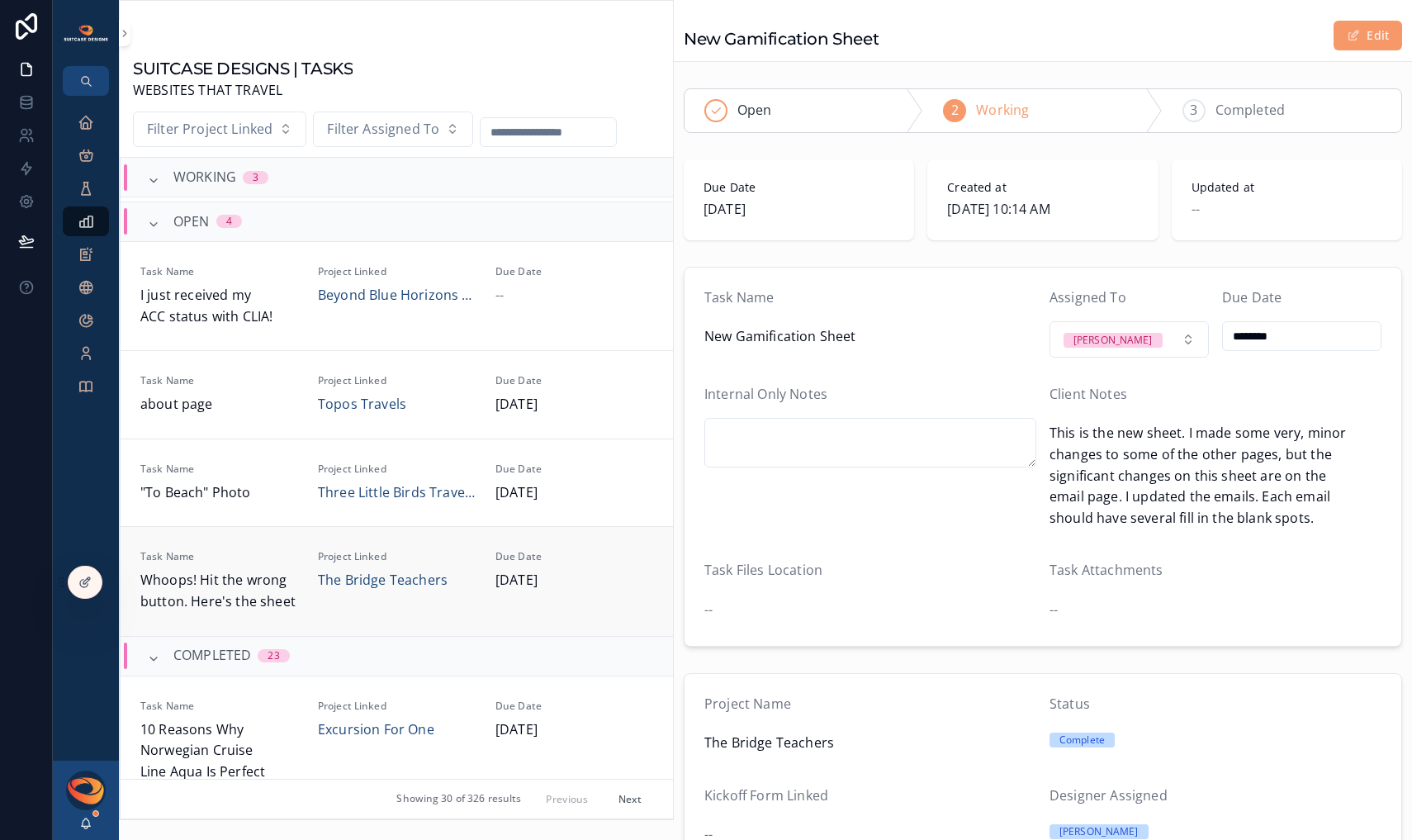
click at [281, 557] on span "Task Name" at bounding box center [219, 556] width 158 height 13
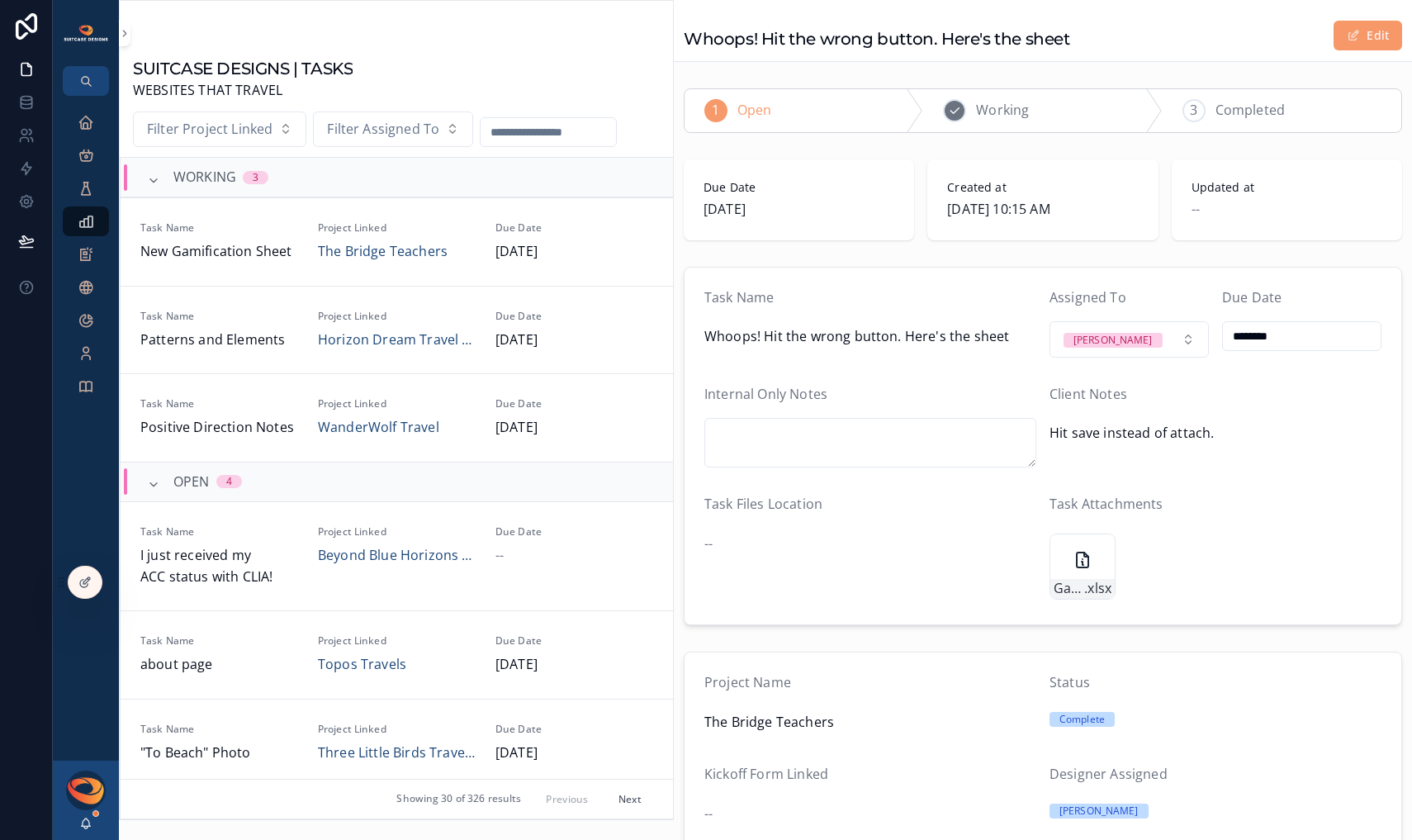
click at [1051, 114] on div "2 Working" at bounding box center [1043, 110] width 238 height 43
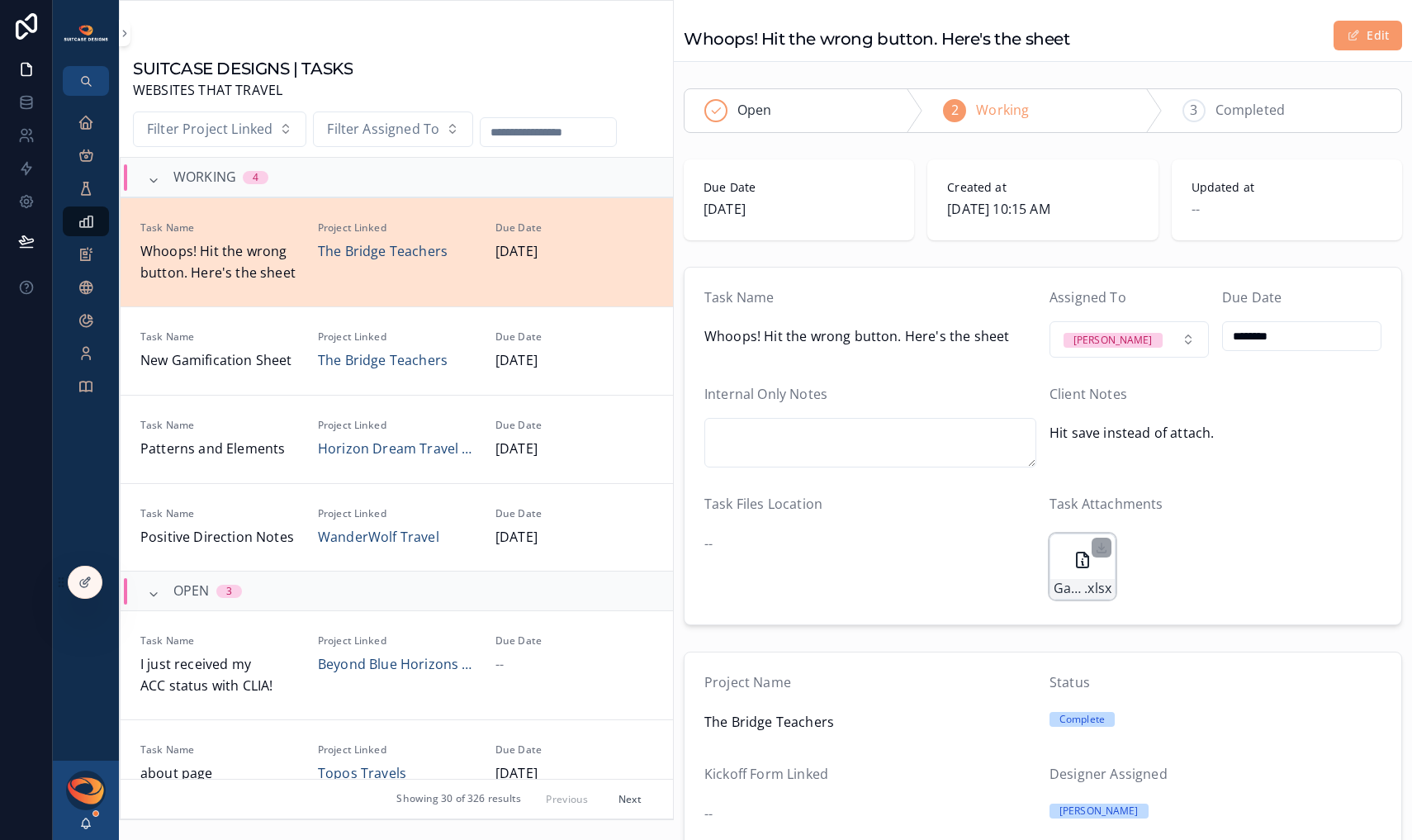
click at [1073, 561] on icon "scrollable content" at bounding box center [1083, 560] width 20 height 20
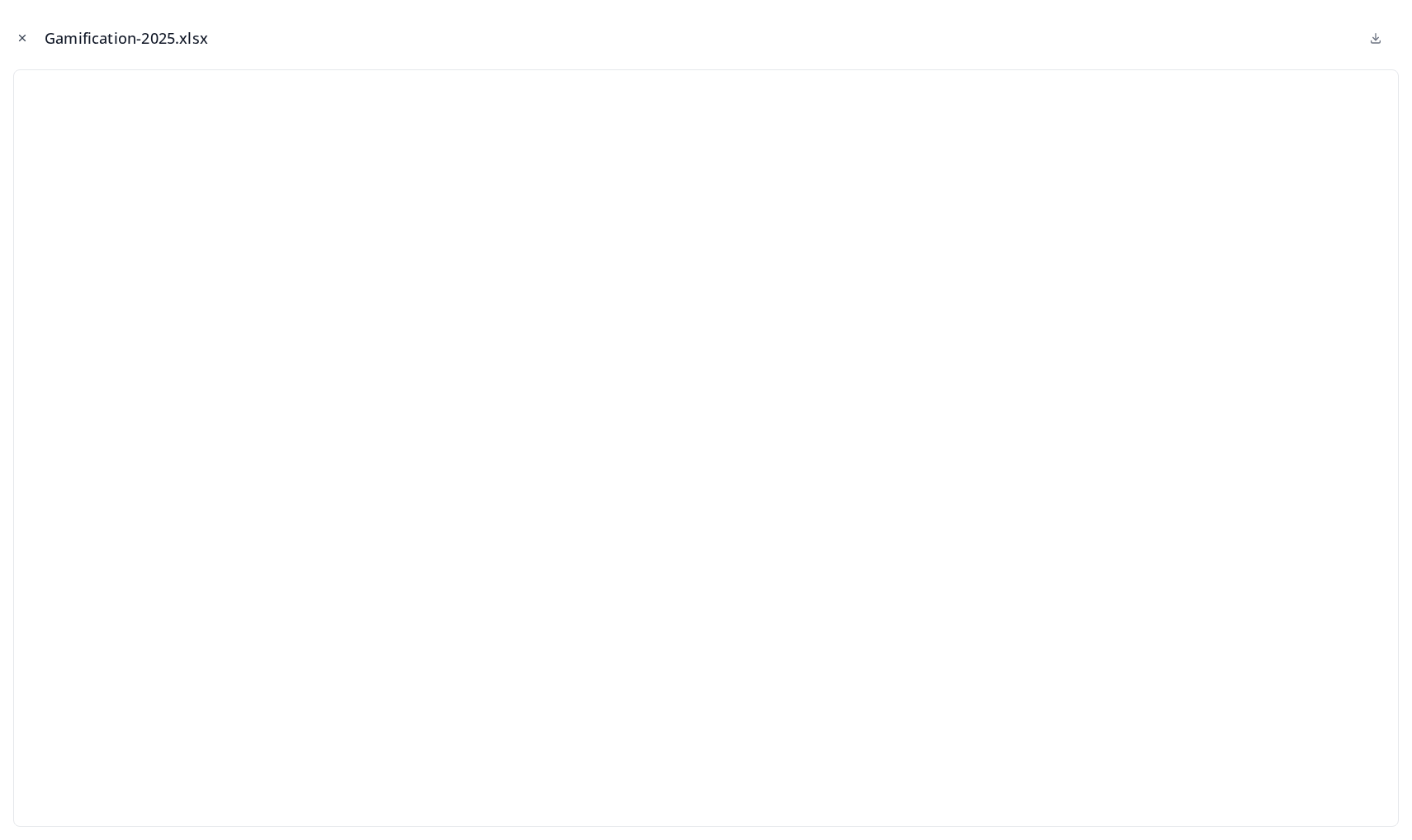
click at [22, 36] on icon "Close modal" at bounding box center [22, 38] width 11 height 11
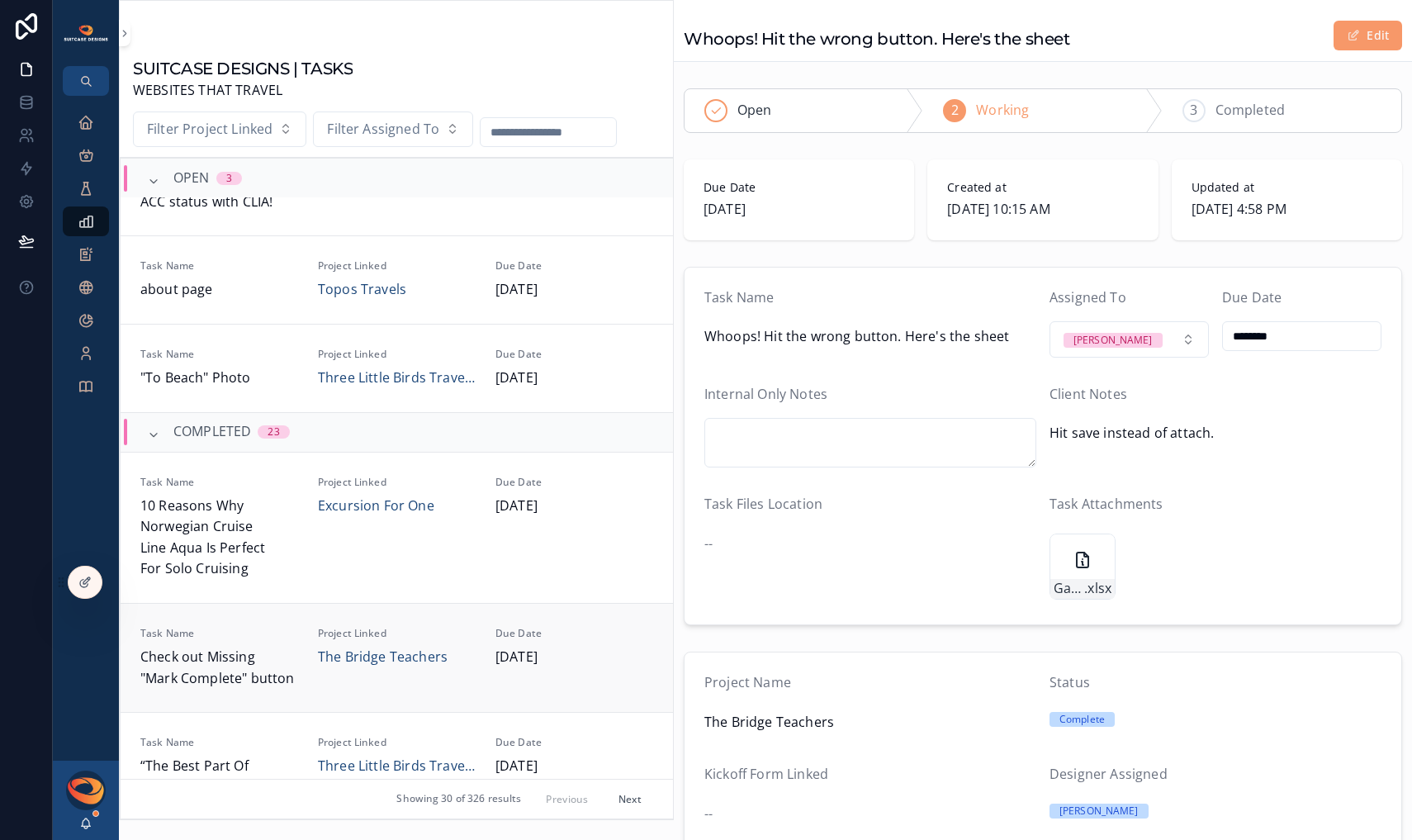
scroll to position [602, 0]
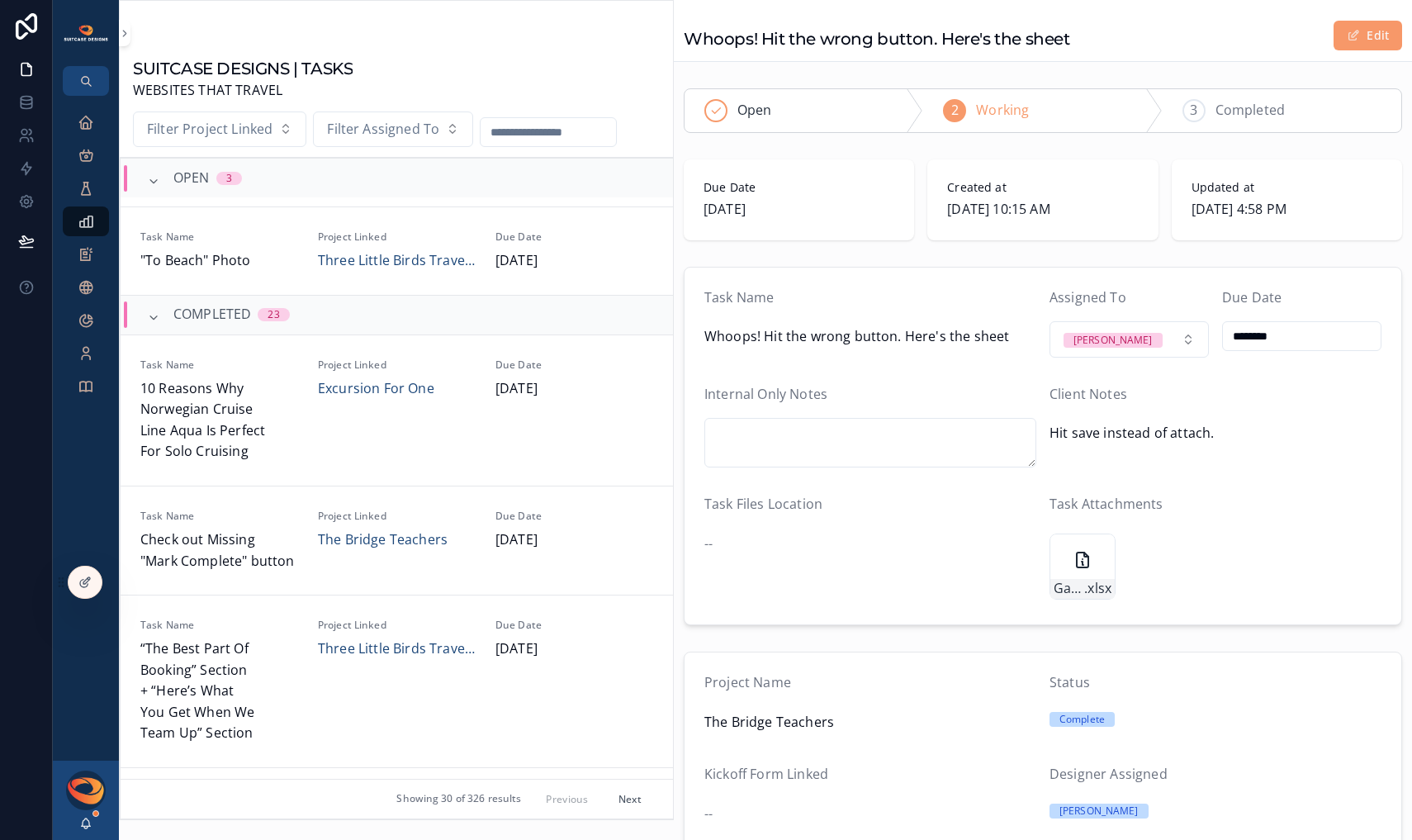
click at [612, 801] on button "Next" at bounding box center [630, 798] width 46 height 25
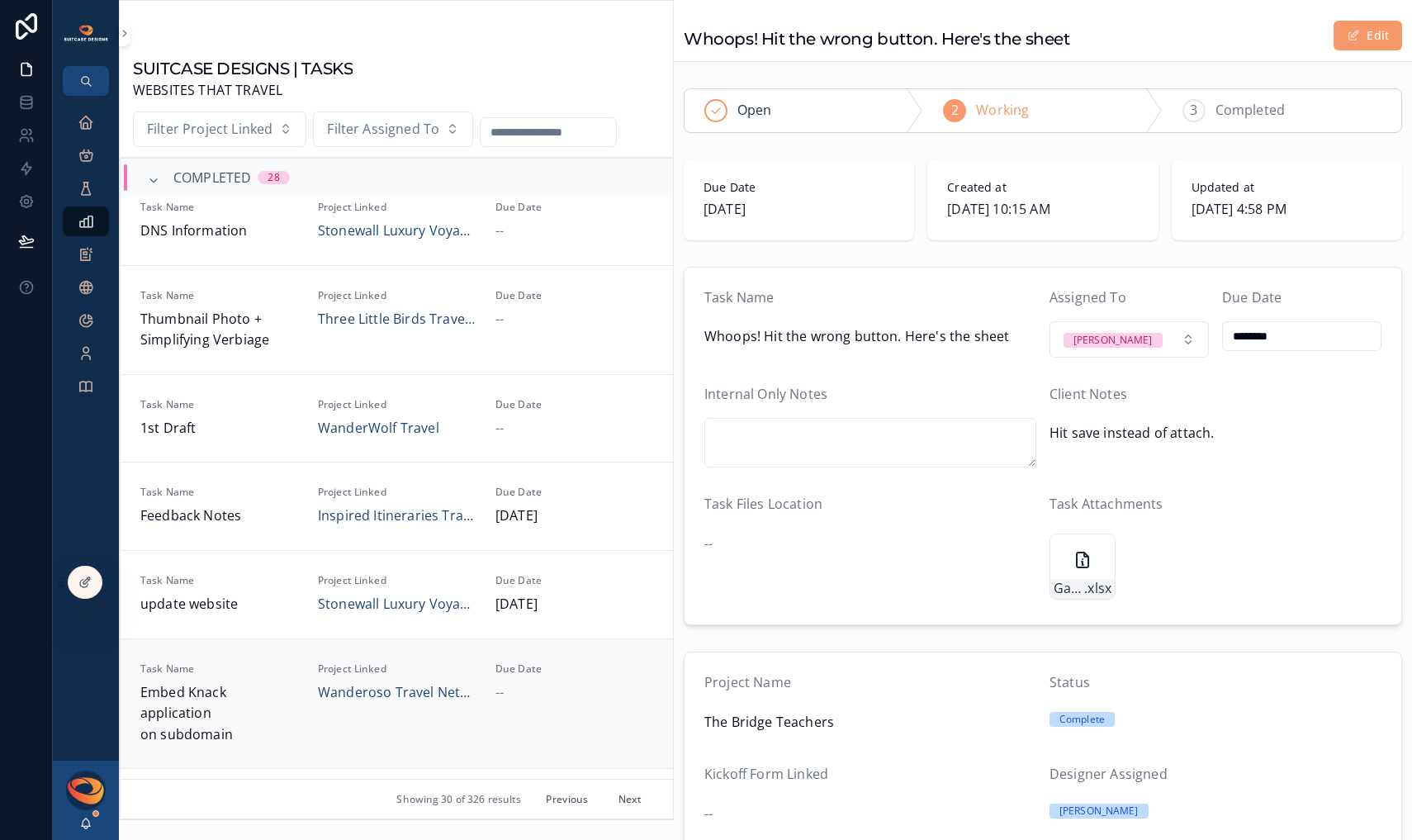
scroll to position [466, 0]
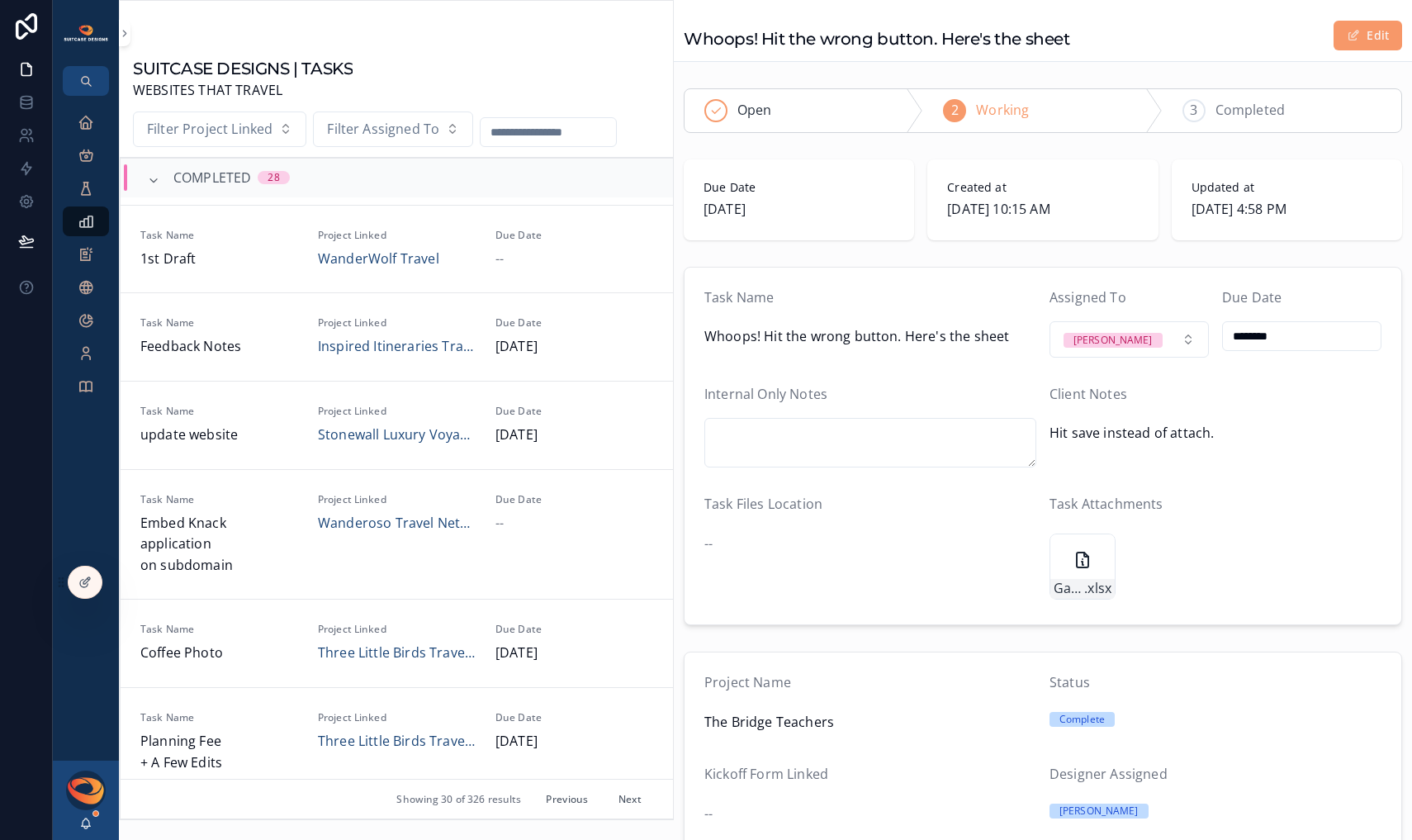
click at [624, 796] on button "Next" at bounding box center [630, 798] width 46 height 25
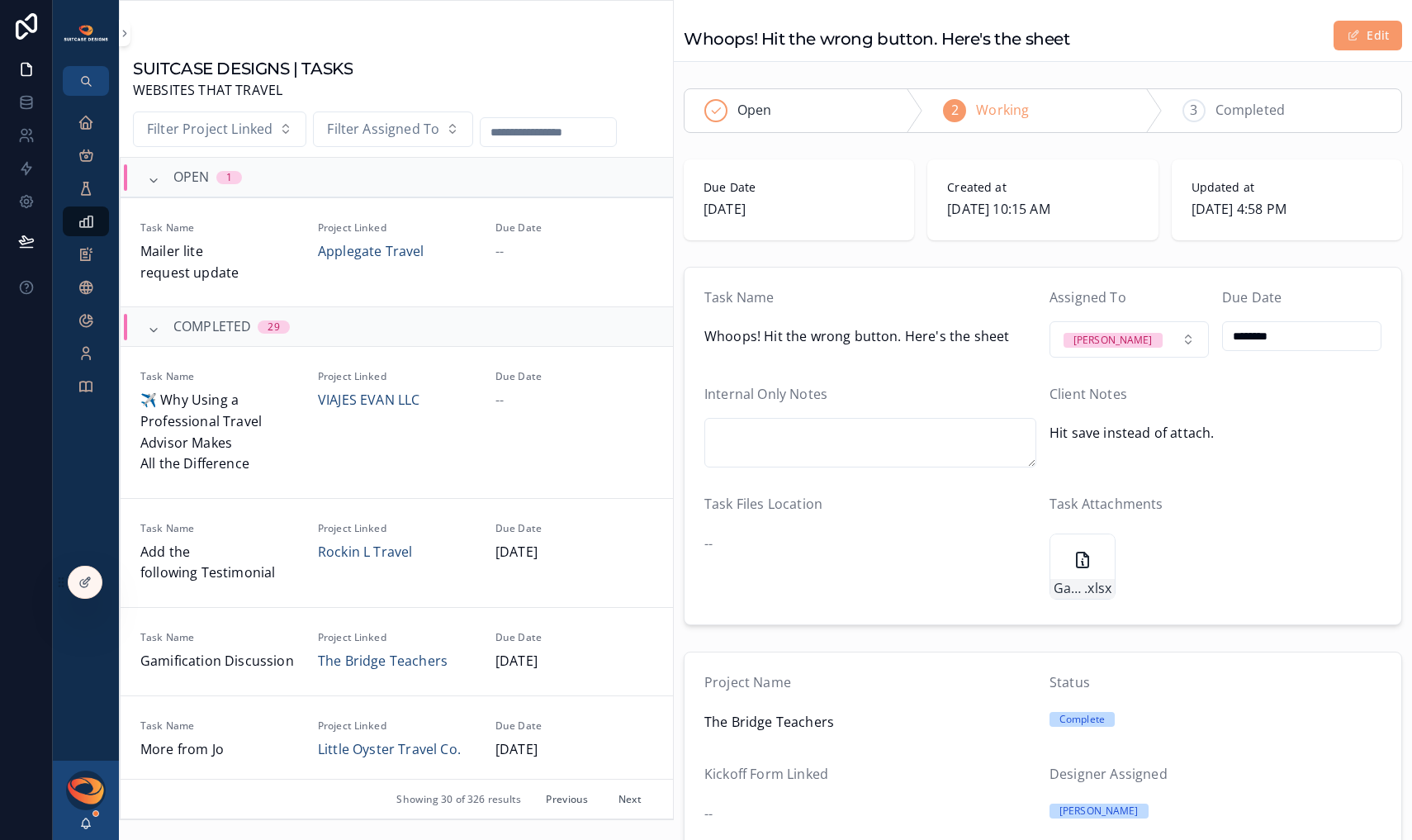
click at [616, 802] on button "Next" at bounding box center [630, 798] width 46 height 25
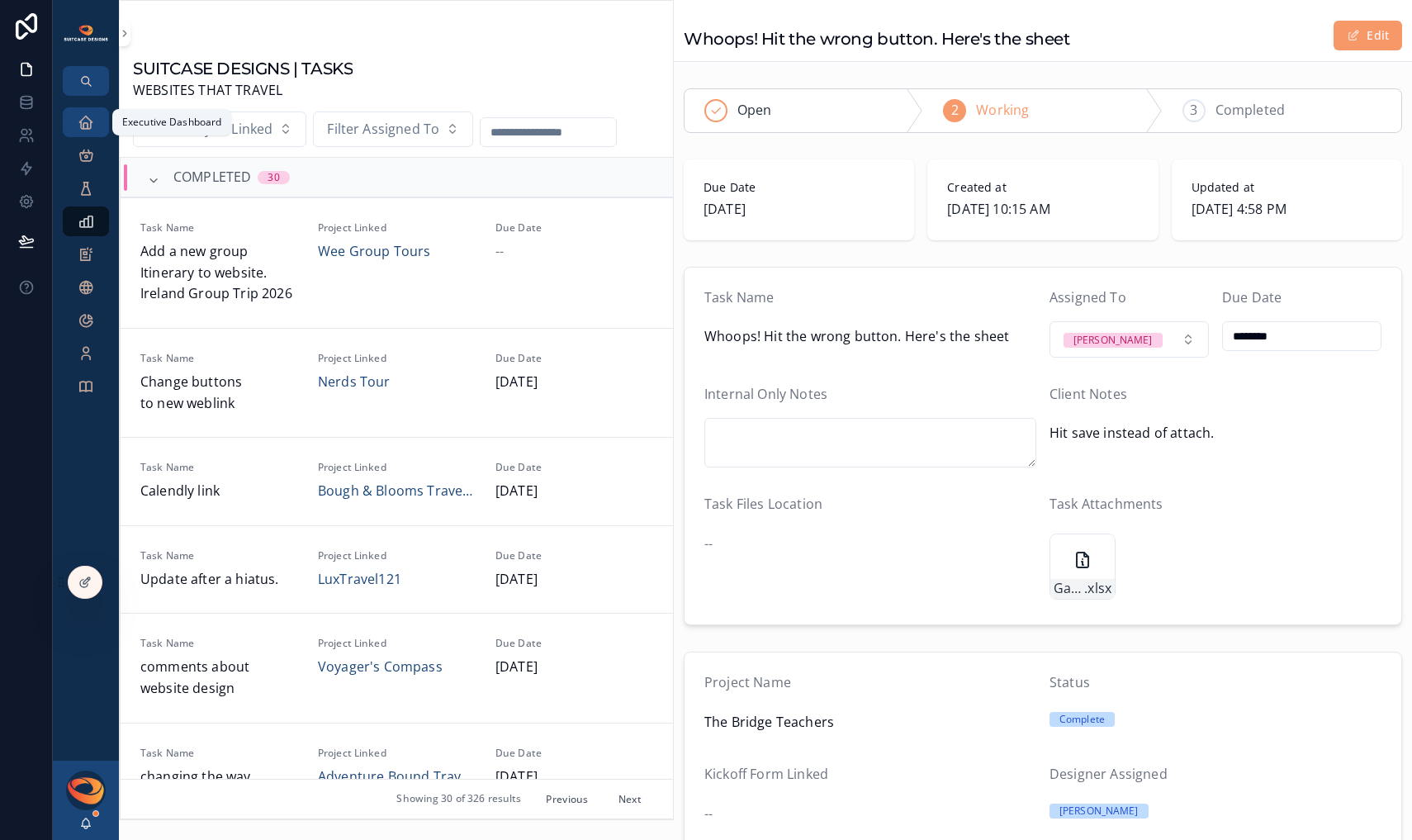
click at [84, 123] on icon "scrollable content" at bounding box center [86, 122] width 17 height 17
